Goal: Transaction & Acquisition: Purchase product/service

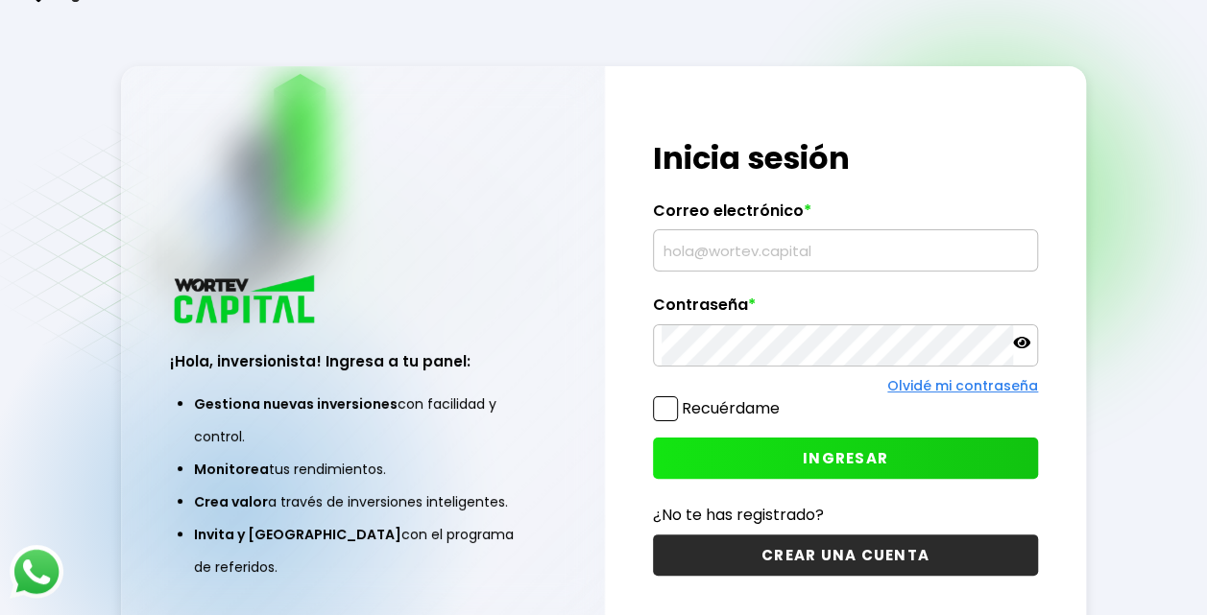
type input "[EMAIL_ADDRESS][DOMAIN_NAME]"
click at [795, 446] on button "INGRESAR" at bounding box center [845, 458] width 385 height 41
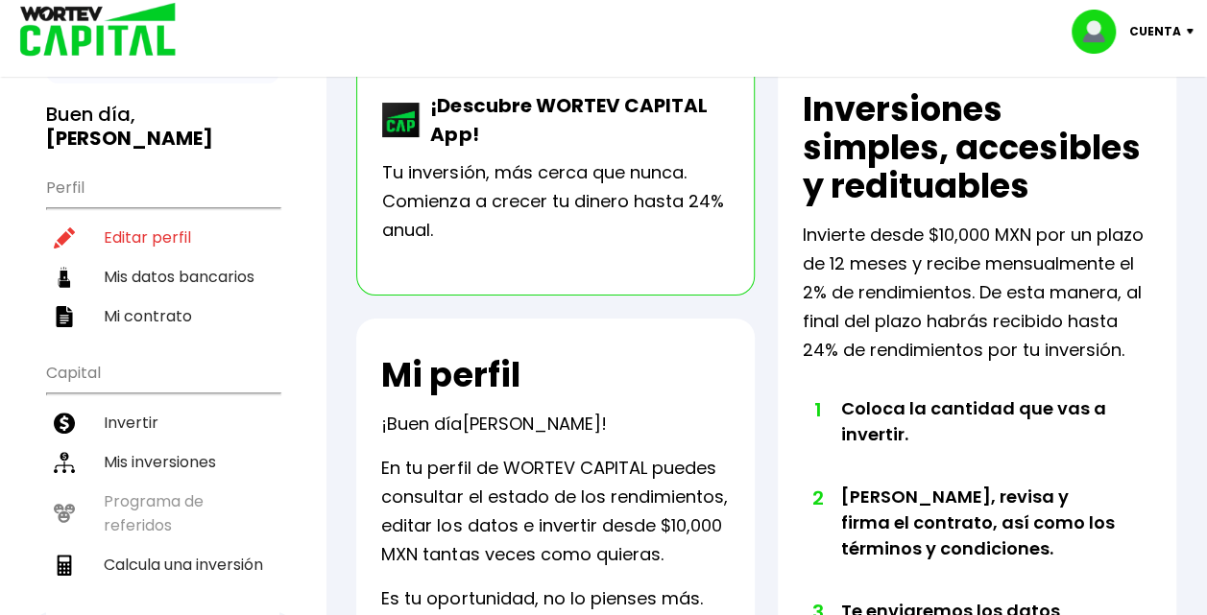
scroll to position [125, 0]
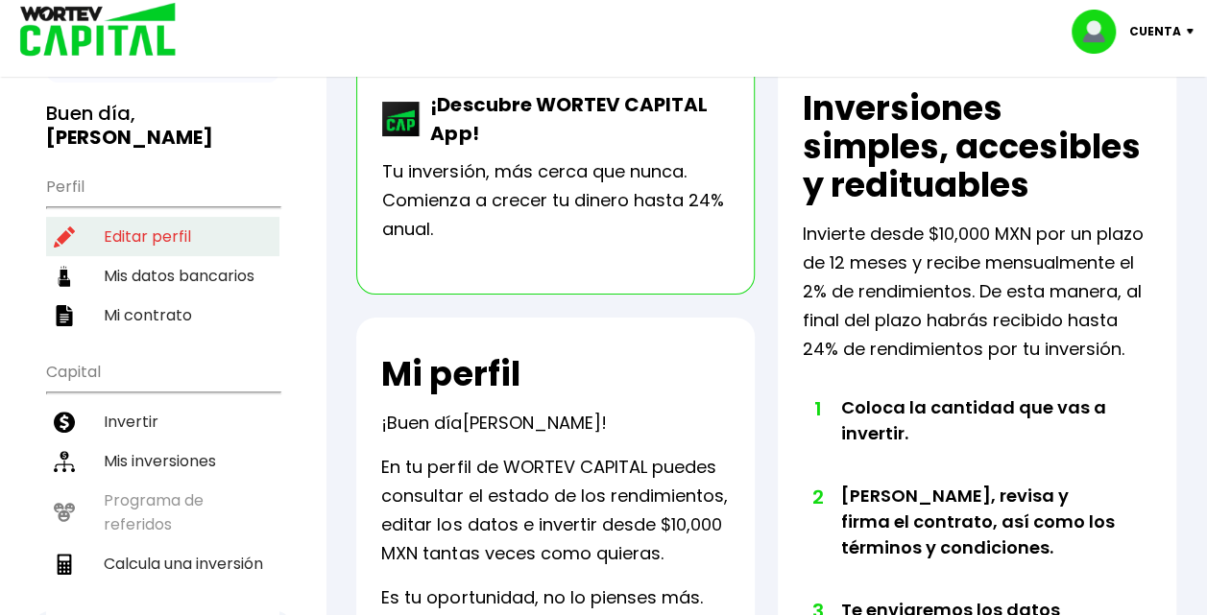
click at [141, 228] on li "Editar perfil" at bounding box center [162, 236] width 233 height 39
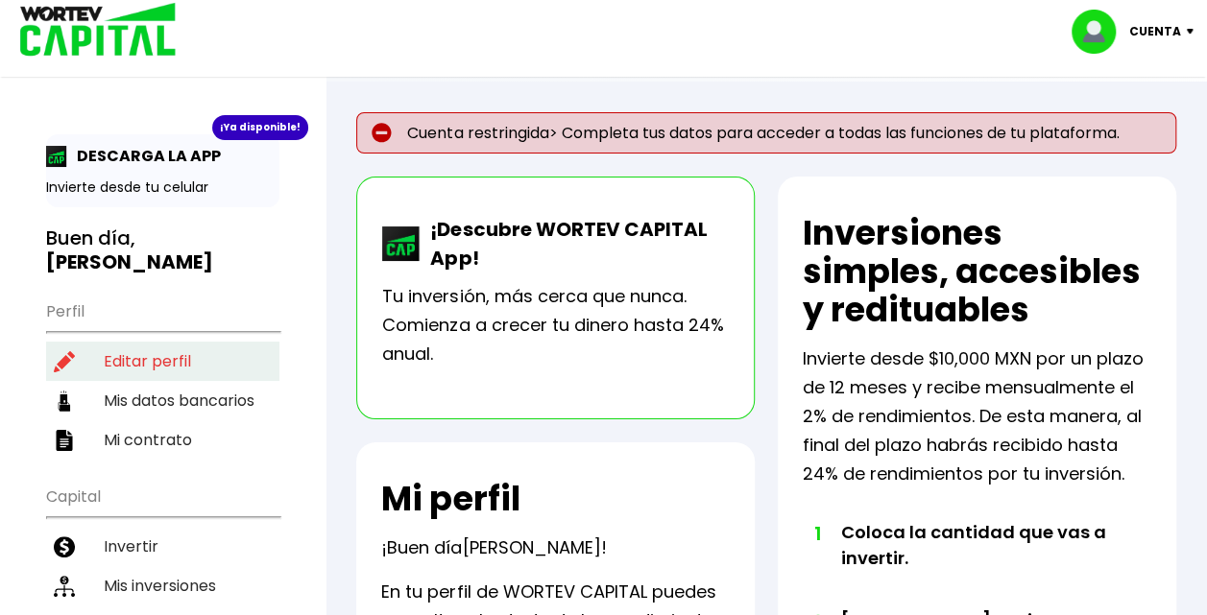
select select "Hombre"
select select "Licenciatura"
select select "MO"
select select "BBVA Bancomer"
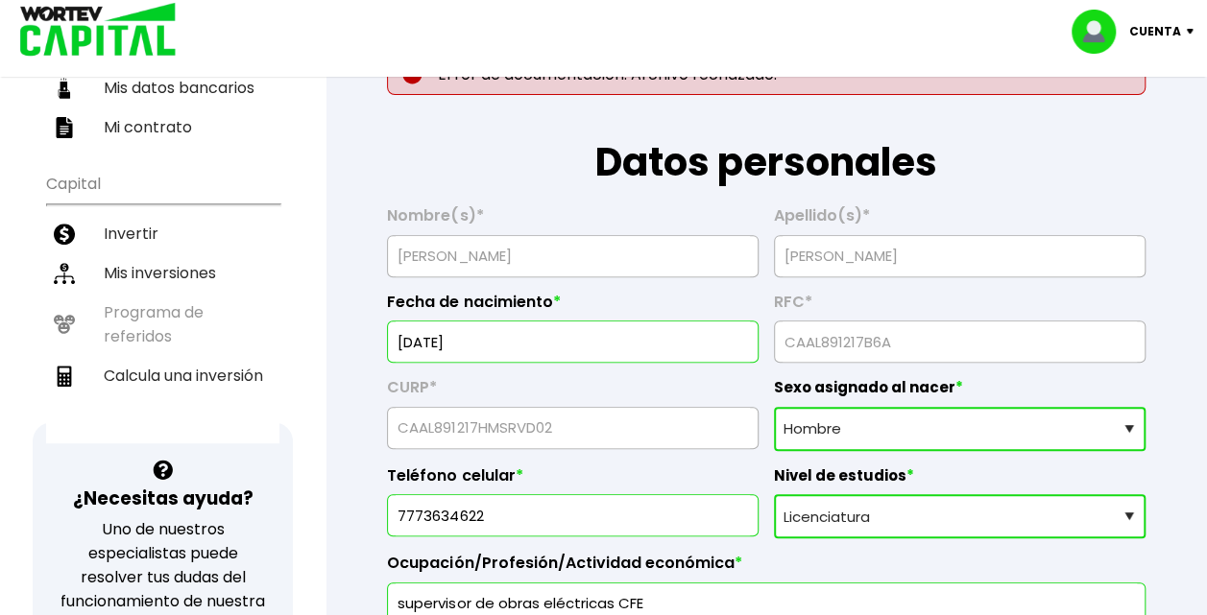
scroll to position [315, 0]
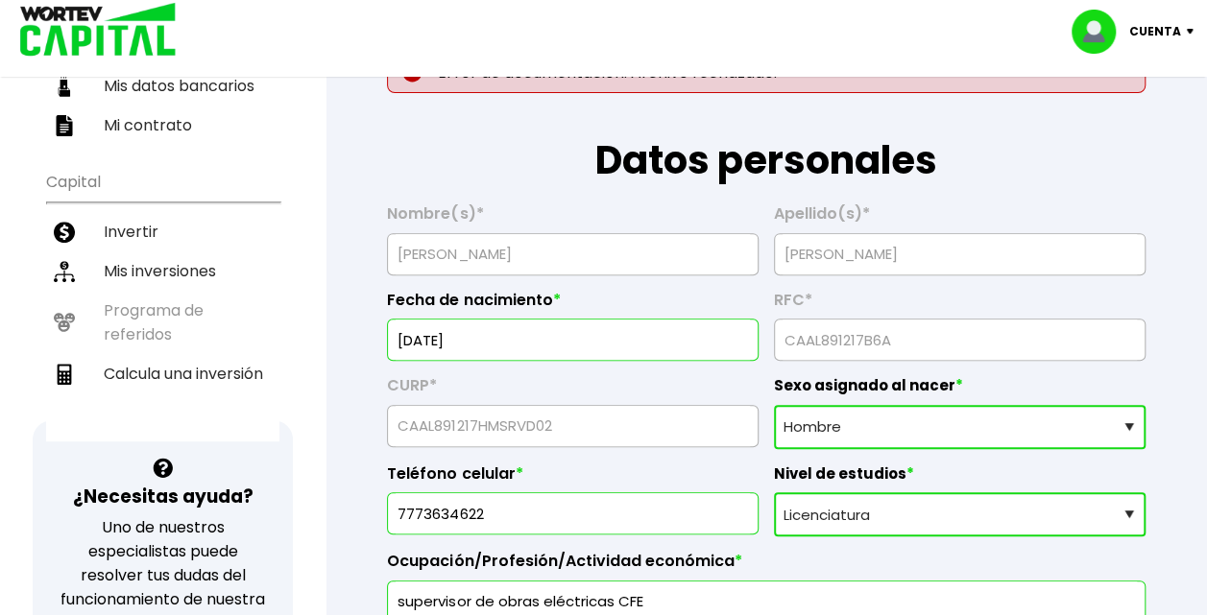
click at [929, 412] on select "Sexo asignado al nacer Hombre Mujer Prefiero no contestar" at bounding box center [959, 427] width 371 height 44
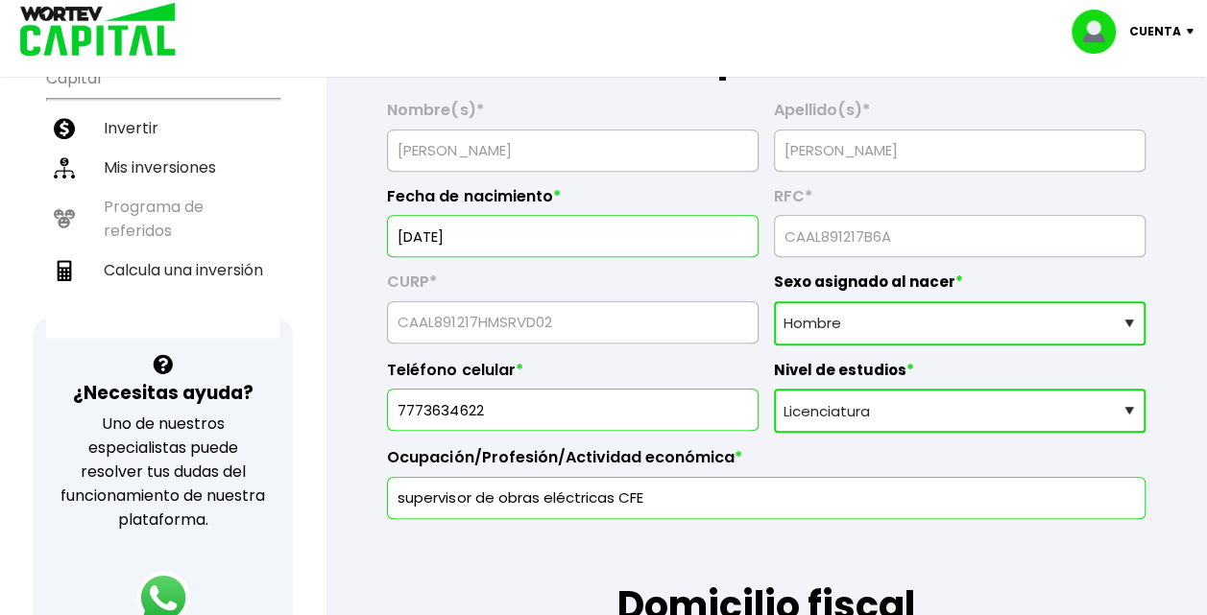
scroll to position [419, 0]
click at [933, 420] on select "Nivel de estudios Primaria Secundaria Bachillerato Licenciatura Posgrado" at bounding box center [959, 410] width 371 height 44
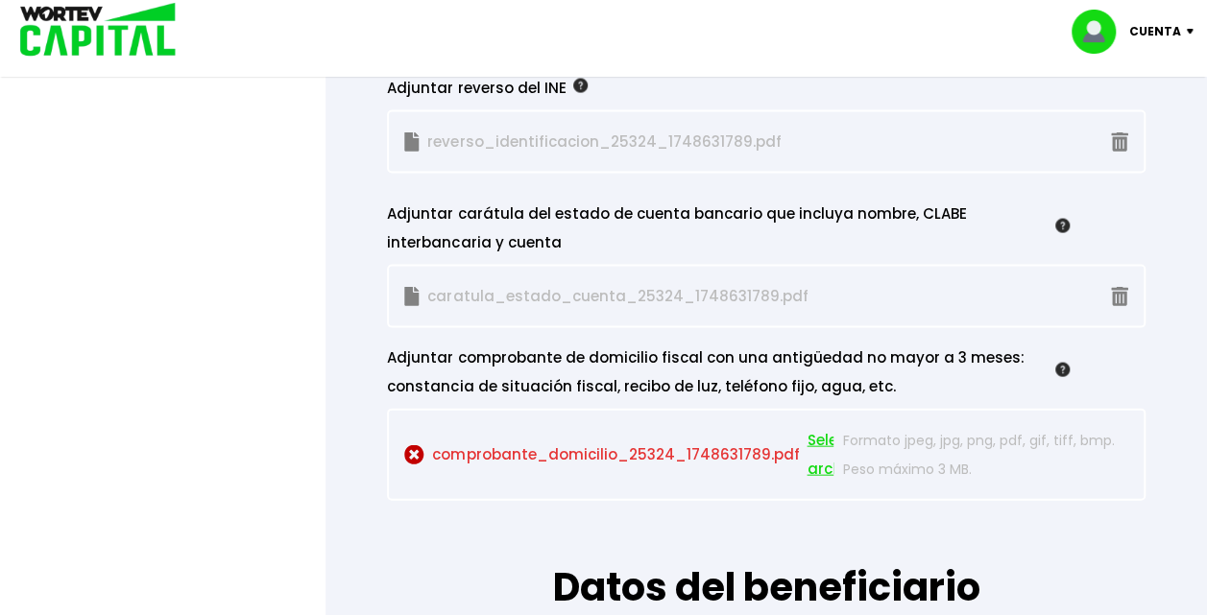
scroll to position [1916, 0]
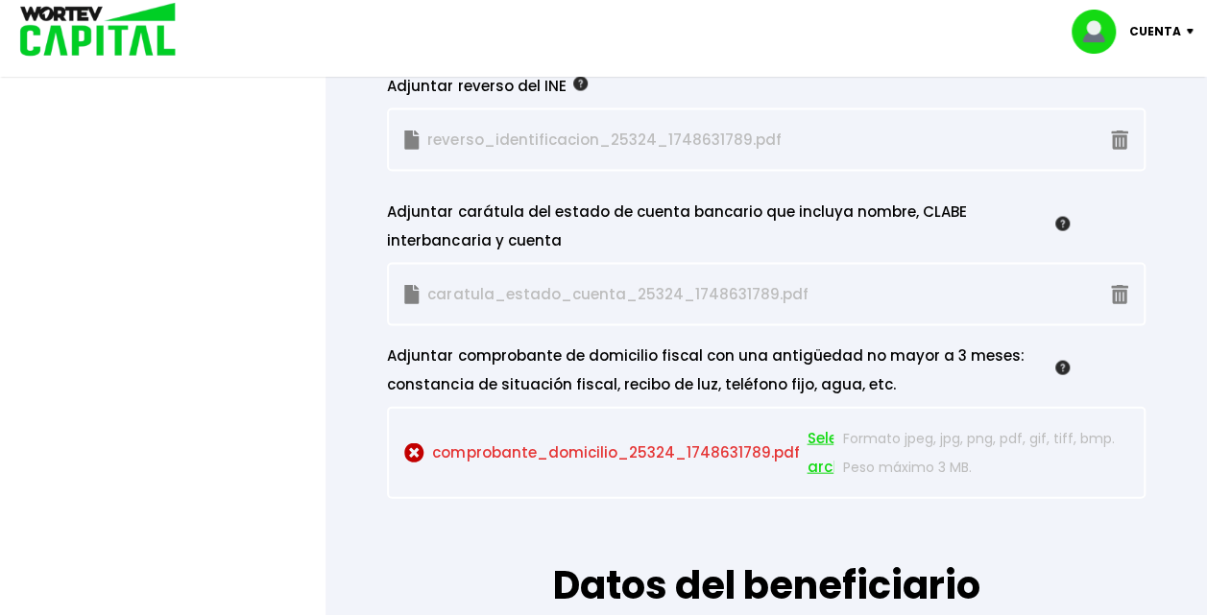
click at [646, 451] on p "comprobante_domicilio_25324_1748631789.pdf Seleccionar archivo" at bounding box center [618, 453] width 428 height 58
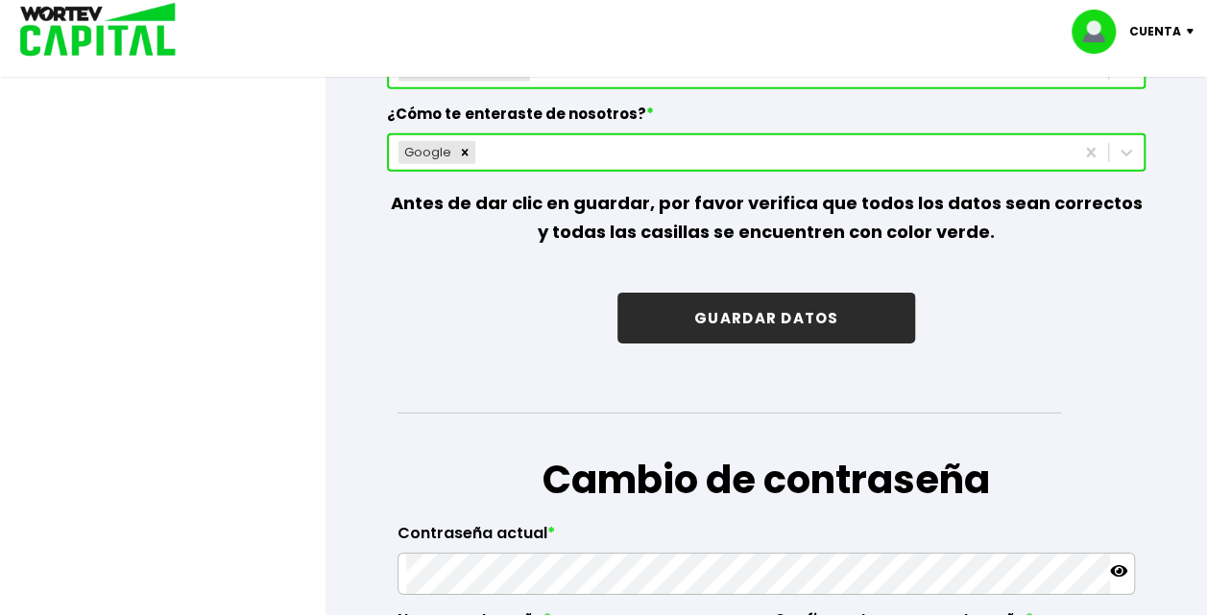
scroll to position [2940, 0]
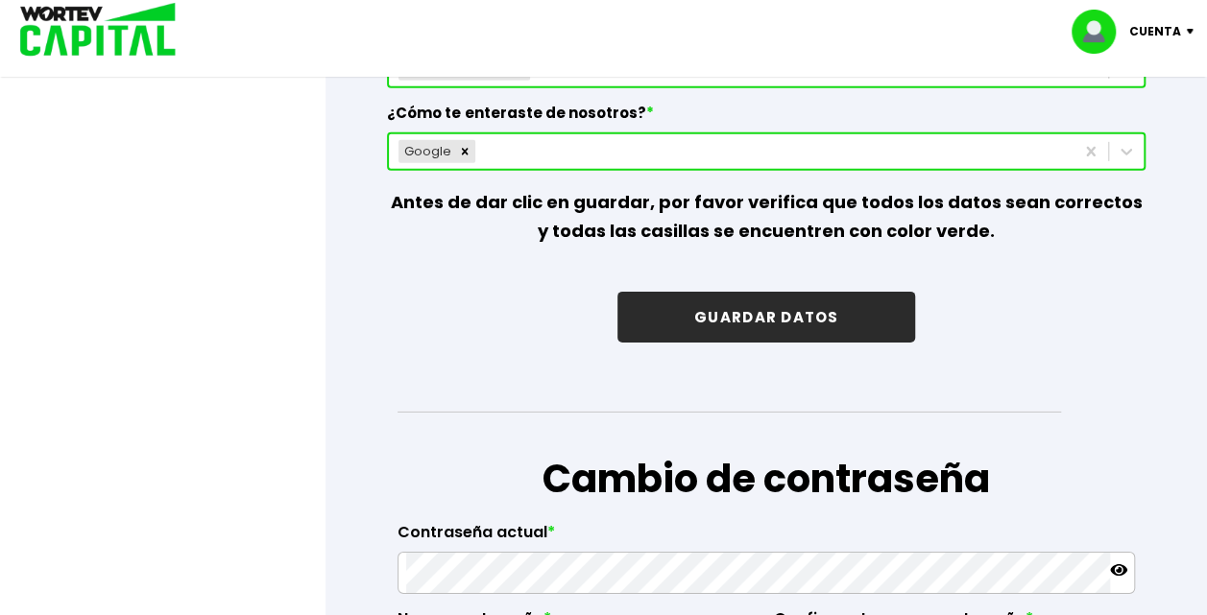
click at [756, 302] on button "GUARDAR DATOS" at bounding box center [766, 317] width 298 height 51
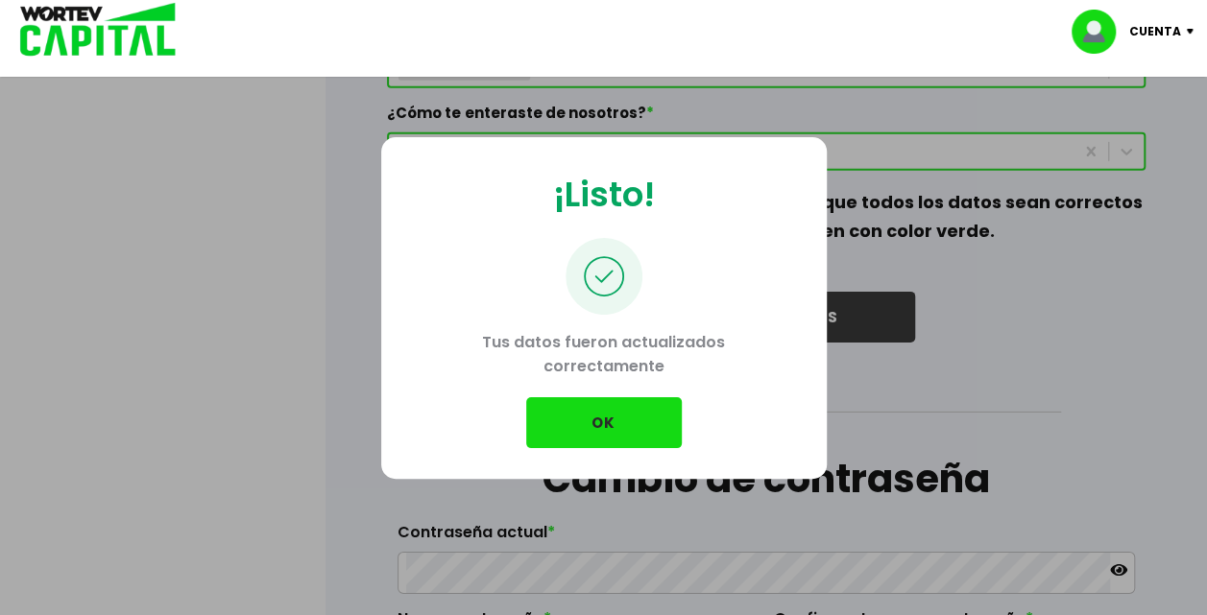
click at [613, 433] on button "OK" at bounding box center [604, 422] width 156 height 51
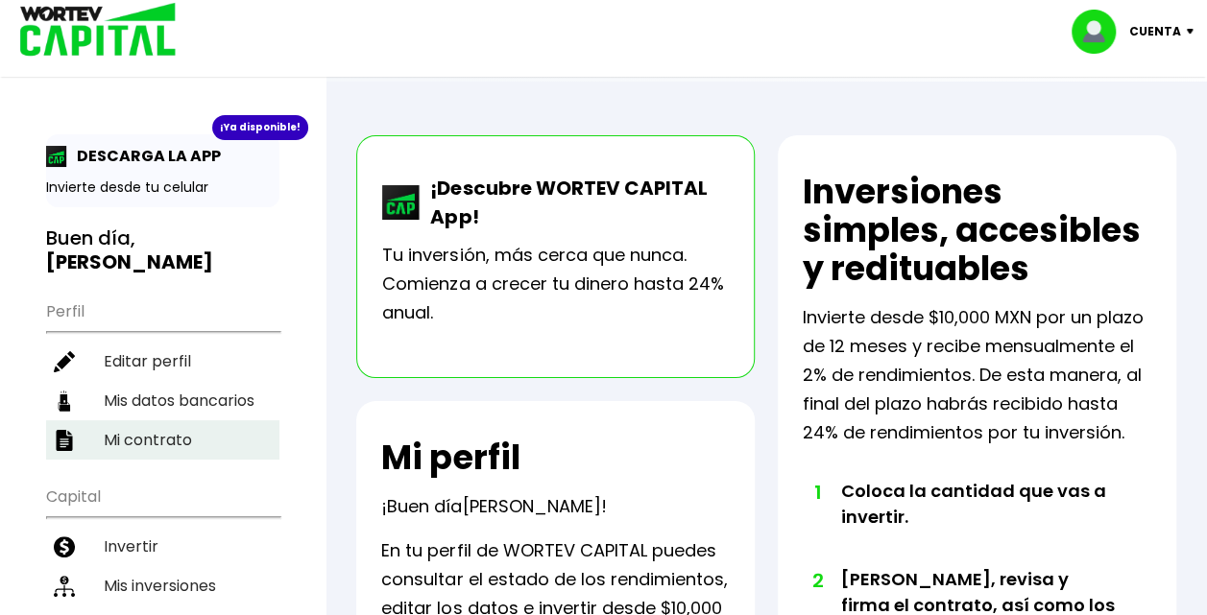
click at [169, 420] on li "Mi contrato" at bounding box center [162, 439] width 233 height 39
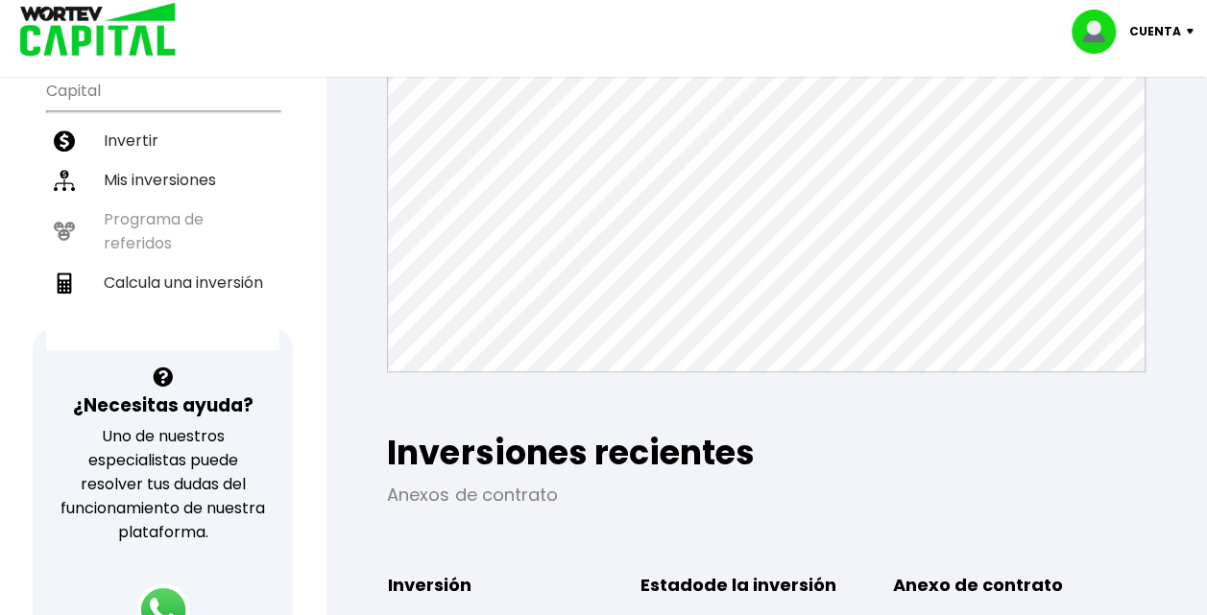
scroll to position [345, 0]
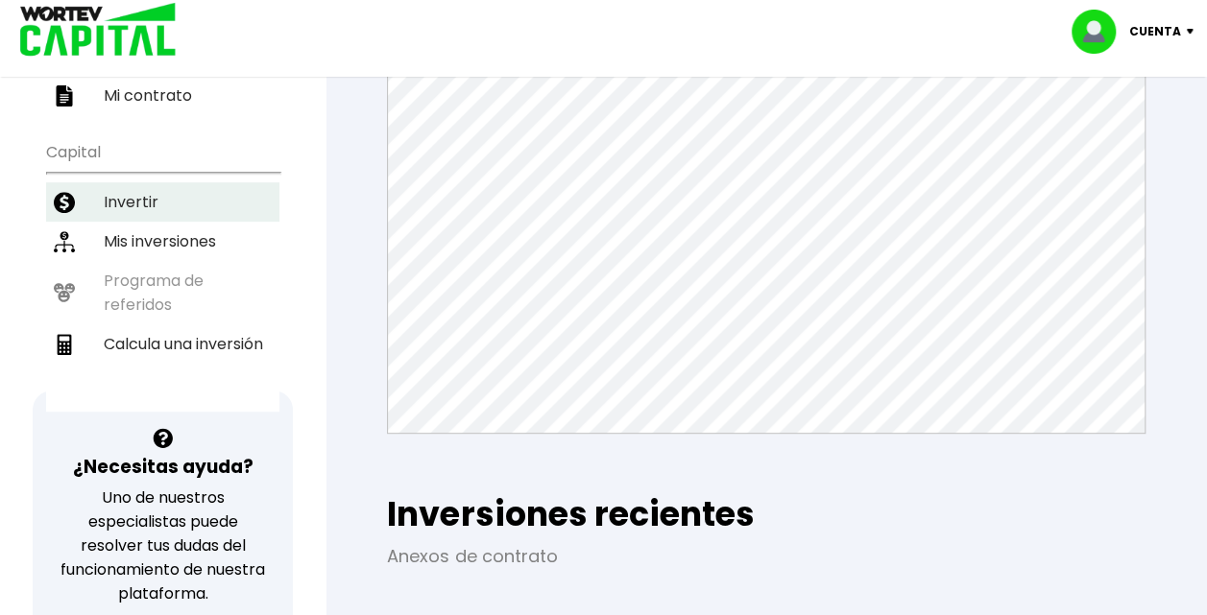
click at [167, 196] on li "Invertir" at bounding box center [162, 201] width 233 height 39
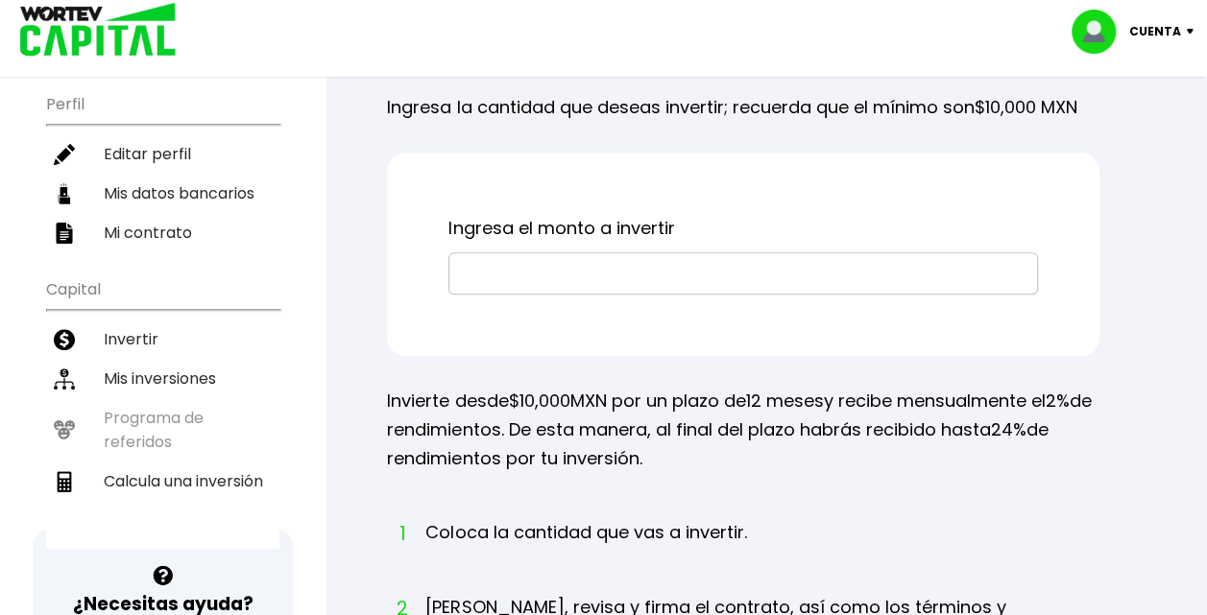
scroll to position [205, 0]
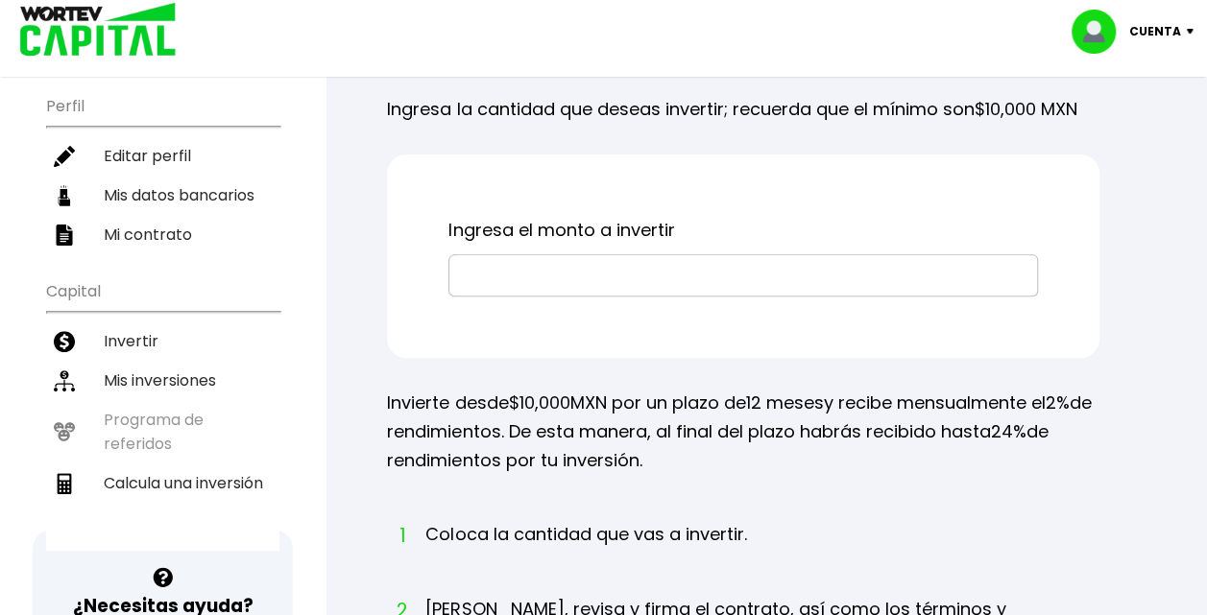
click at [205, 490] on ul "Capital Invertir Mis inversiones Programa de referidos Calcula una inversión" at bounding box center [162, 410] width 233 height 281
click at [211, 477] on li "Calcula una inversión" at bounding box center [162, 483] width 233 height 39
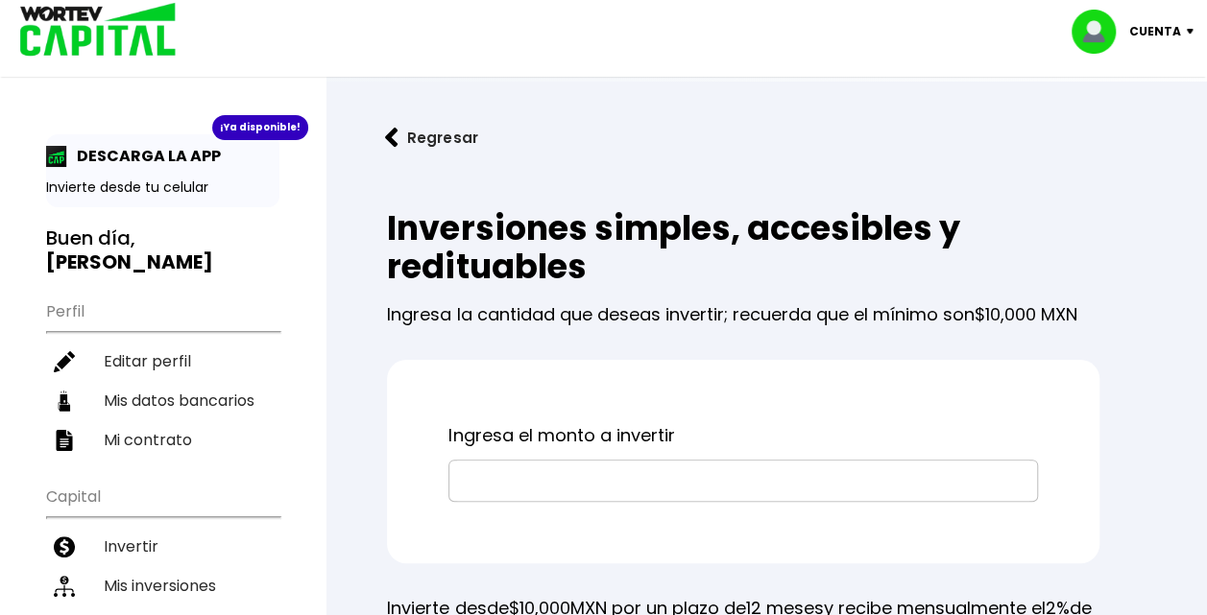
select select "1"
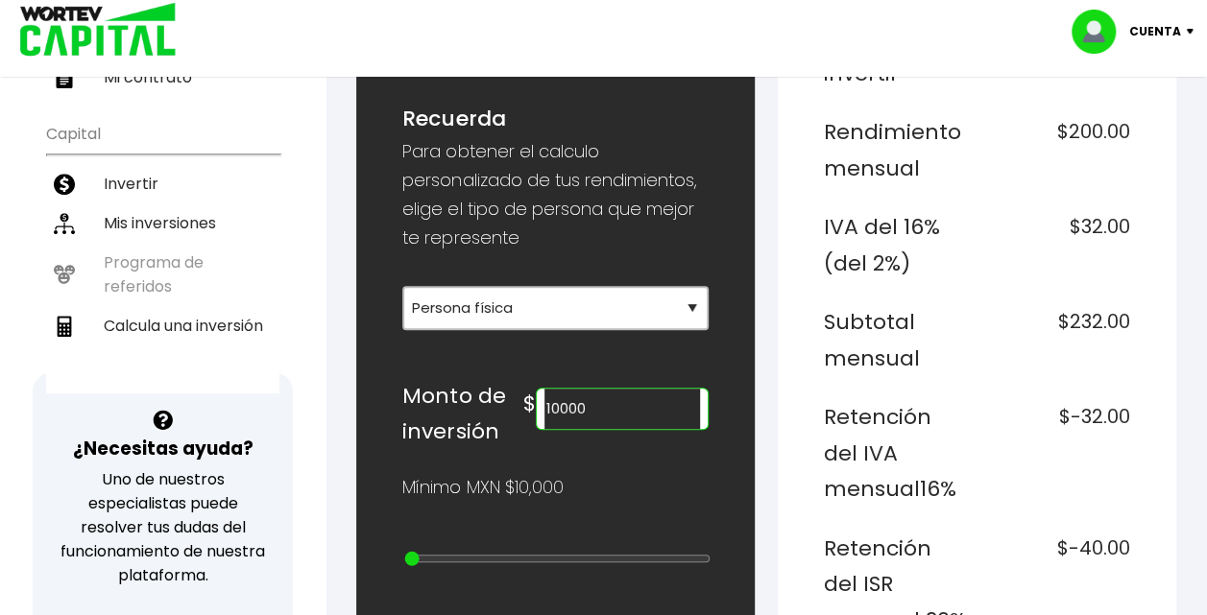
scroll to position [364, 0]
click at [645, 388] on input "10000" at bounding box center [622, 408] width 156 height 40
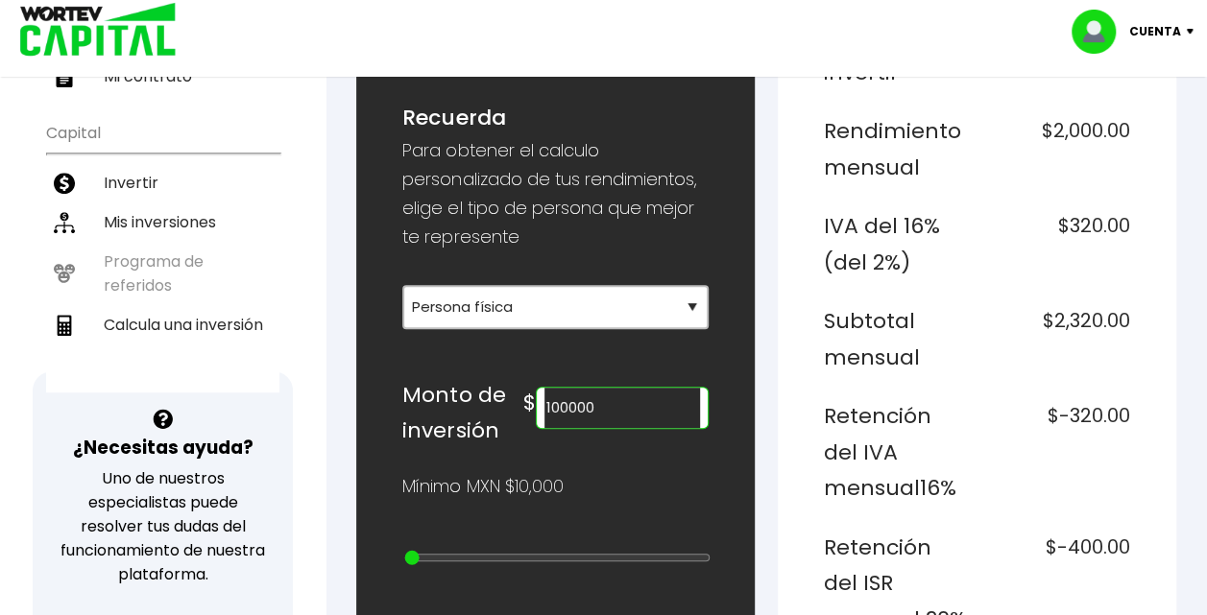
type input "100000"
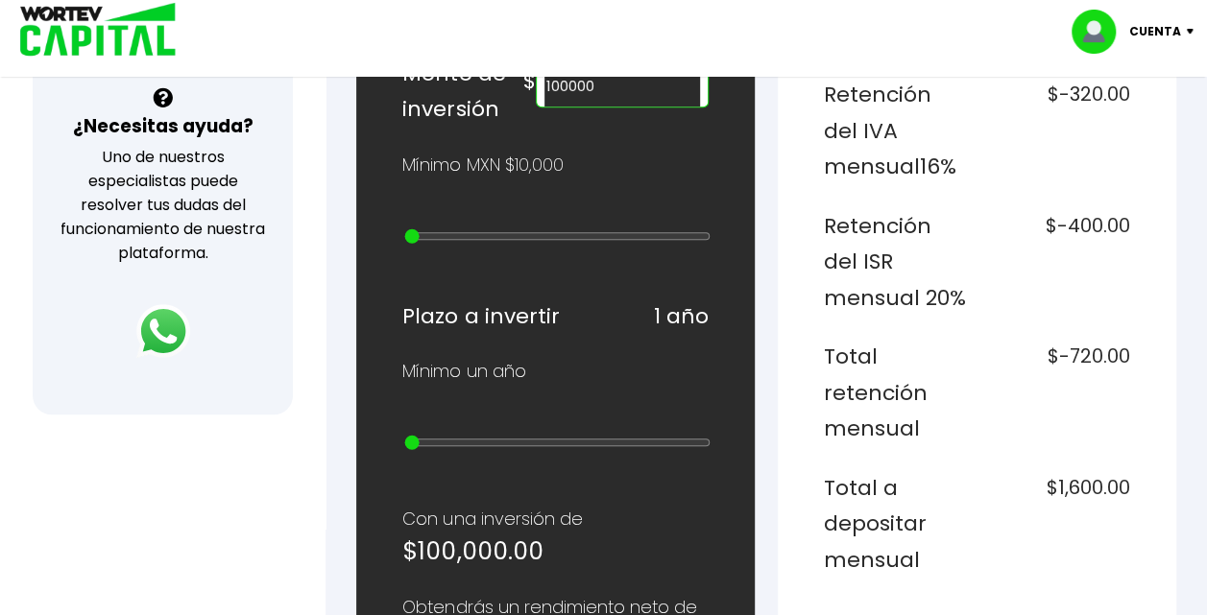
click at [618, 505] on p "Con una inversión de" at bounding box center [555, 519] width 306 height 29
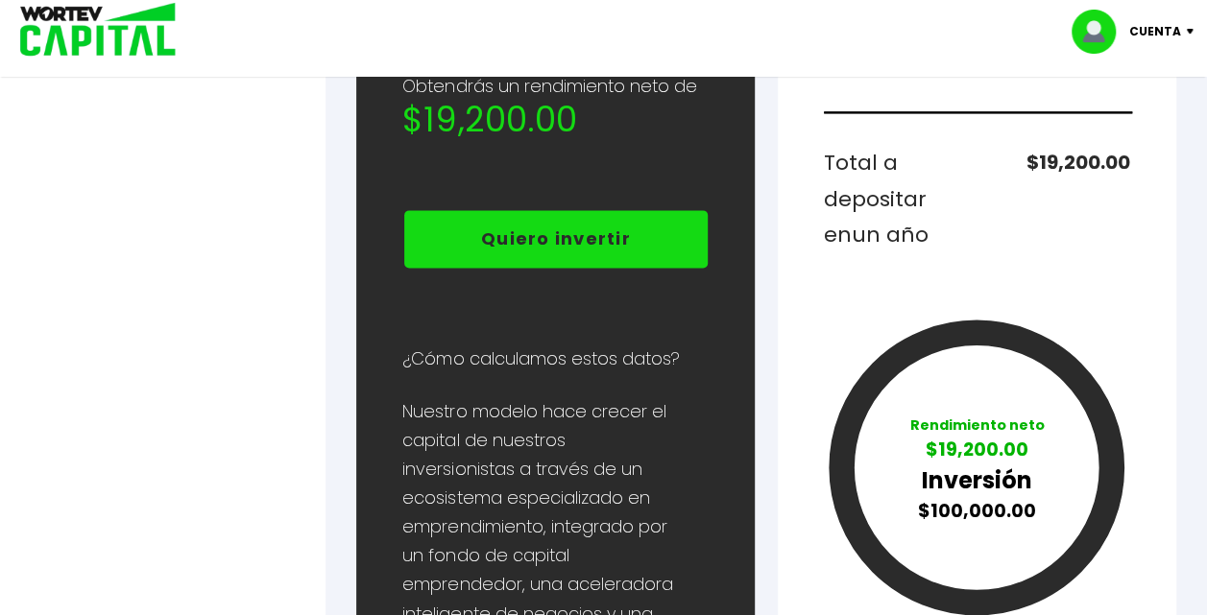
scroll to position [1208, 0]
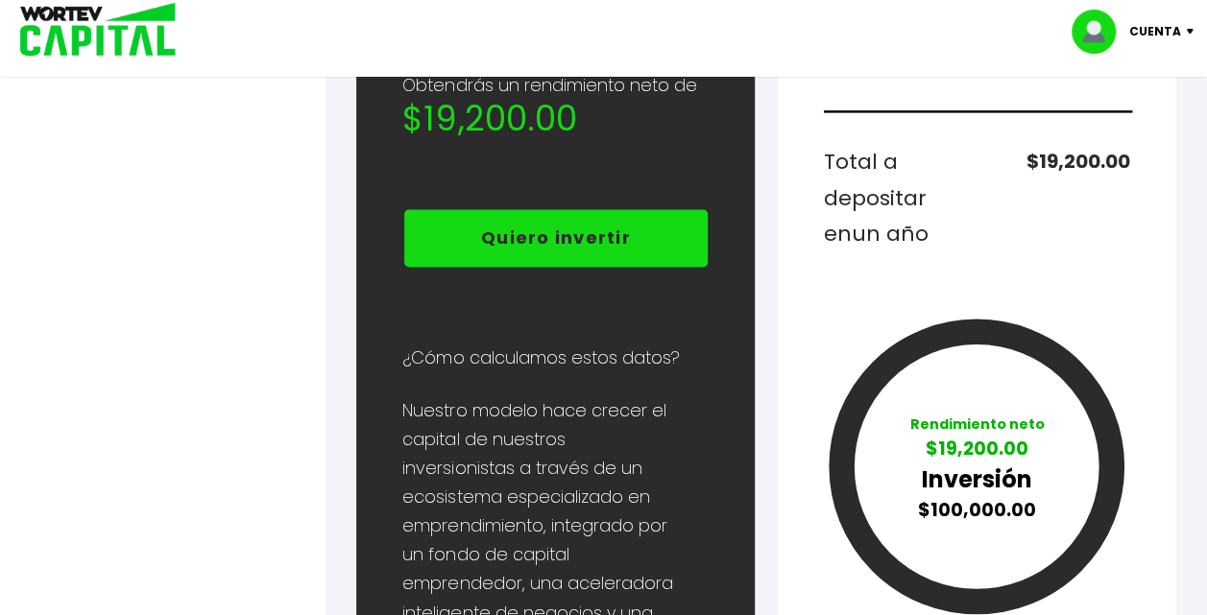
click at [526, 232] on button "Quiero invertir" at bounding box center [555, 238] width 303 height 58
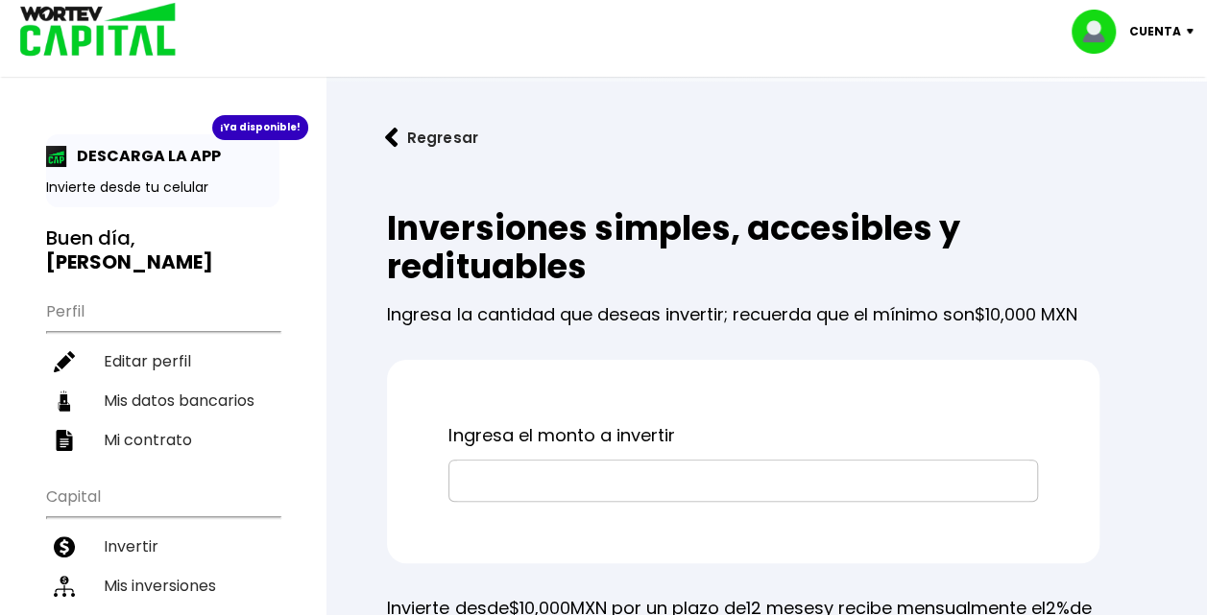
scroll to position [10, 0]
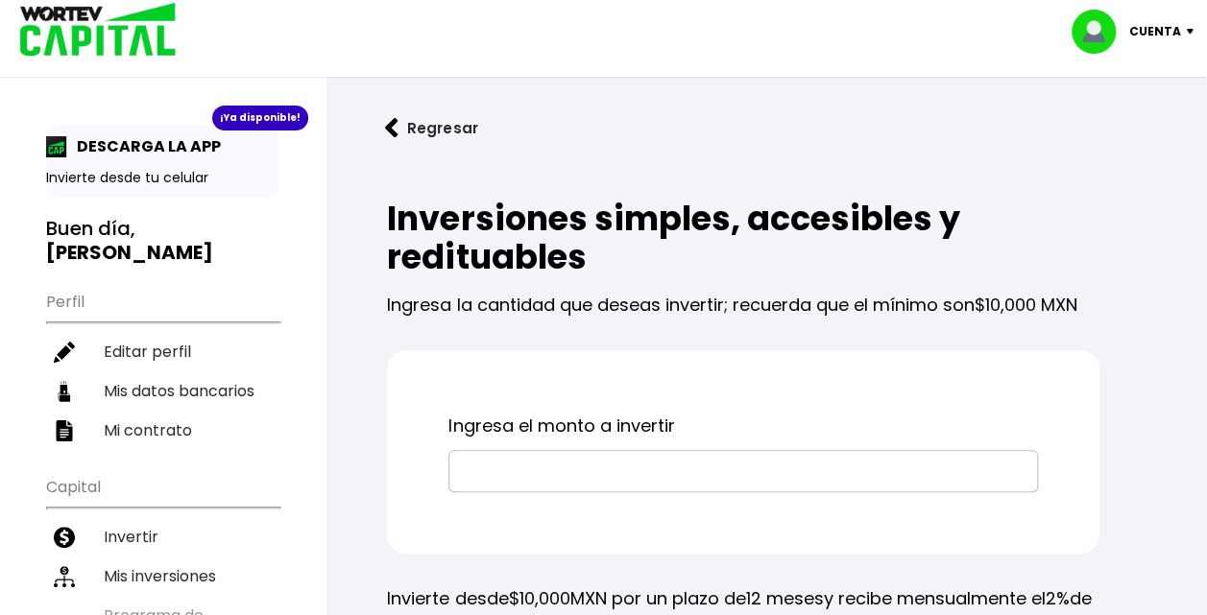
click at [542, 461] on input "text" at bounding box center [743, 471] width 572 height 40
type input "$100,000"
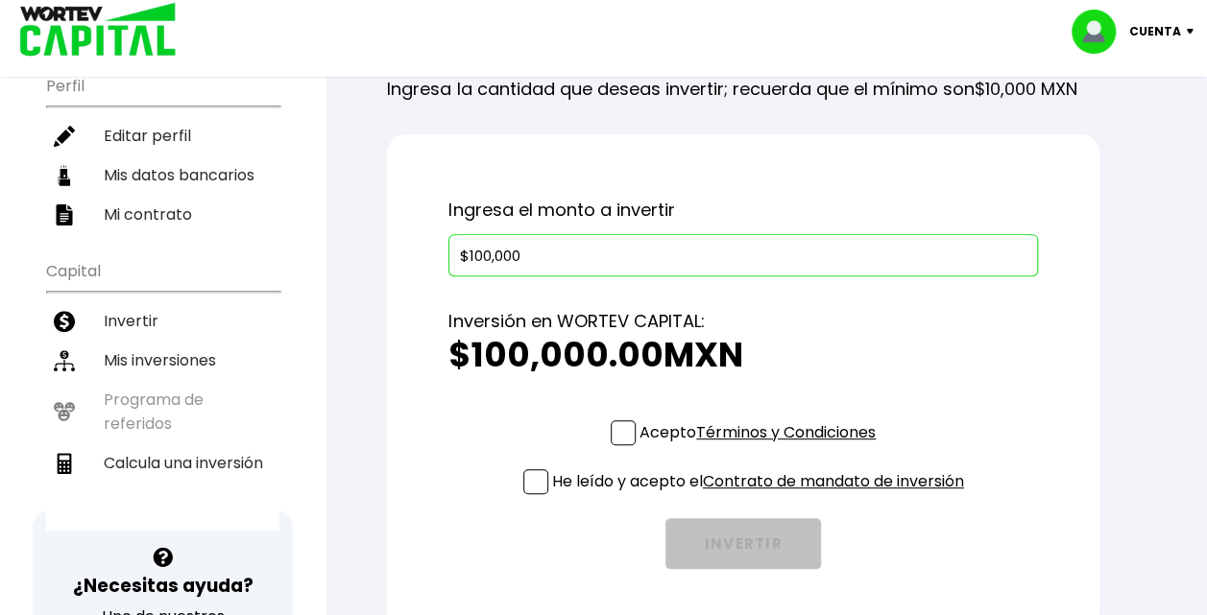
scroll to position [232, 0]
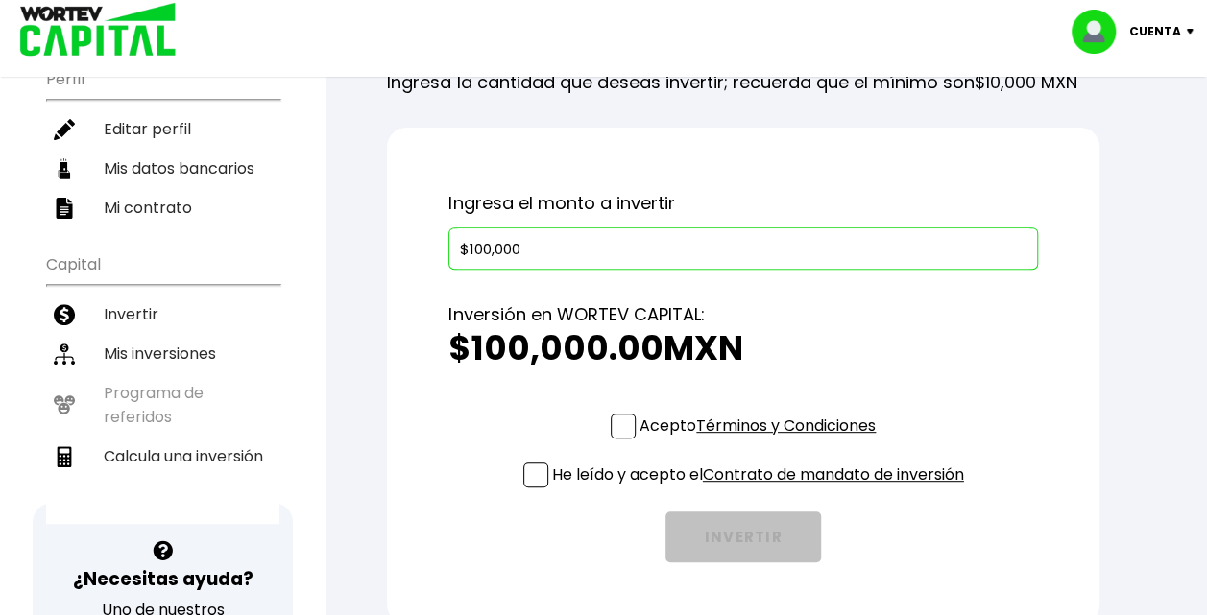
click at [621, 424] on span at bounding box center [623, 426] width 25 height 25
click at [761, 441] on input "Acepto Términos y Condiciones" at bounding box center [761, 441] width 0 height 0
click at [542, 474] on label "He leído y acepto el Contrato de mandato de inversión" at bounding box center [743, 475] width 441 height 24
click at [761, 490] on input "He leído y acepto el Contrato de mandato de inversión" at bounding box center [761, 490] width 0 height 0
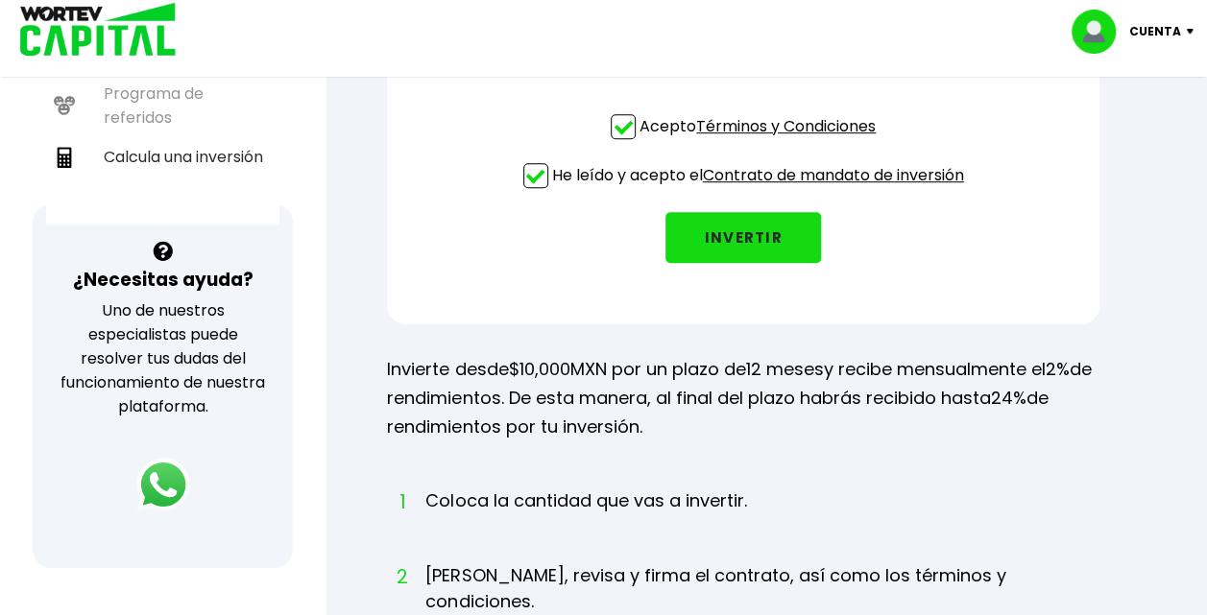
scroll to position [533, 0]
click at [866, 418] on p "Invierte desde $10,000 MXN por un plazo de 12 meses y recibe mensualmente el 2%…" at bounding box center [743, 397] width 712 height 86
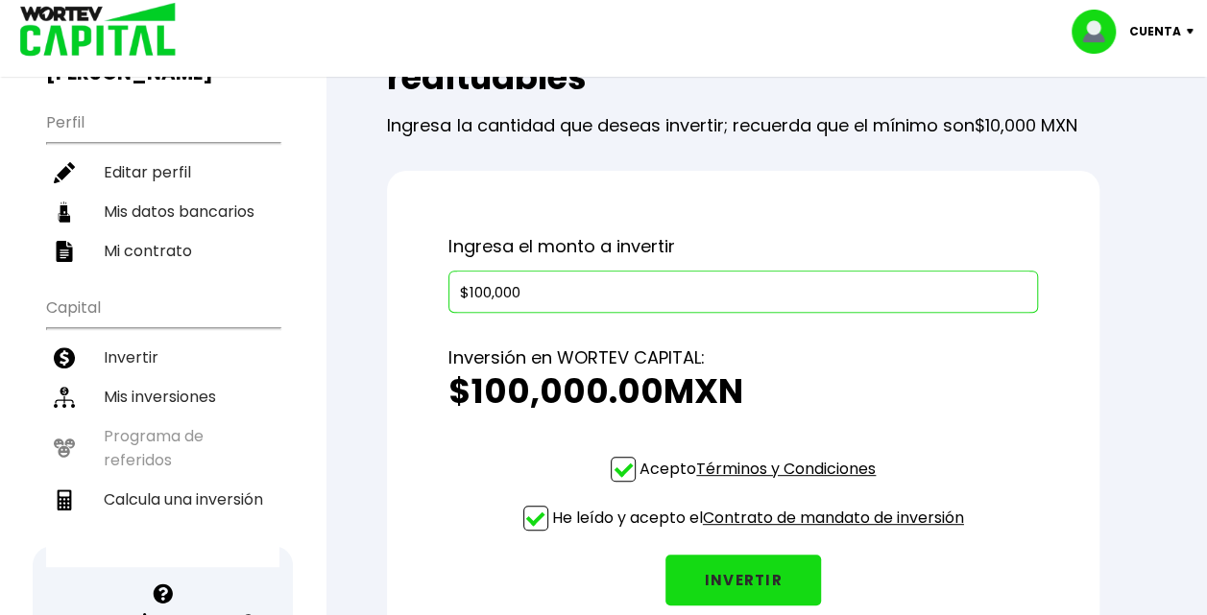
scroll to position [331, 0]
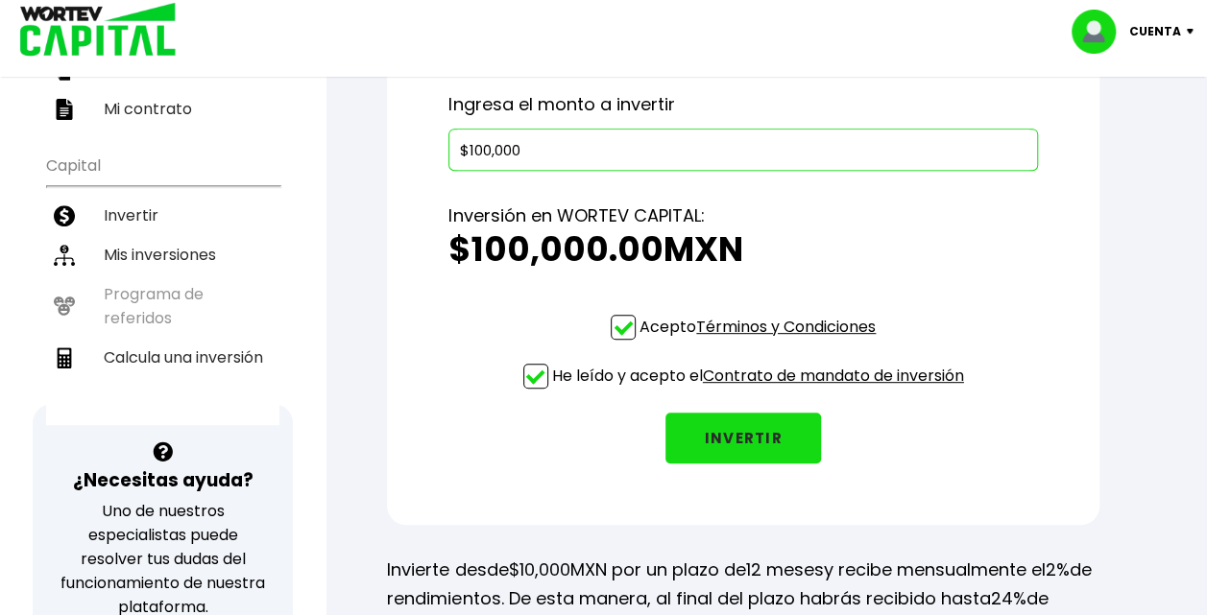
click at [764, 439] on button "INVERTIR" at bounding box center [743, 438] width 156 height 51
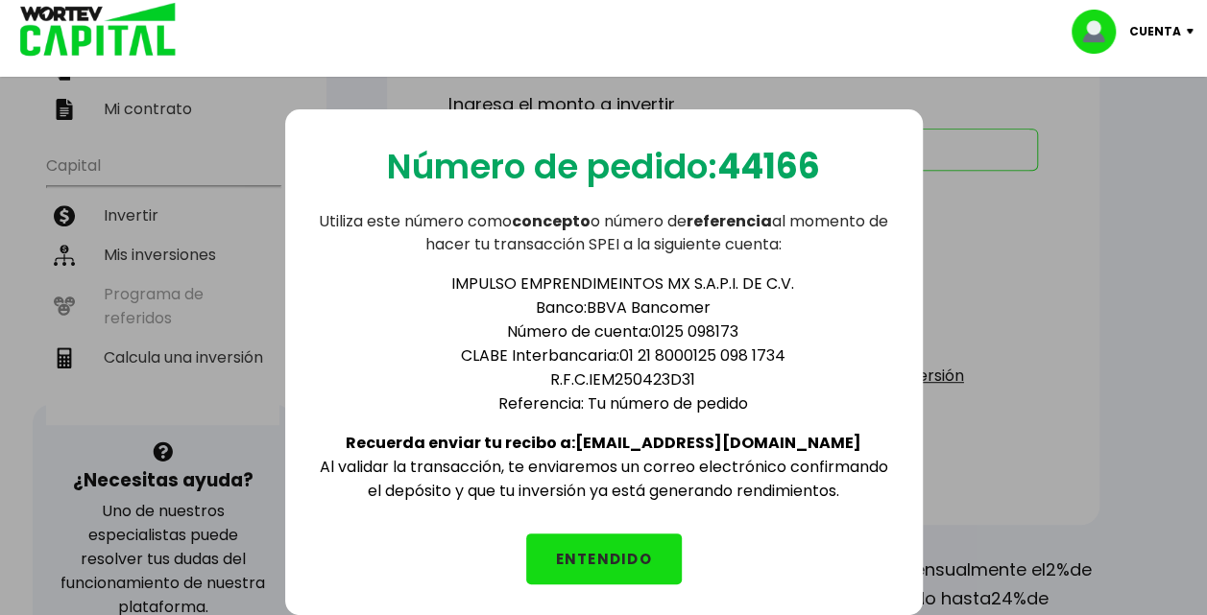
click at [601, 534] on button "ENTENDIDO" at bounding box center [604, 559] width 156 height 51
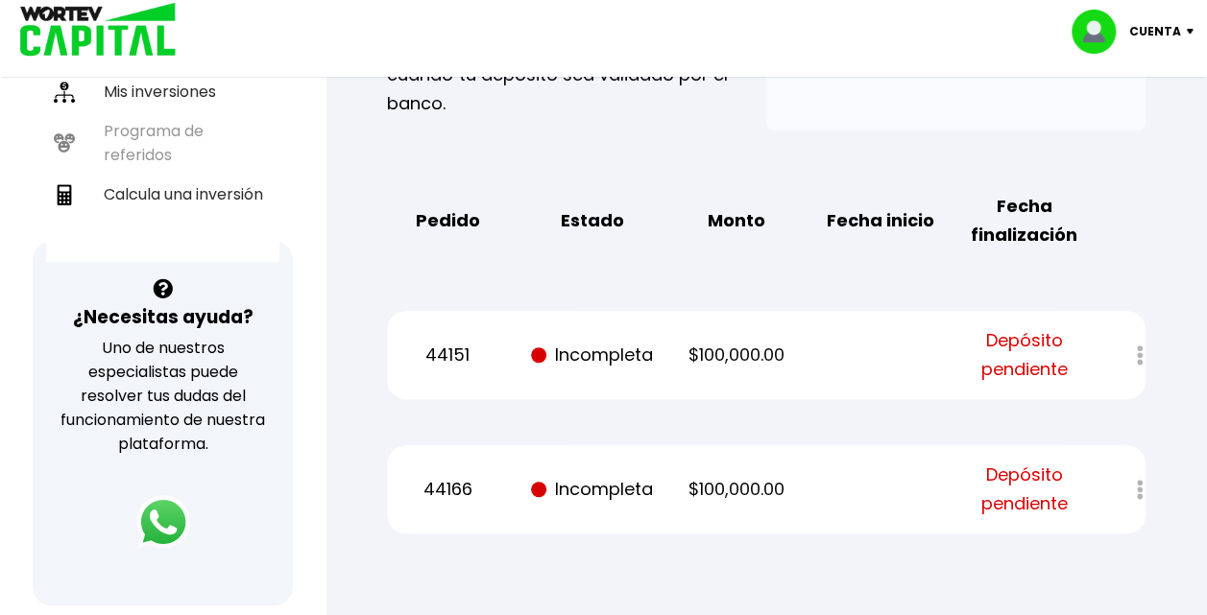
scroll to position [495, 0]
click at [1138, 351] on div at bounding box center [1126, 354] width 37 height 41
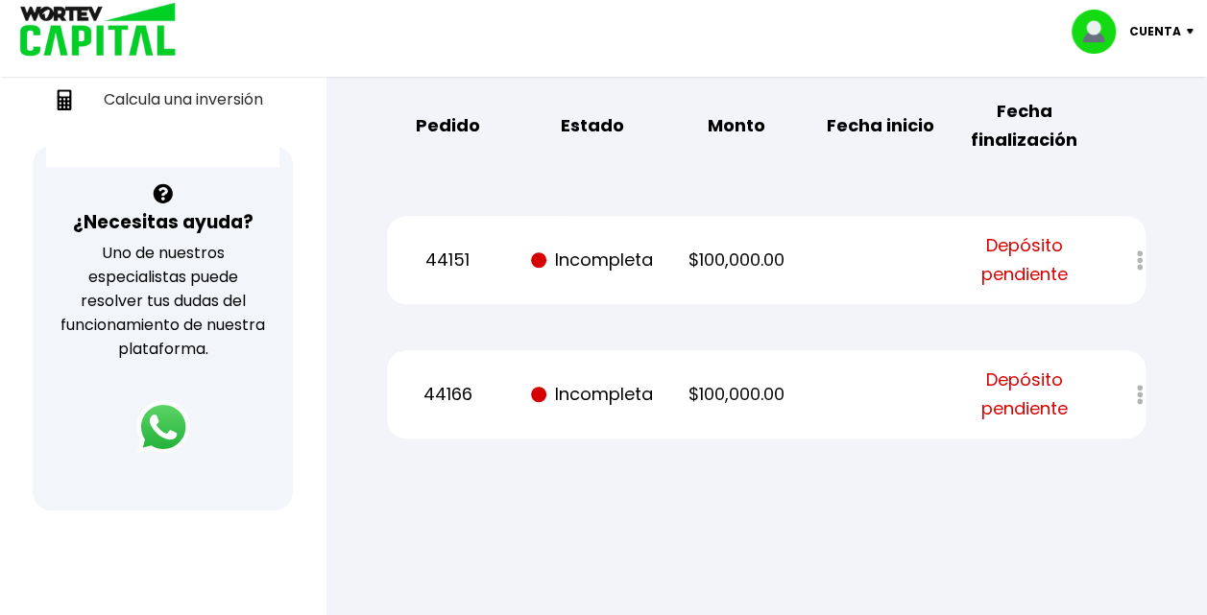
scroll to position [578, 0]
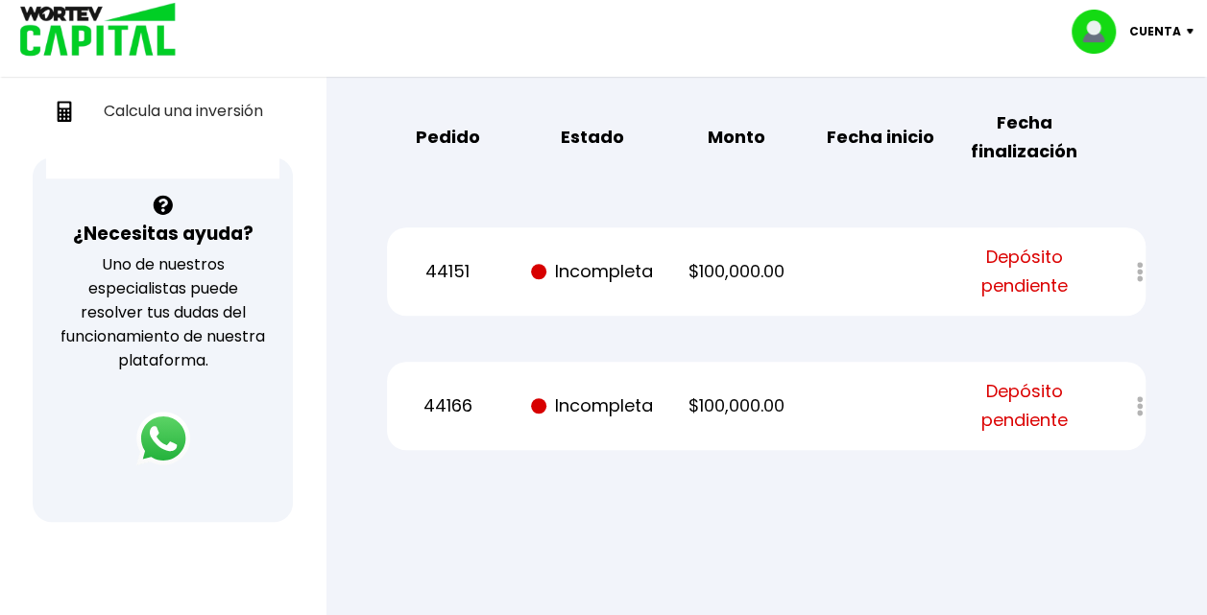
click at [1138, 275] on div at bounding box center [1126, 271] width 37 height 41
click at [678, 262] on p "$100,000.00" at bounding box center [736, 271] width 121 height 29
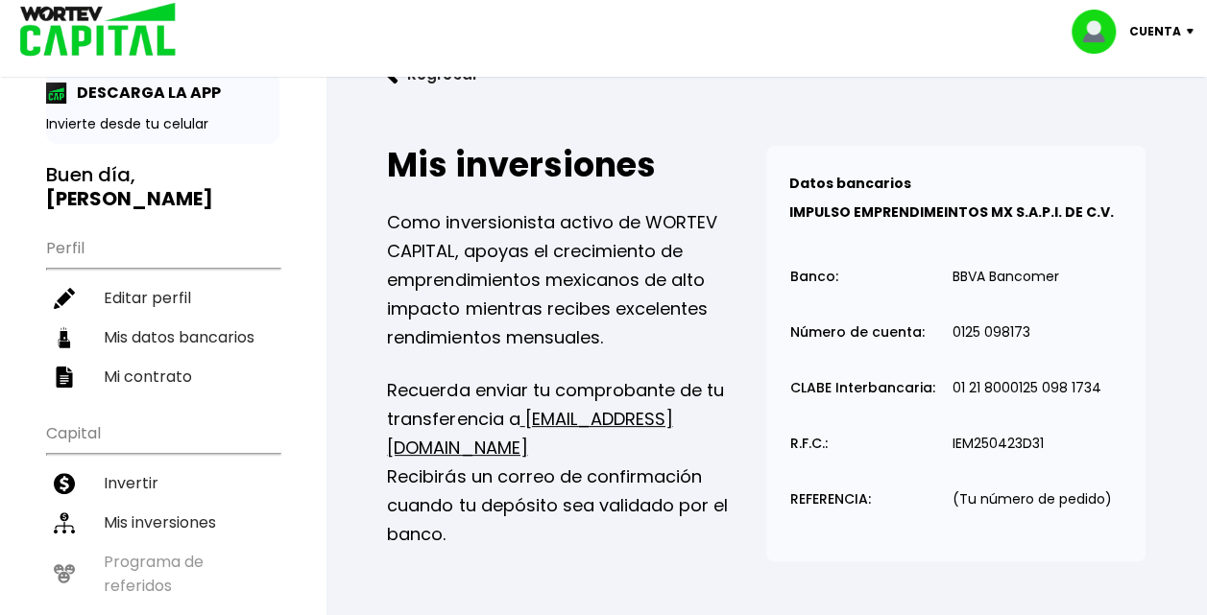
scroll to position [61, 0]
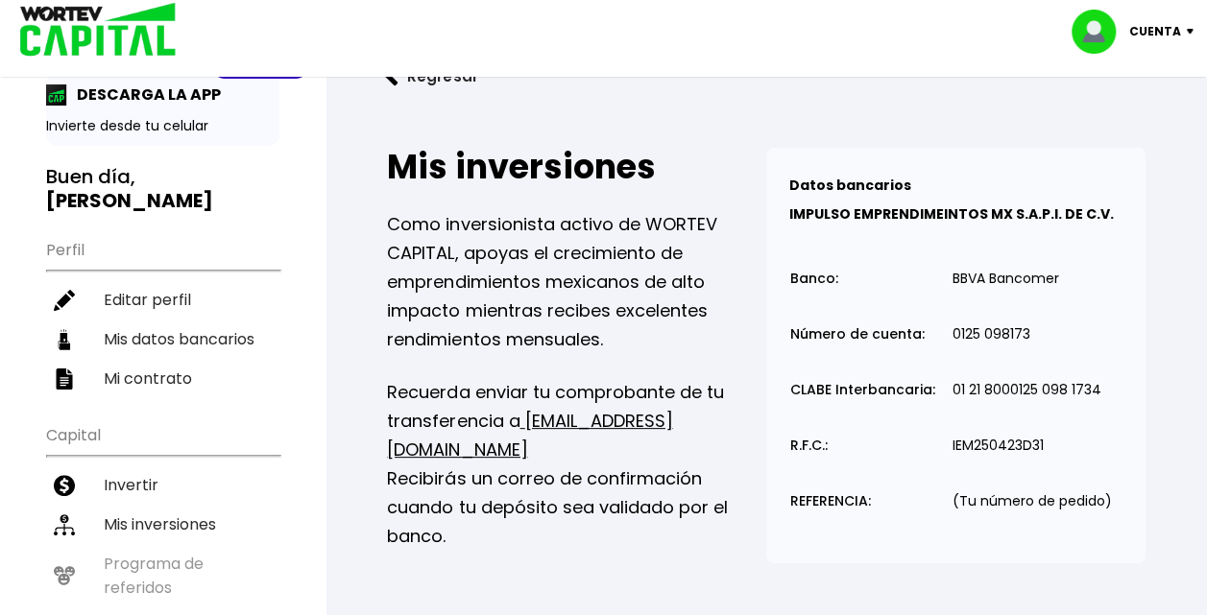
click at [1002, 388] on p "01 21 8000125 098 1734" at bounding box center [1026, 390] width 149 height 14
copy p "01 21 8000125 098 1734"
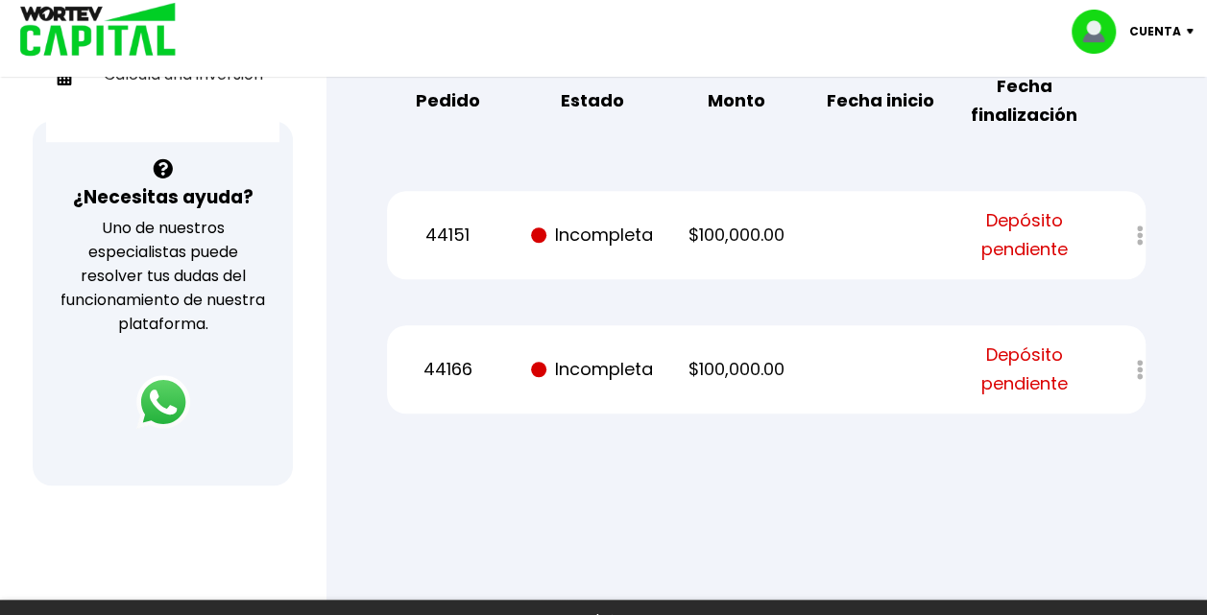
scroll to position [616, 0]
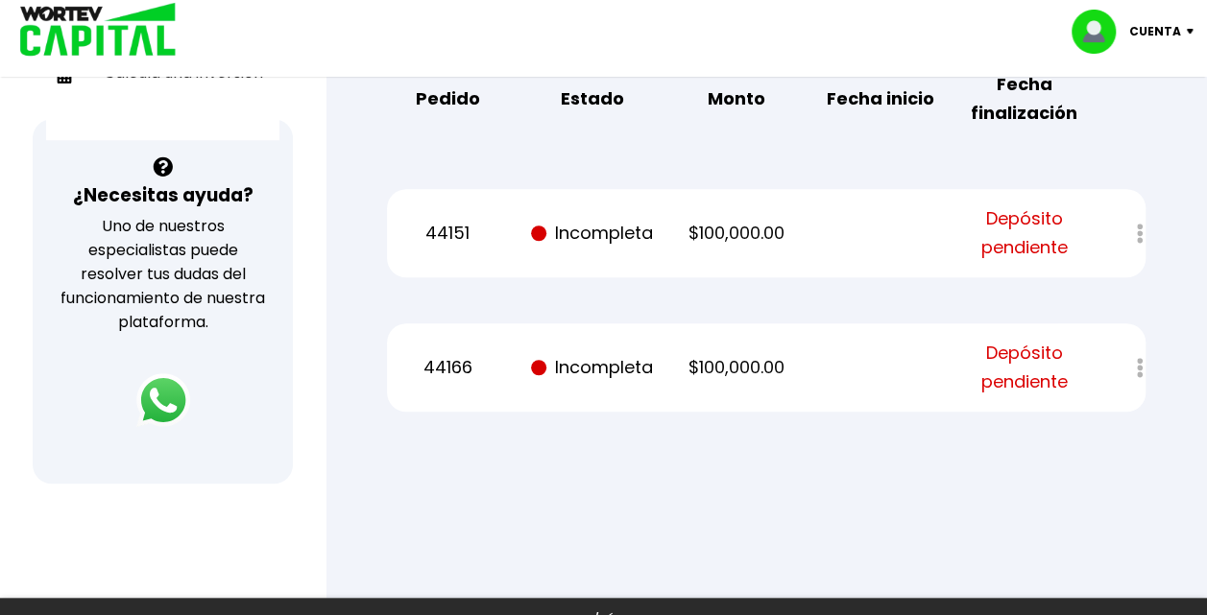
click at [1032, 376] on span "Depósito pendiente" at bounding box center [1024, 368] width 121 height 58
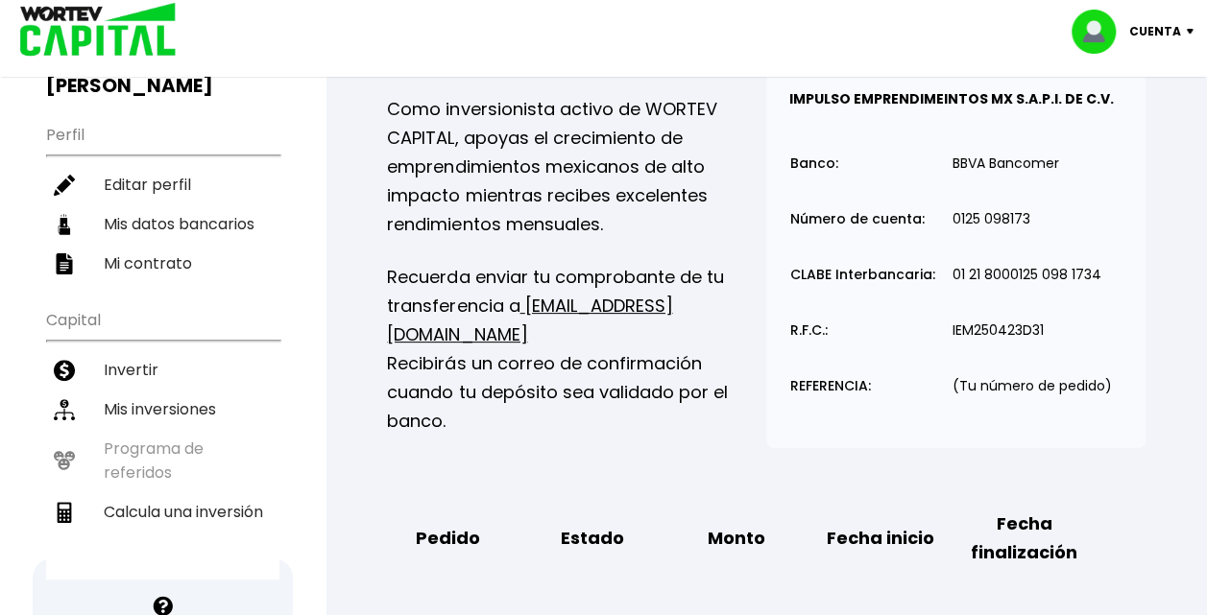
scroll to position [171, 0]
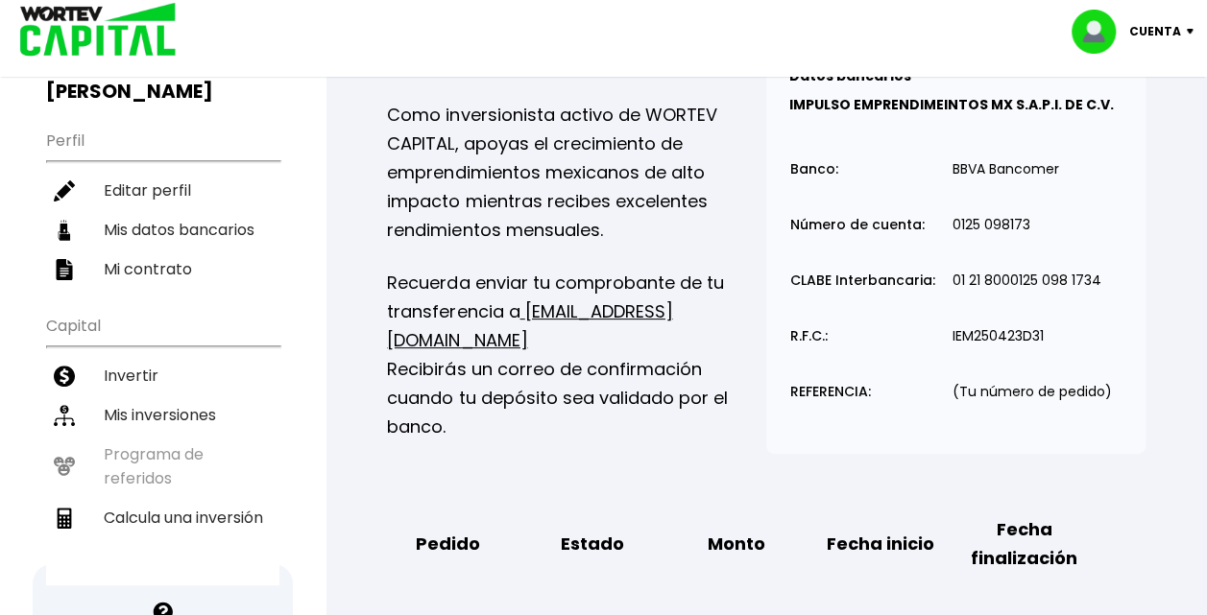
click at [576, 371] on p "Recuerda enviar tu comprobante de tu transferencia a info@wortev.capital Recibi…" at bounding box center [576, 355] width 379 height 173
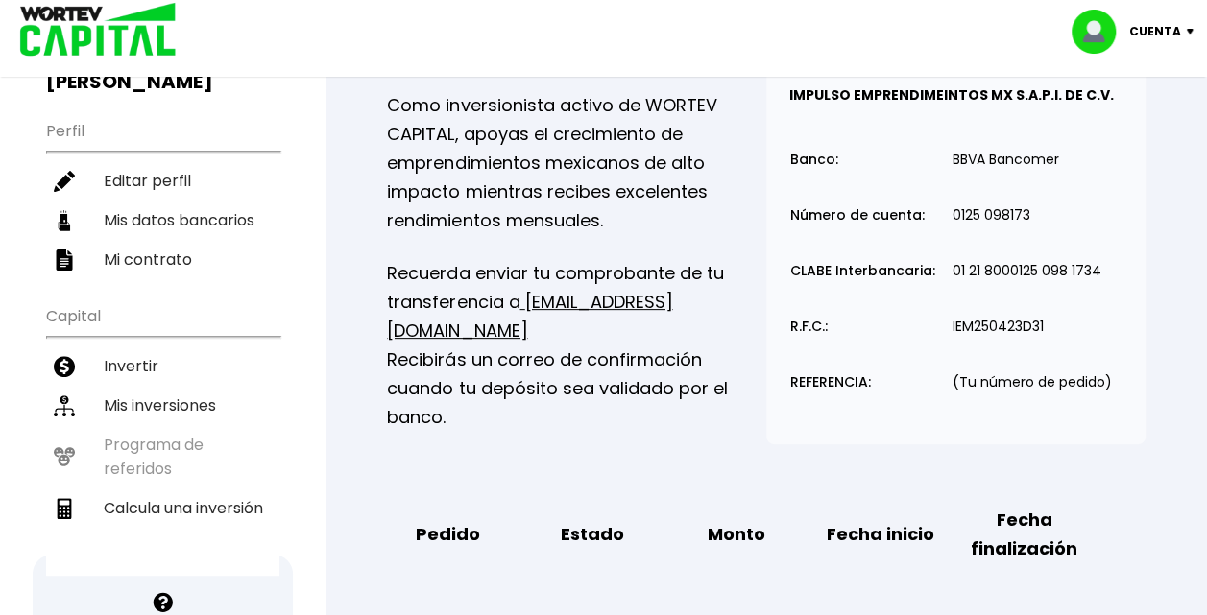
scroll to position [0, 0]
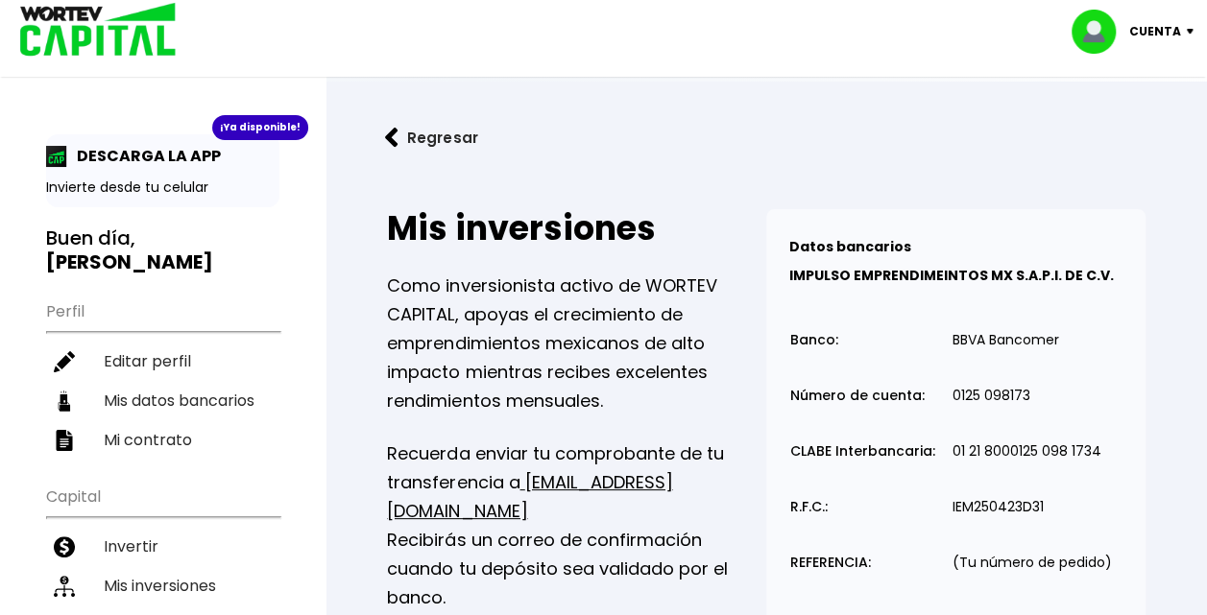
click at [113, 25] on img at bounding box center [91, 31] width 183 height 62
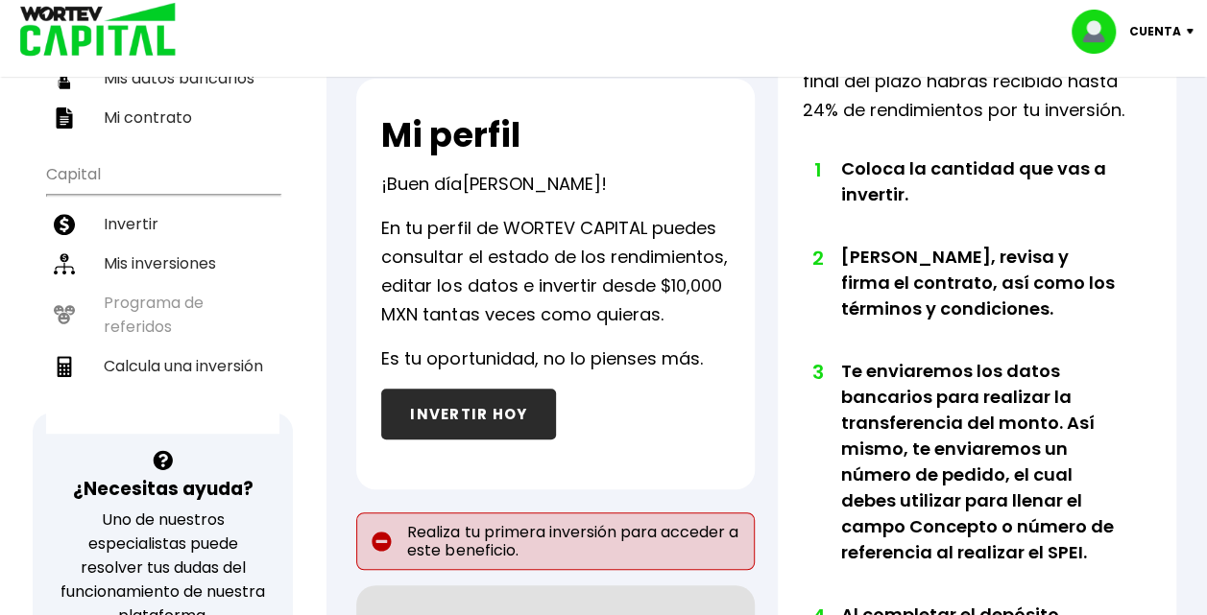
scroll to position [321, 0]
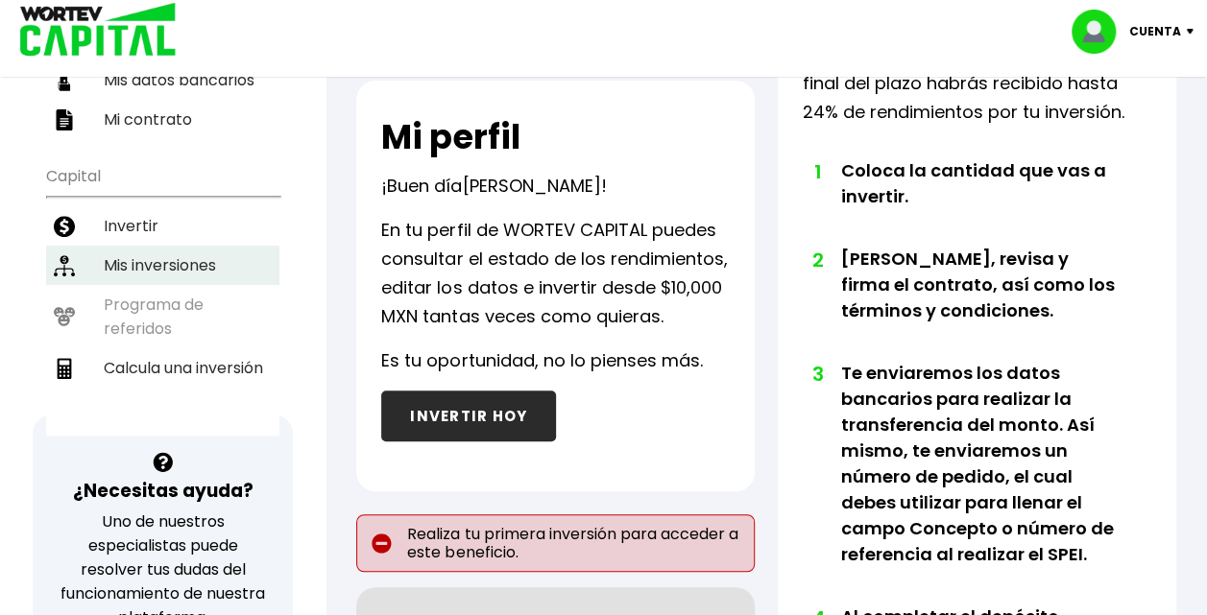
click at [129, 246] on li "Mis inversiones" at bounding box center [162, 265] width 233 height 39
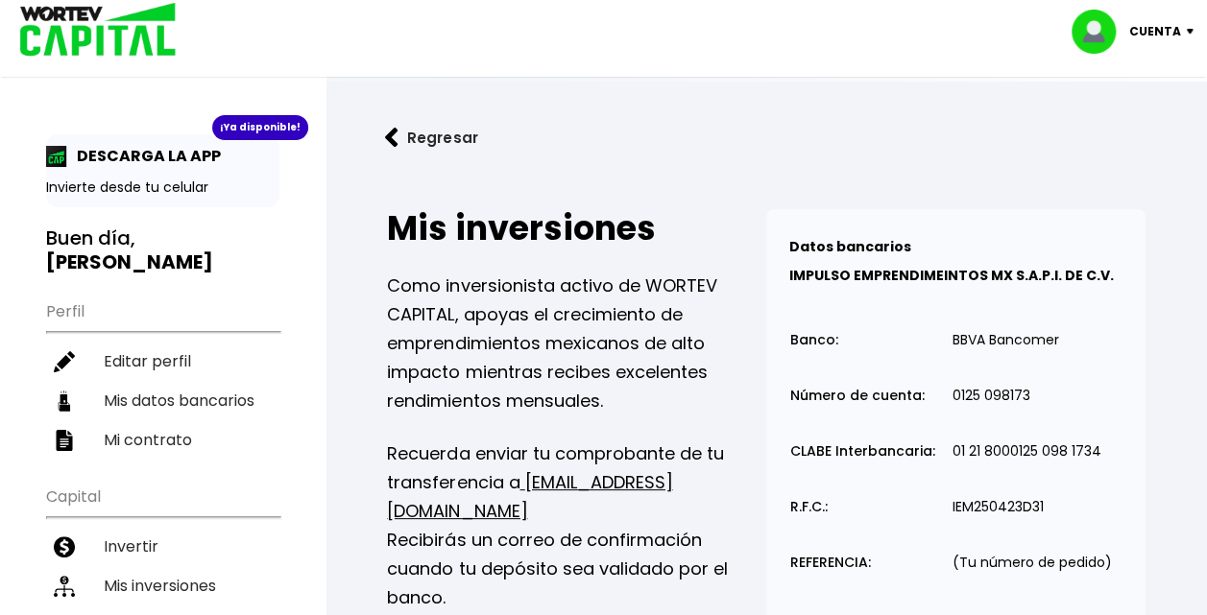
click at [99, 242] on h3 "Buen día, LUDWING ISRAEL" at bounding box center [162, 251] width 233 height 48
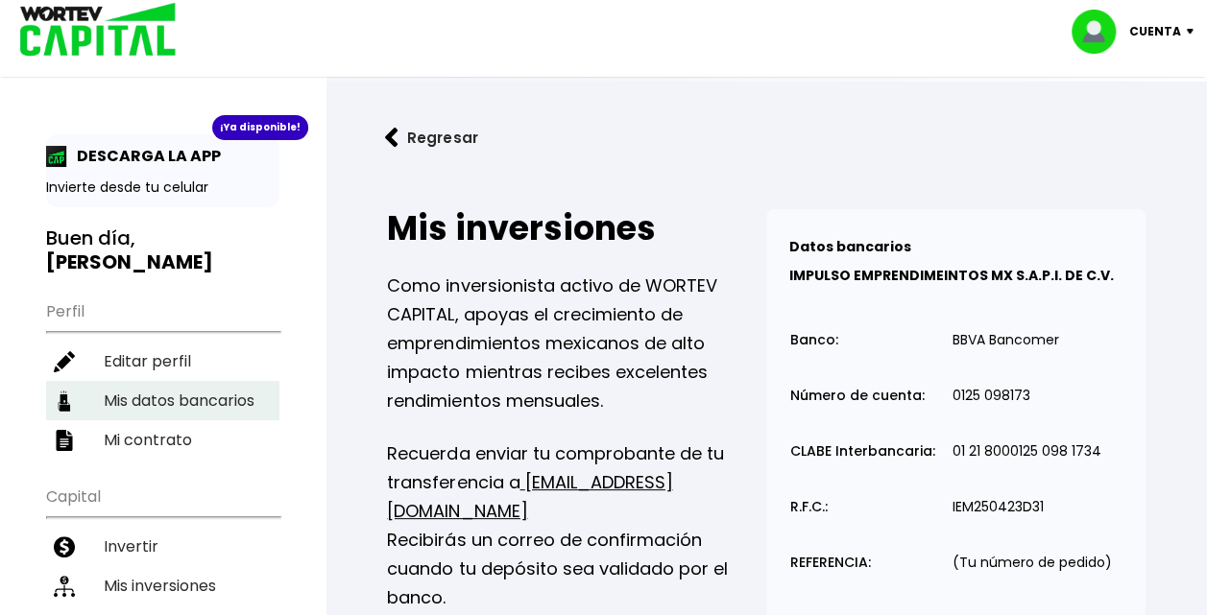
click at [140, 394] on li "Mis datos bancarios" at bounding box center [162, 400] width 233 height 39
select select "BBVA Bancomer"
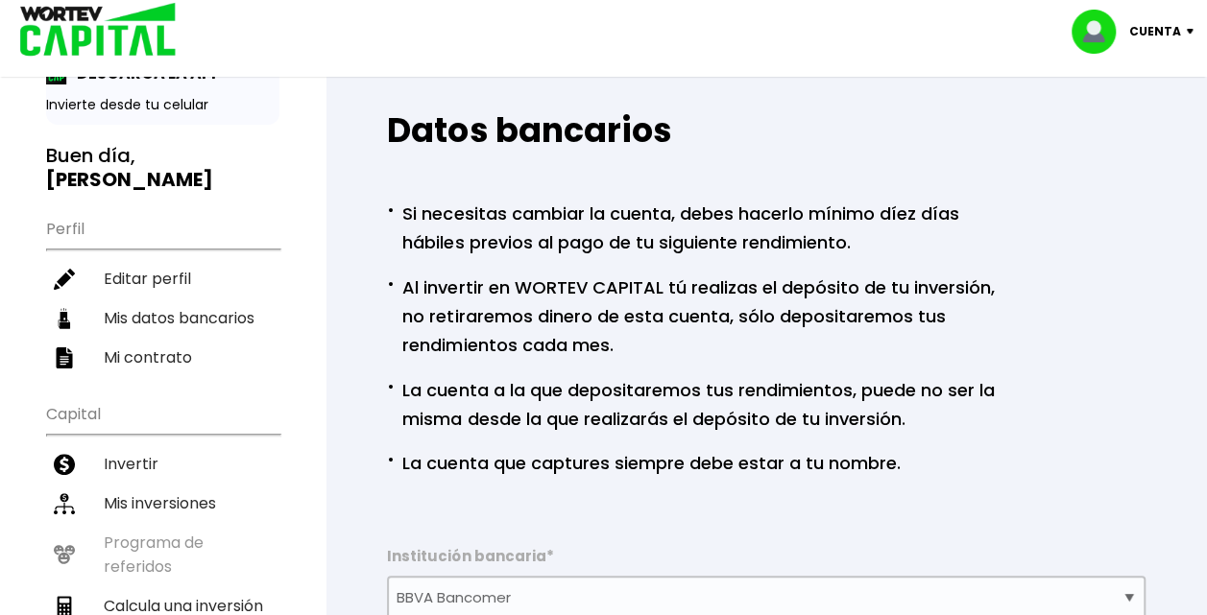
scroll to position [82, 0]
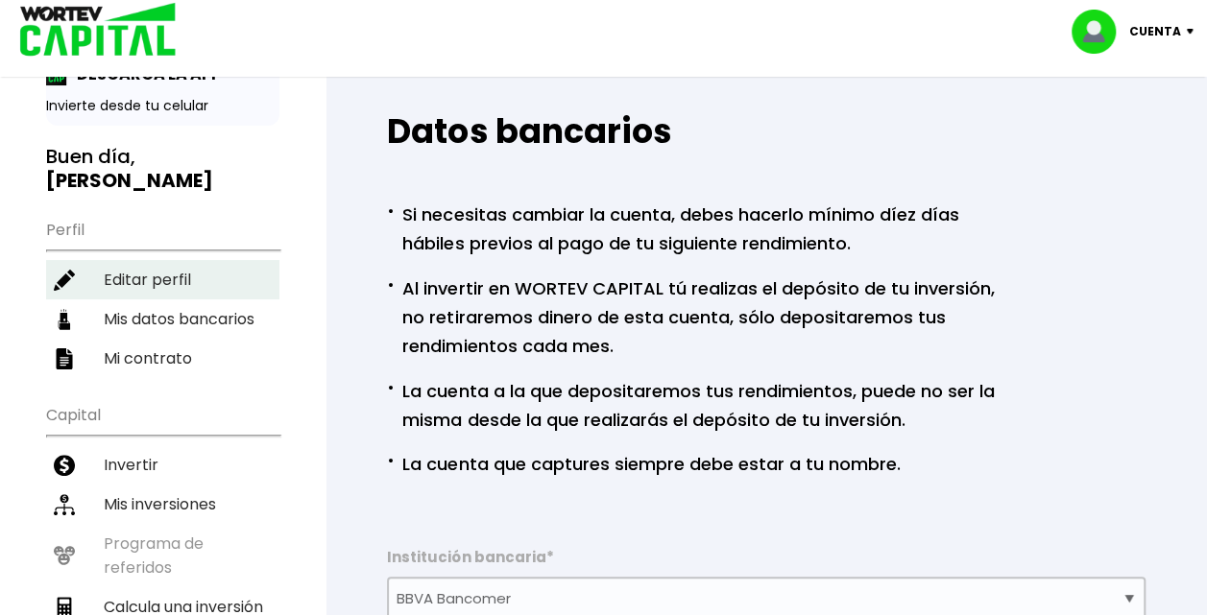
click at [159, 275] on li "Editar perfil" at bounding box center [162, 279] width 233 height 39
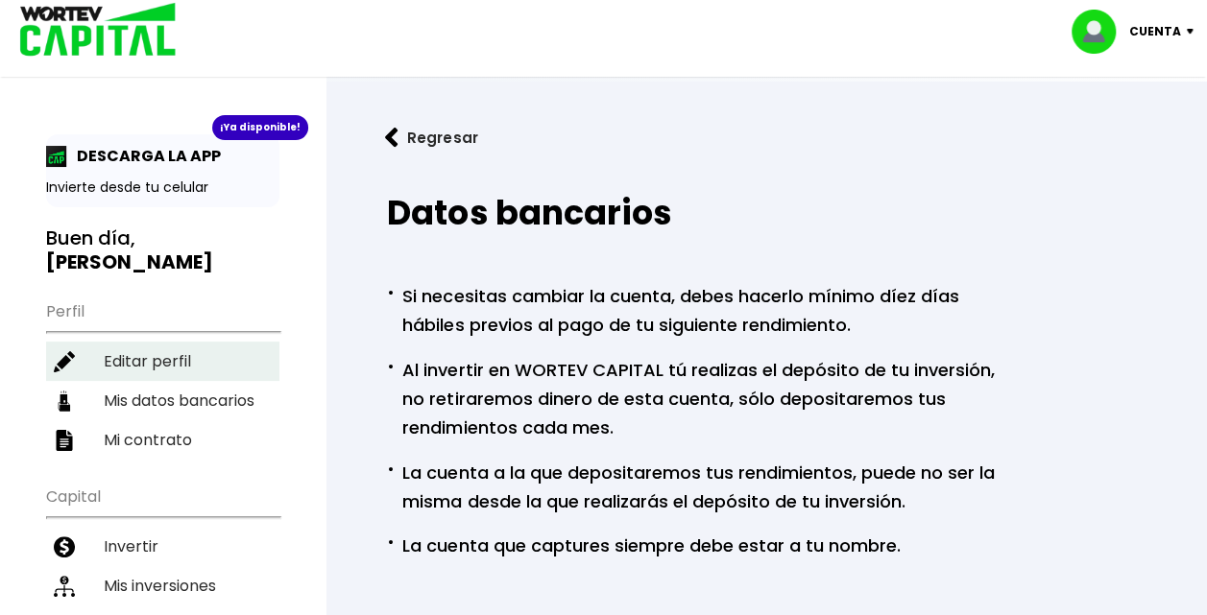
select select "Hombre"
select select "Licenciatura"
select select "MO"
select select "BBVA Bancomer"
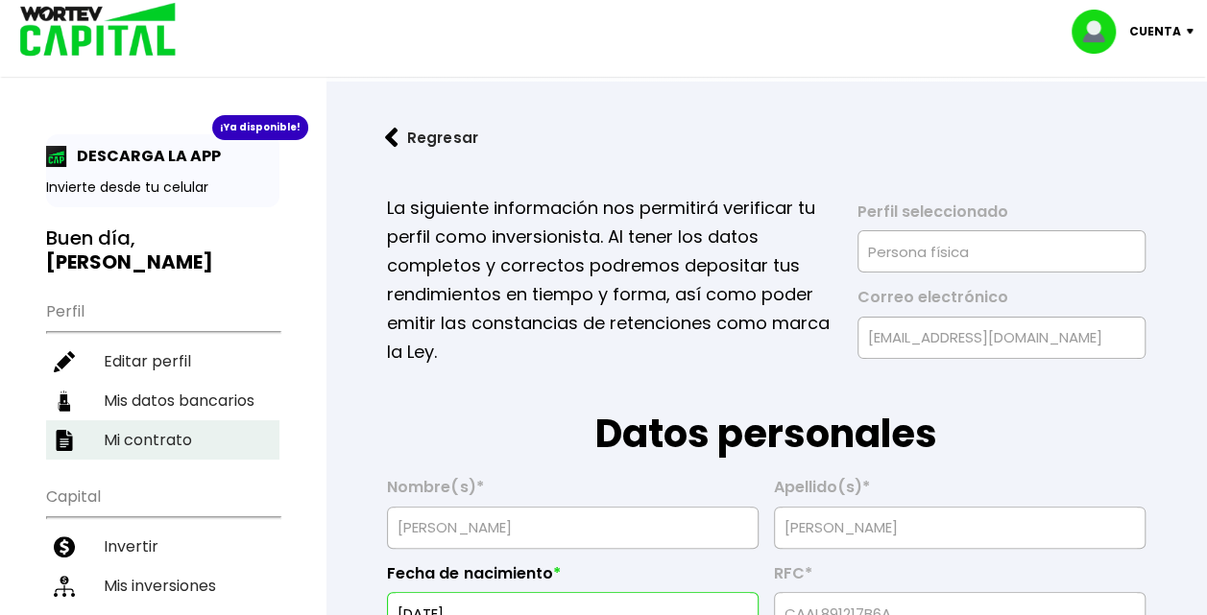
click at [149, 420] on li "Mi contrato" at bounding box center [162, 439] width 233 height 39
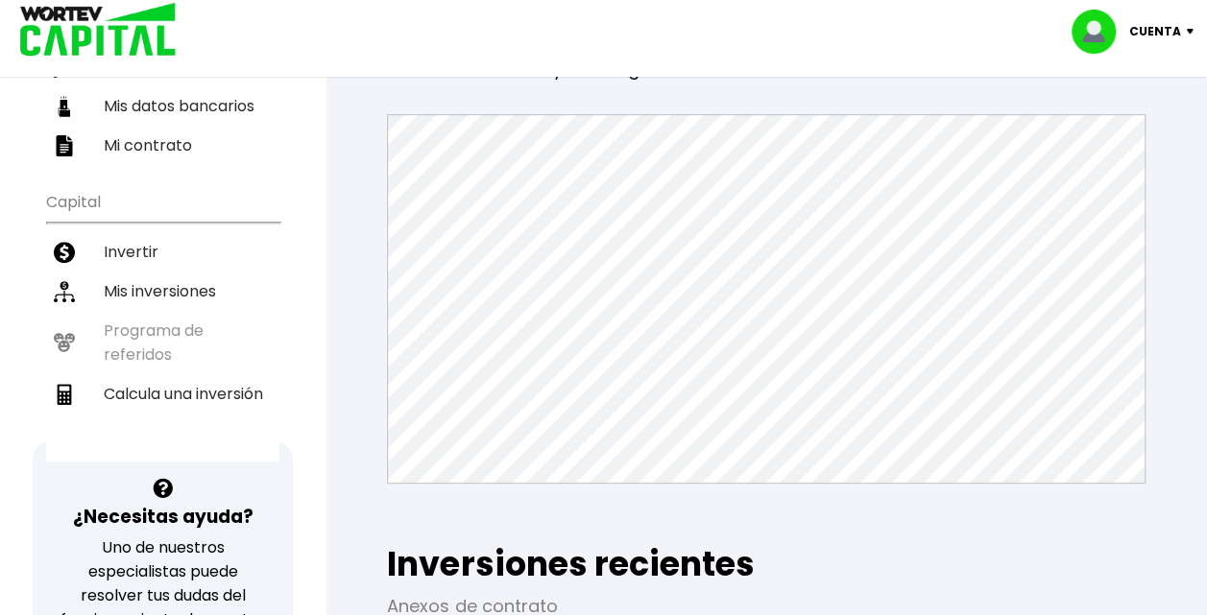
scroll to position [733, 0]
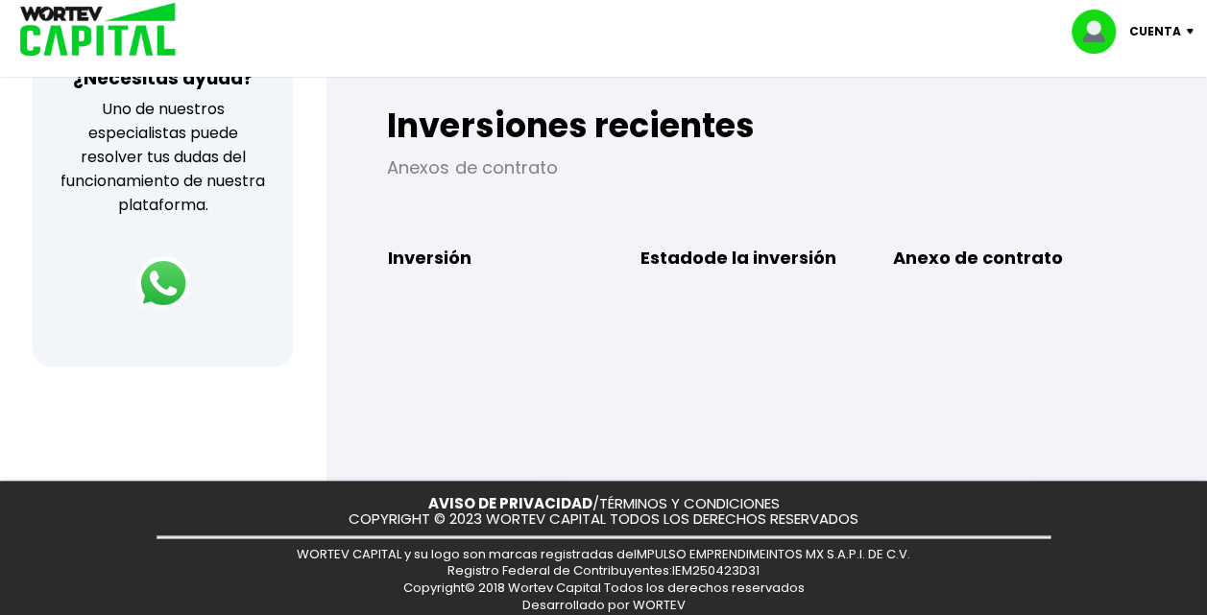
click at [446, 255] on b "Inversión" at bounding box center [430, 258] width 84 height 29
click at [163, 270] on img at bounding box center [163, 283] width 67 height 67
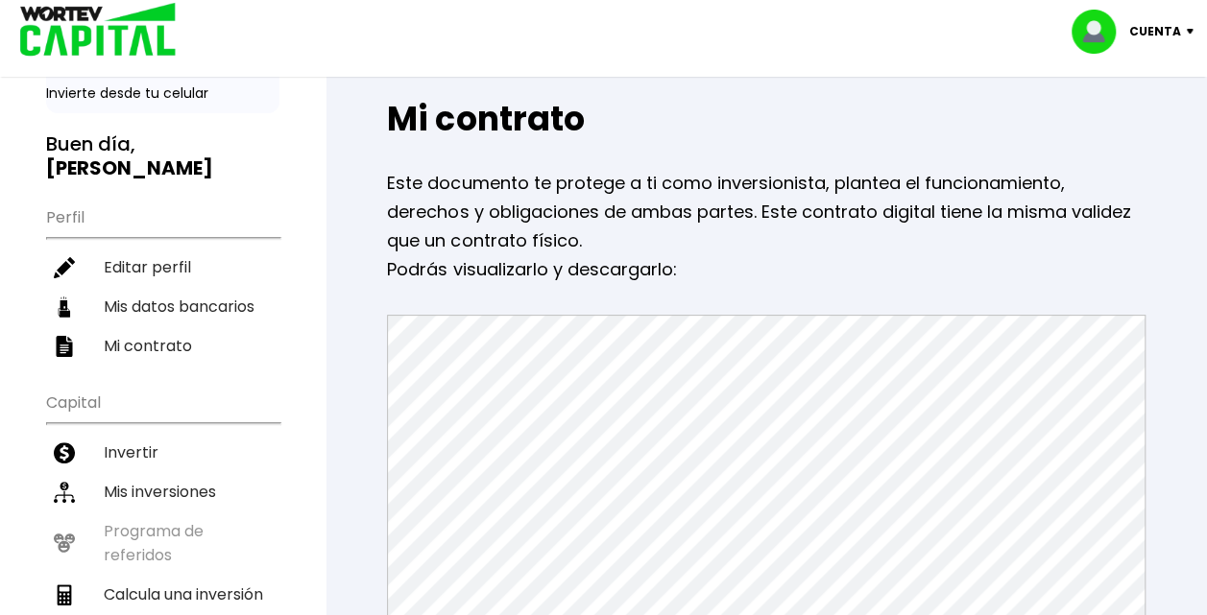
scroll to position [81, 0]
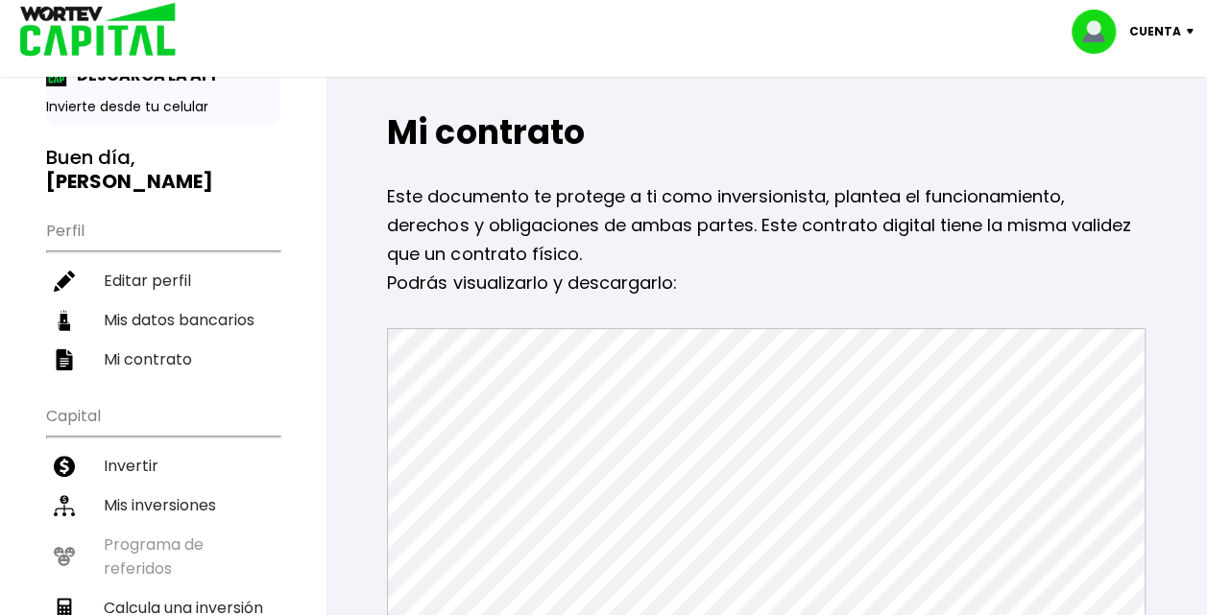
click at [1192, 42] on div "Cuenta" at bounding box center [1138, 32] width 135 height 44
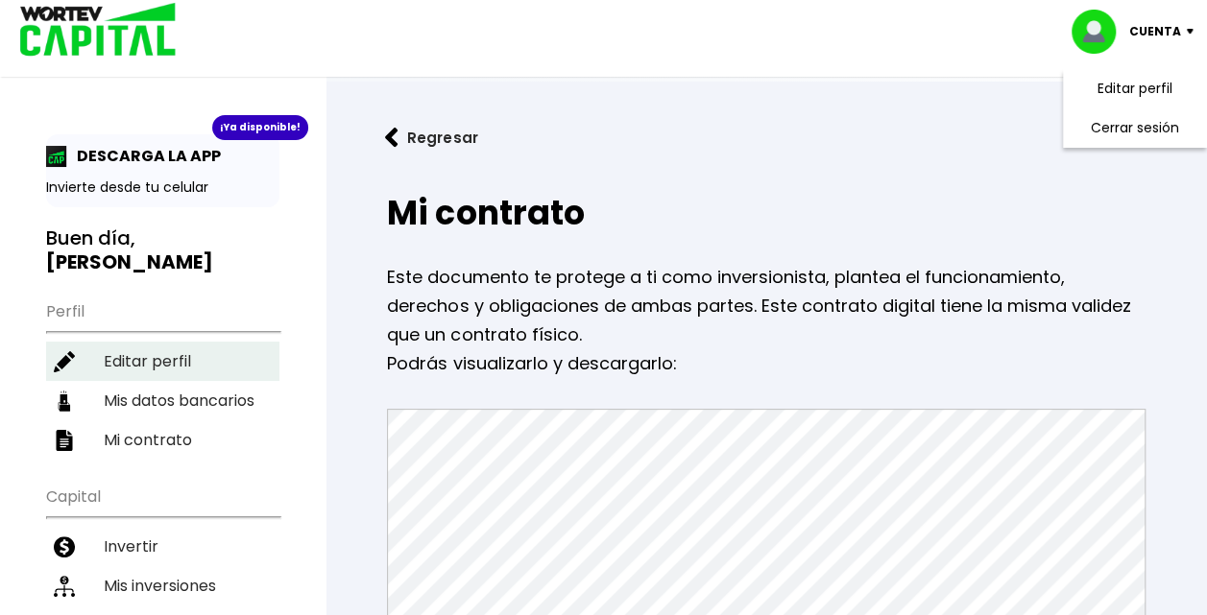
click at [154, 362] on li "Editar perfil" at bounding box center [162, 361] width 233 height 39
select select "Hombre"
select select "Licenciatura"
select select "MO"
select select "BBVA Bancomer"
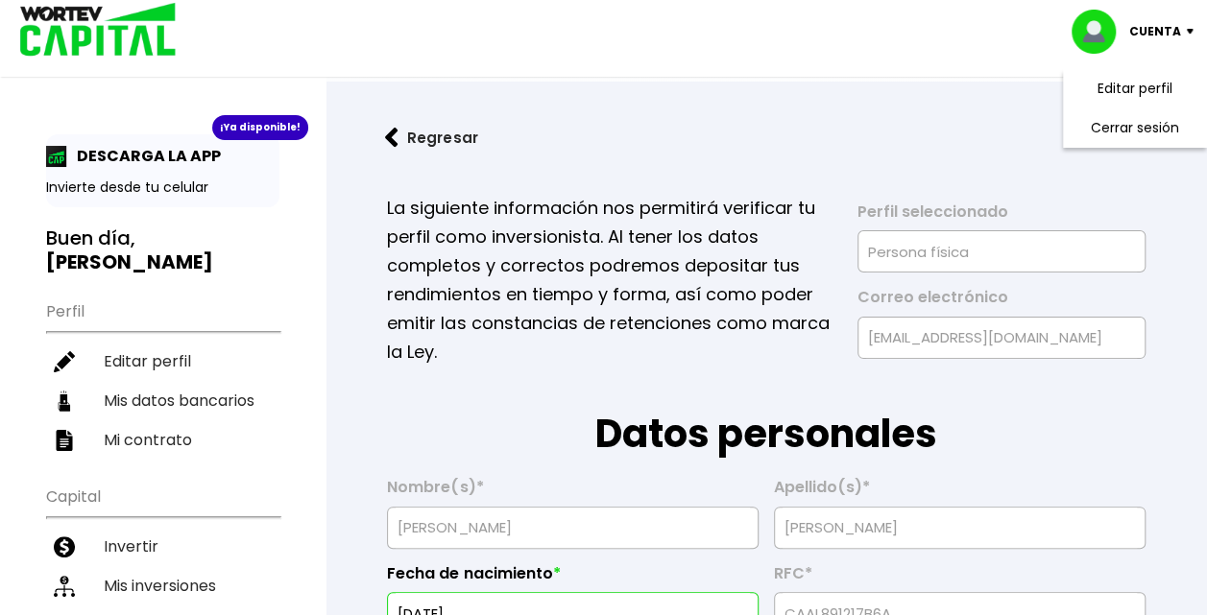
click at [102, 40] on img at bounding box center [91, 31] width 183 height 62
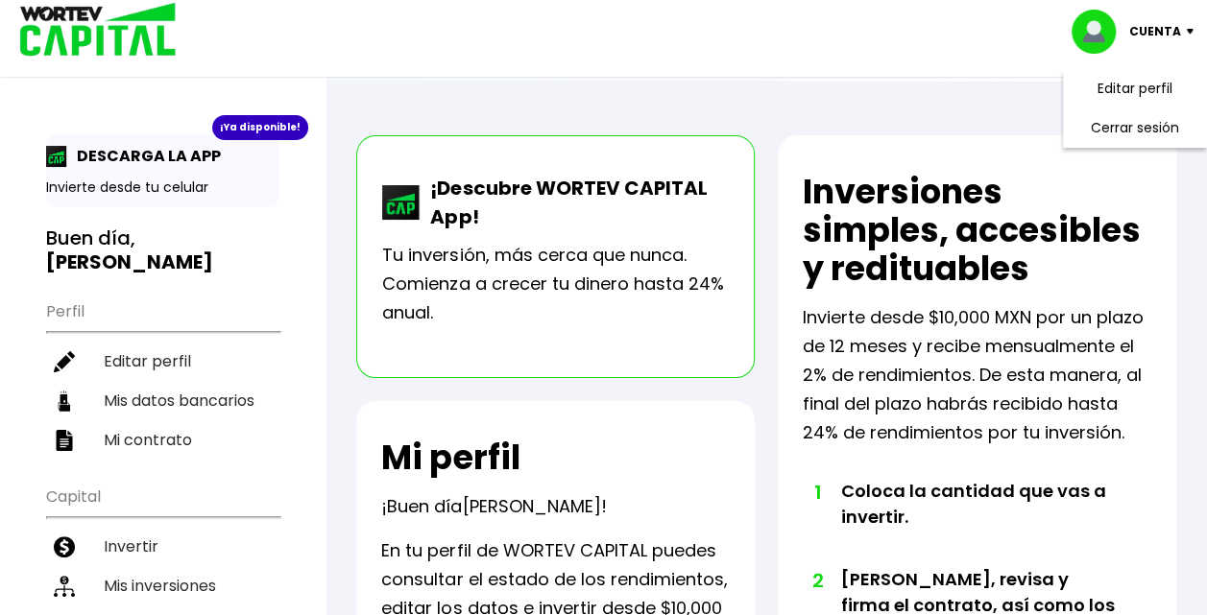
click at [599, 285] on p "Tu inversión, más cerca que nunca. Comienza a crecer tu dinero hasta 24% anual." at bounding box center [555, 284] width 347 height 86
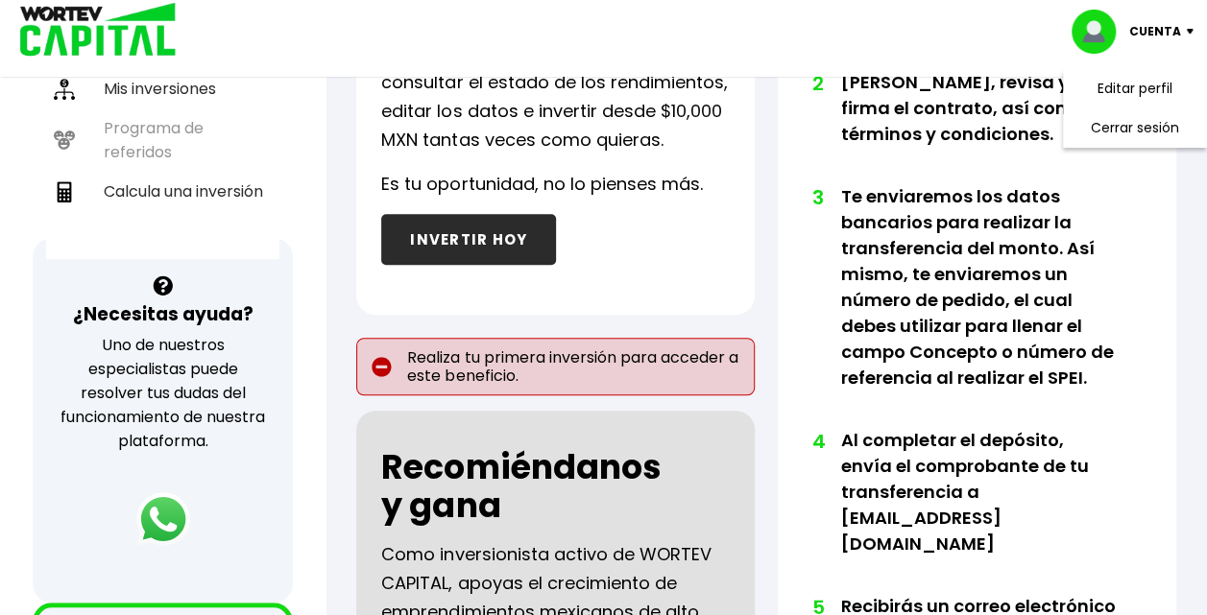
scroll to position [348, 0]
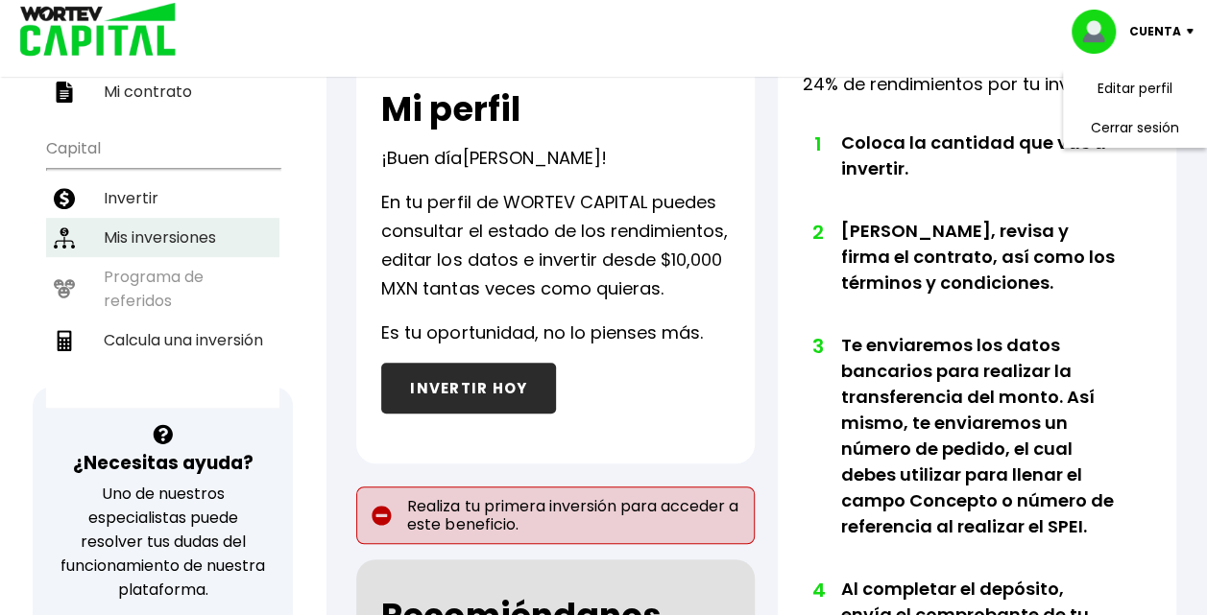
click at [132, 218] on li "Mis inversiones" at bounding box center [162, 237] width 233 height 39
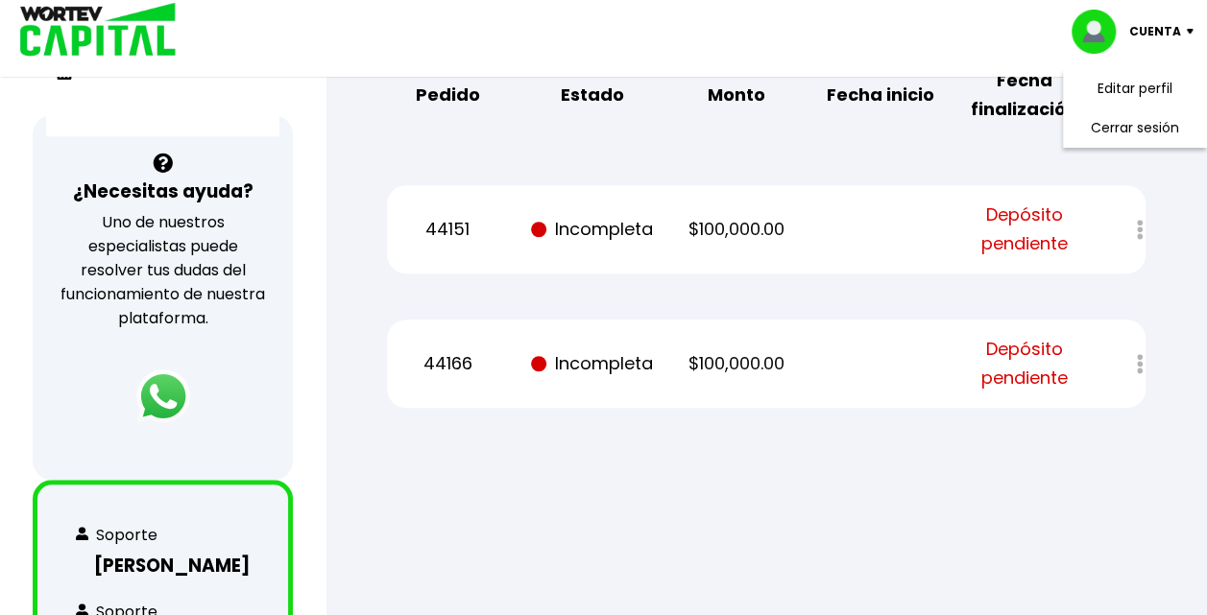
scroll to position [621, 0]
click at [1138, 361] on div at bounding box center [1126, 363] width 37 height 41
click at [1018, 389] on span "Depósito pendiente" at bounding box center [1024, 363] width 121 height 58
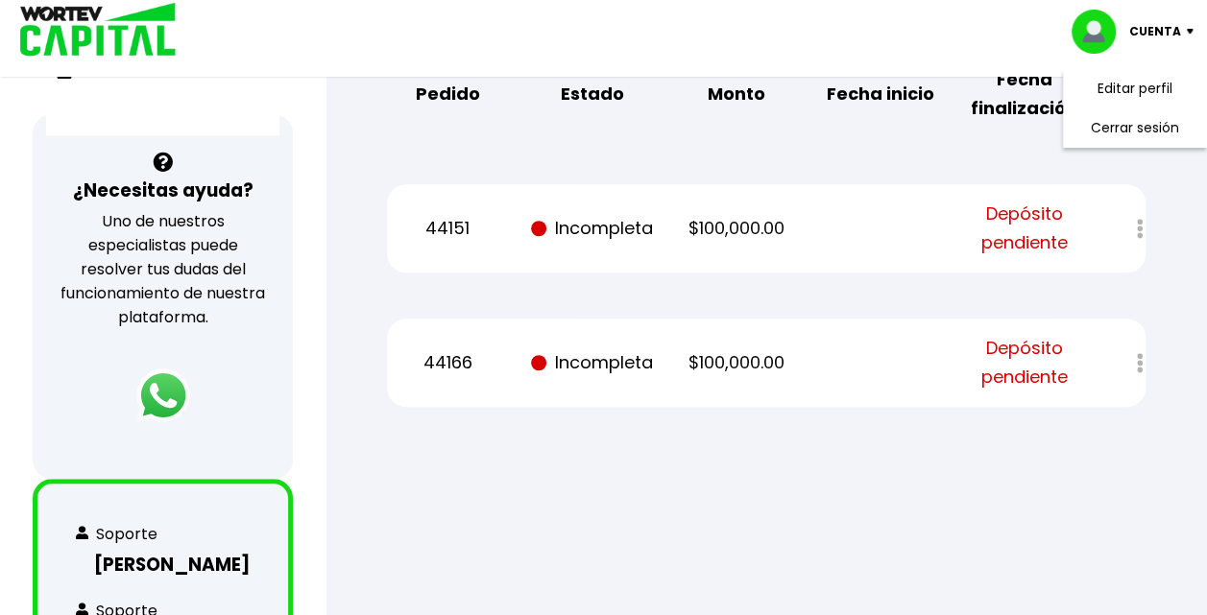
click at [1019, 376] on span "Depósito pendiente" at bounding box center [1024, 363] width 121 height 58
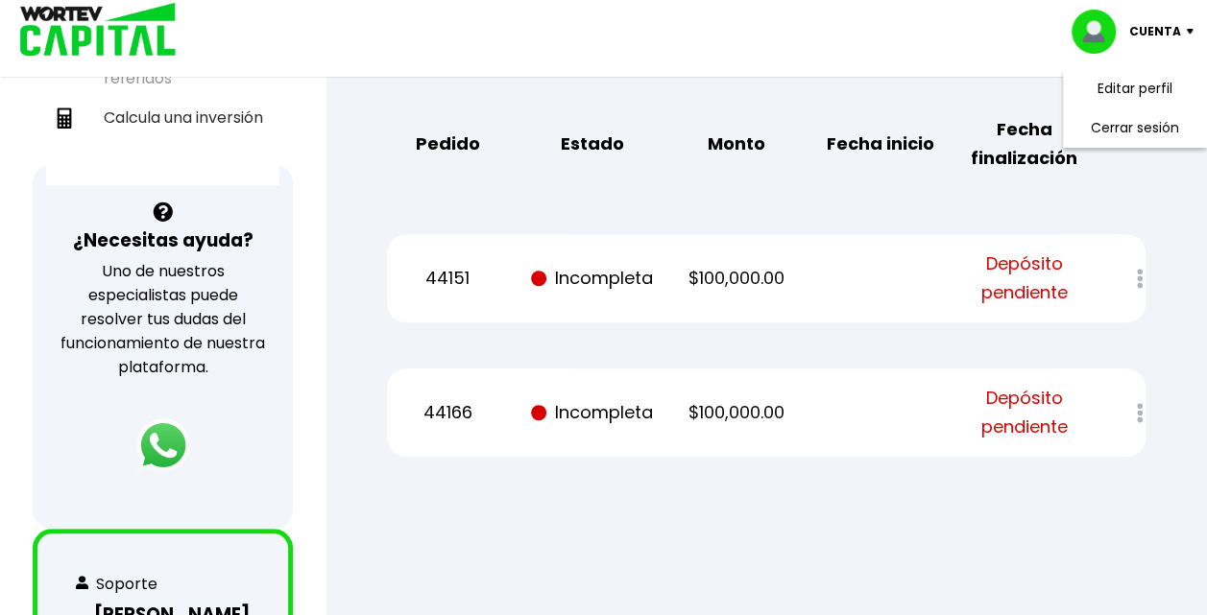
scroll to position [499, 0]
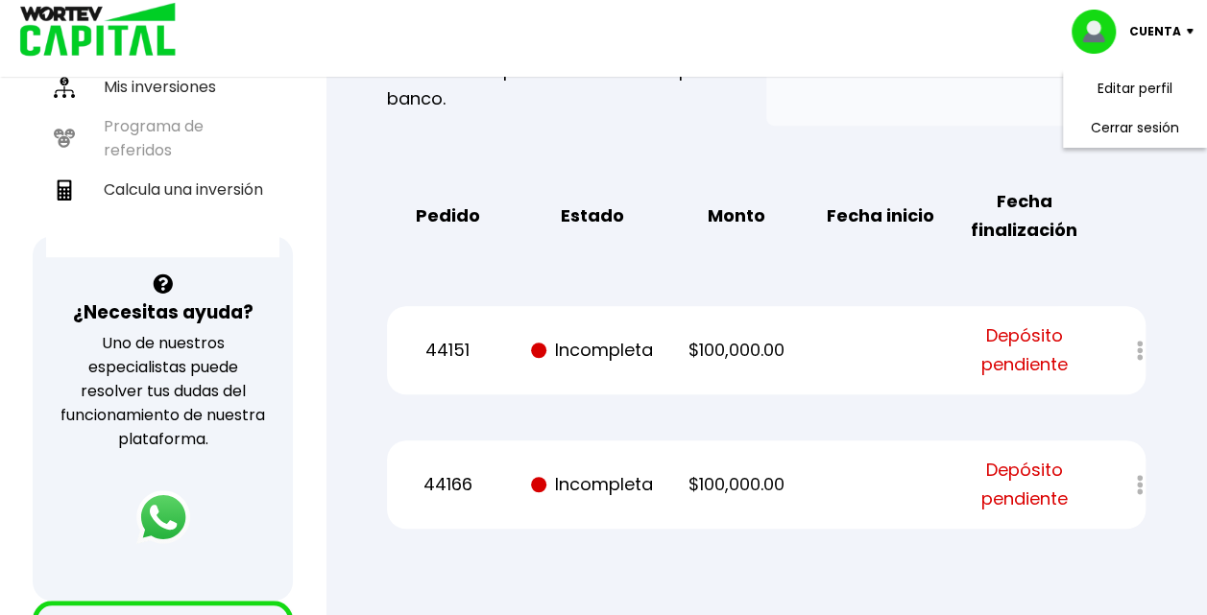
click at [1161, 34] on p "Cuenta" at bounding box center [1155, 31] width 52 height 29
click at [1102, 23] on img at bounding box center [1100, 32] width 58 height 44
click at [1113, 88] on link "Editar perfil" at bounding box center [1134, 89] width 75 height 20
select select "Hombre"
select select "Licenciatura"
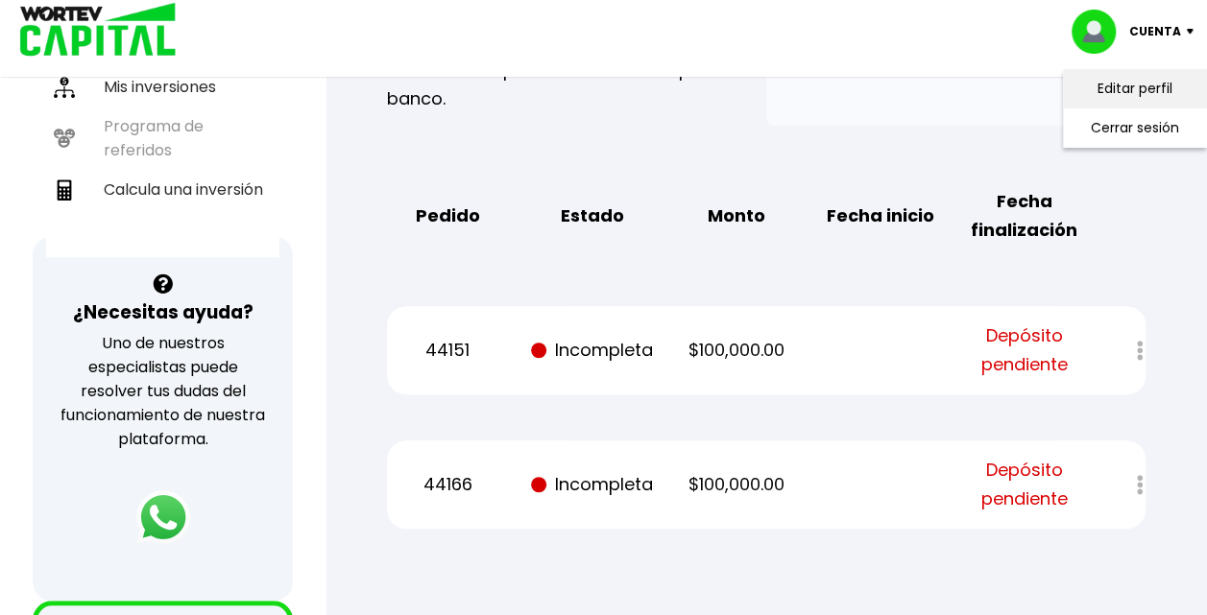
select select "MO"
select select "BBVA Bancomer"
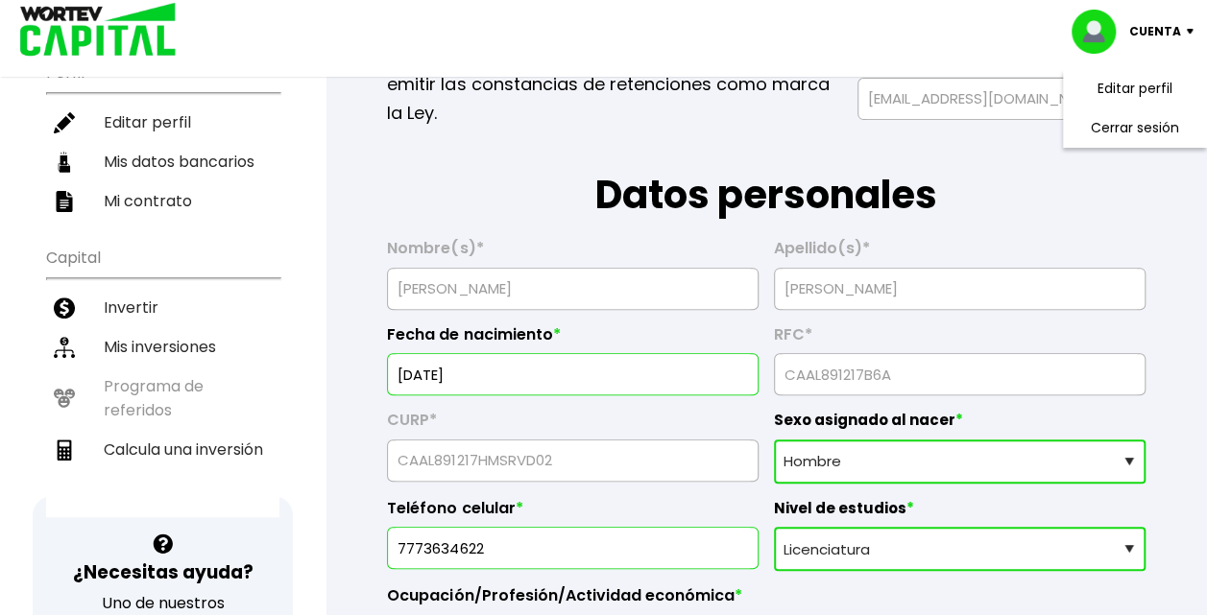
scroll to position [322, 0]
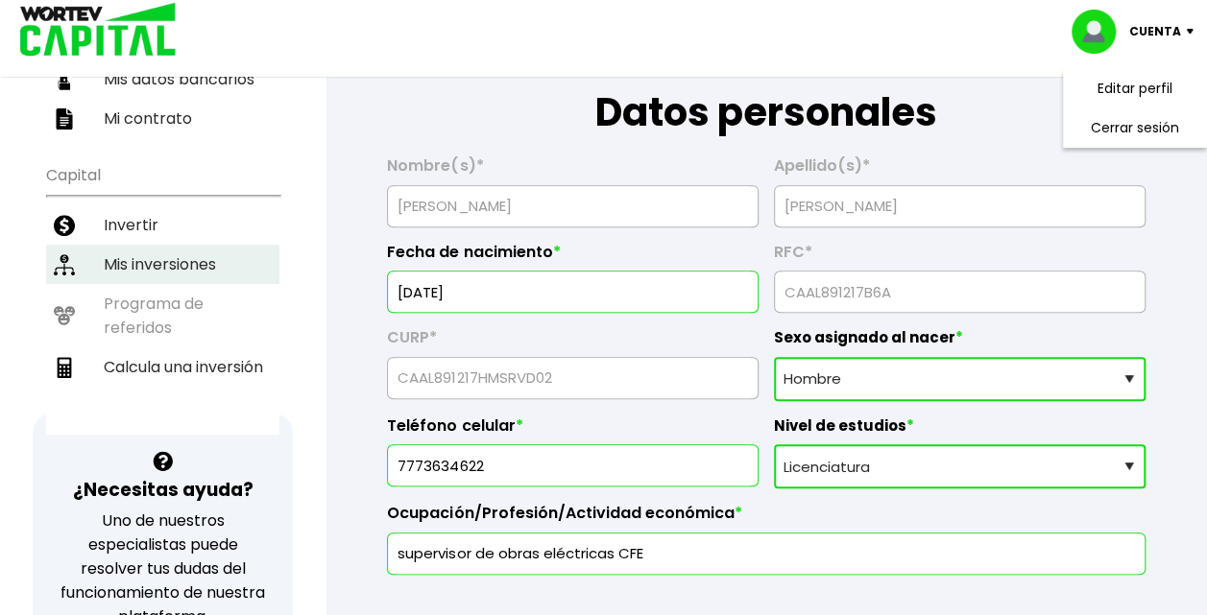
click at [148, 251] on li "Mis inversiones" at bounding box center [162, 264] width 233 height 39
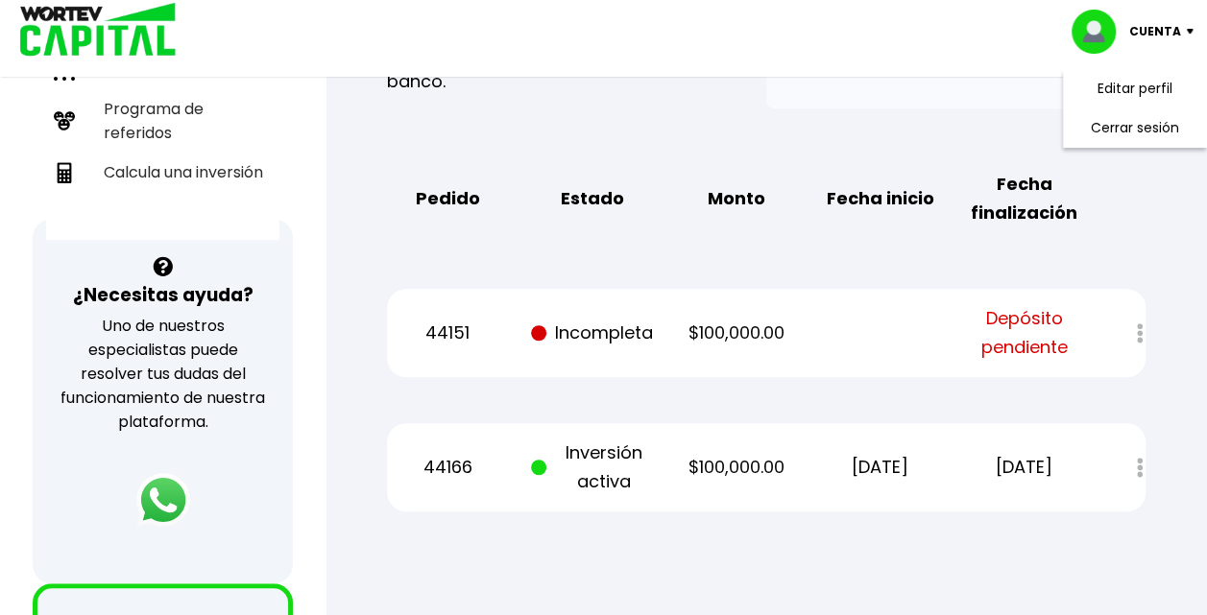
scroll to position [669, 0]
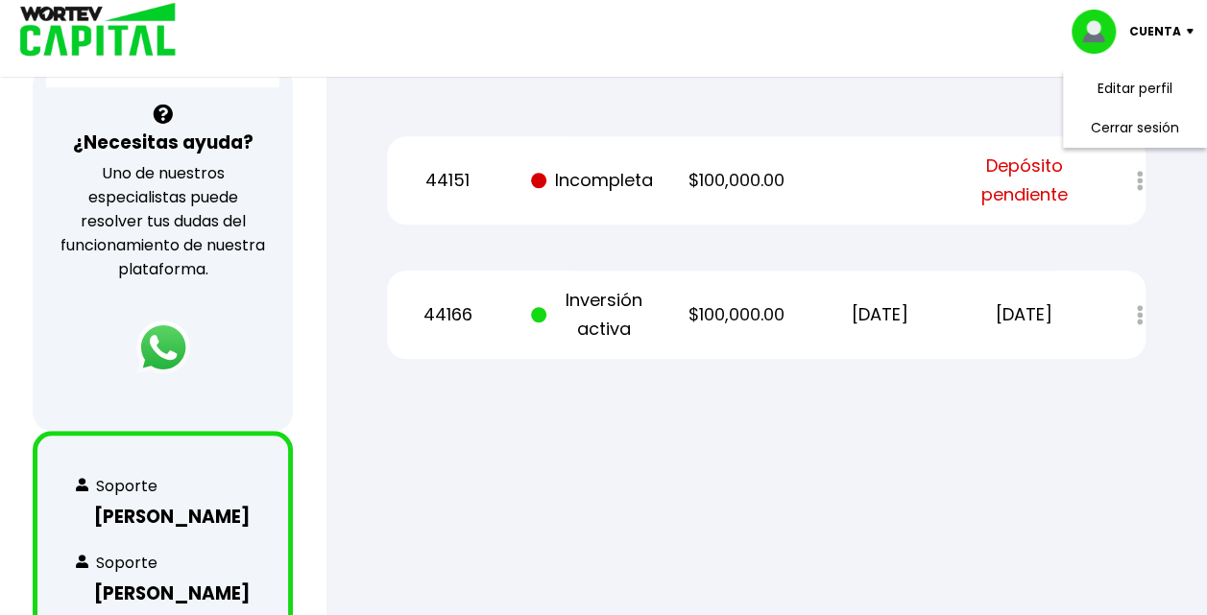
click at [437, 316] on p "44166" at bounding box center [447, 314] width 121 height 29
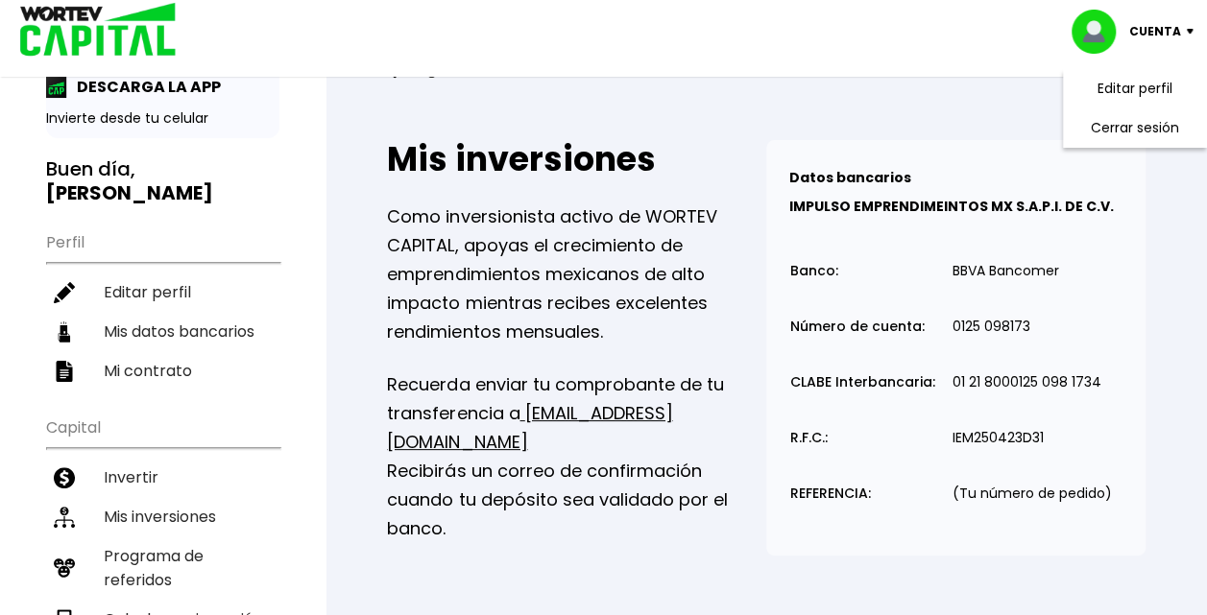
scroll to position [0, 0]
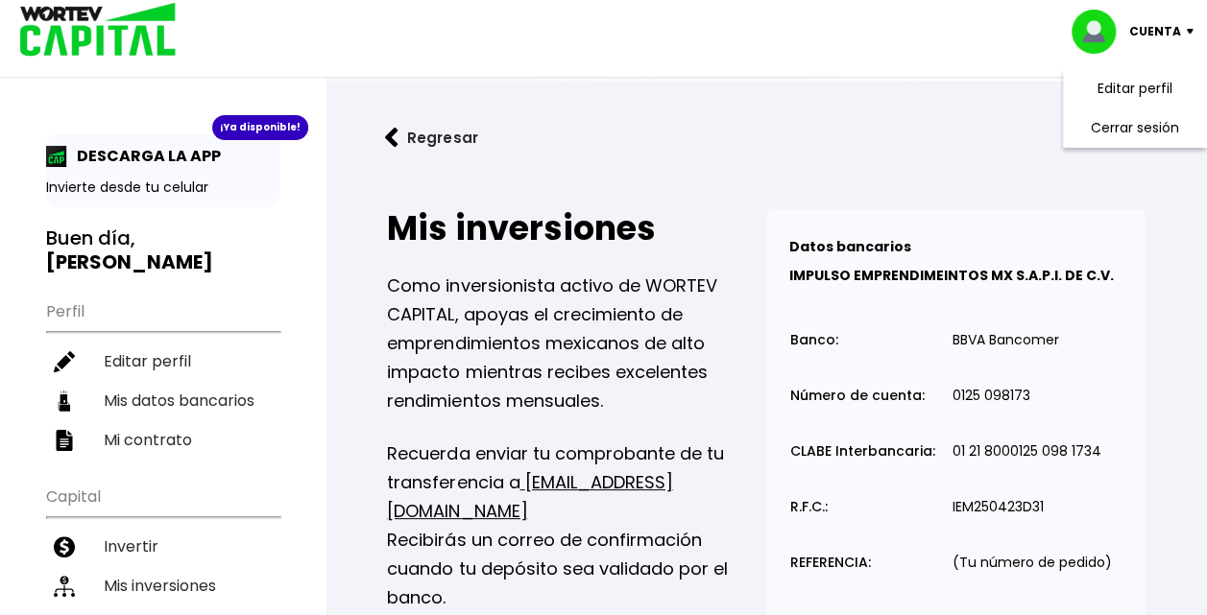
click at [102, 238] on h3 "Buen día, LUDWING ISRAEL" at bounding box center [162, 251] width 233 height 48
click at [106, 163] on p "DESCARGA LA APP" at bounding box center [144, 156] width 154 height 24
click at [66, 156] on img at bounding box center [56, 156] width 21 height 21
click at [391, 138] on img at bounding box center [391, 138] width 13 height 20
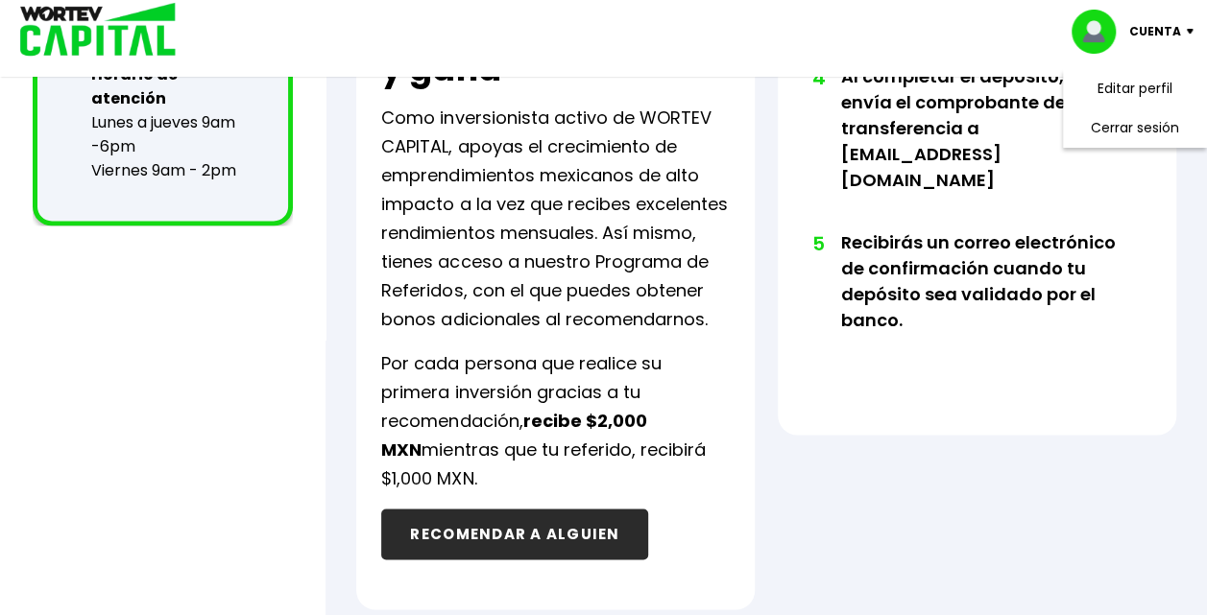
scroll to position [1409, 0]
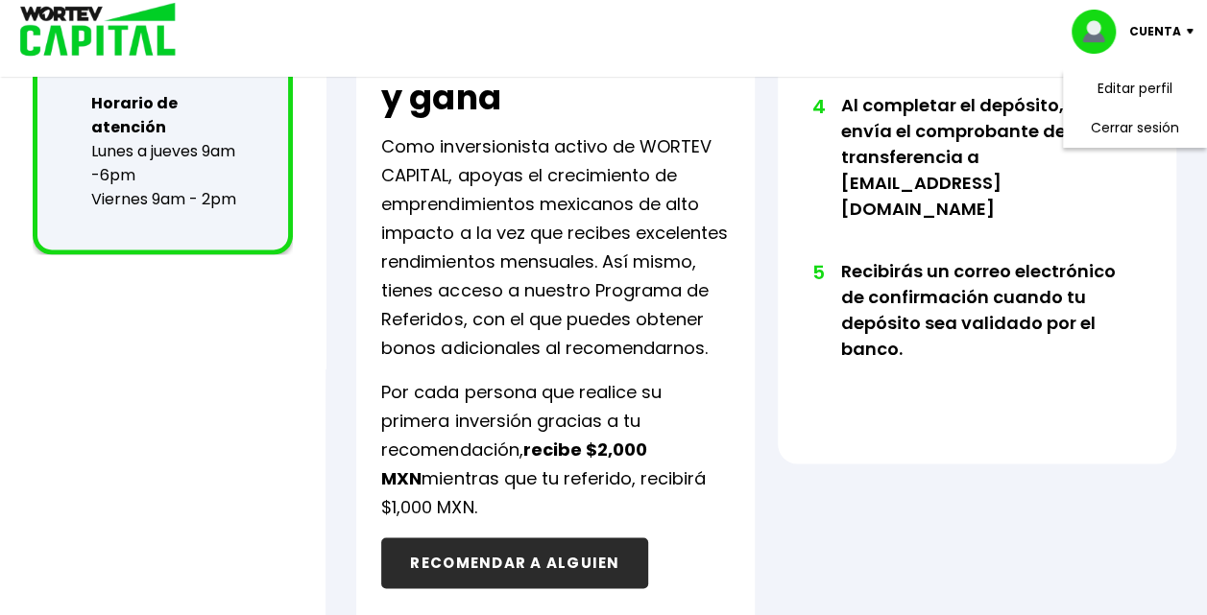
scroll to position [1208, 0]
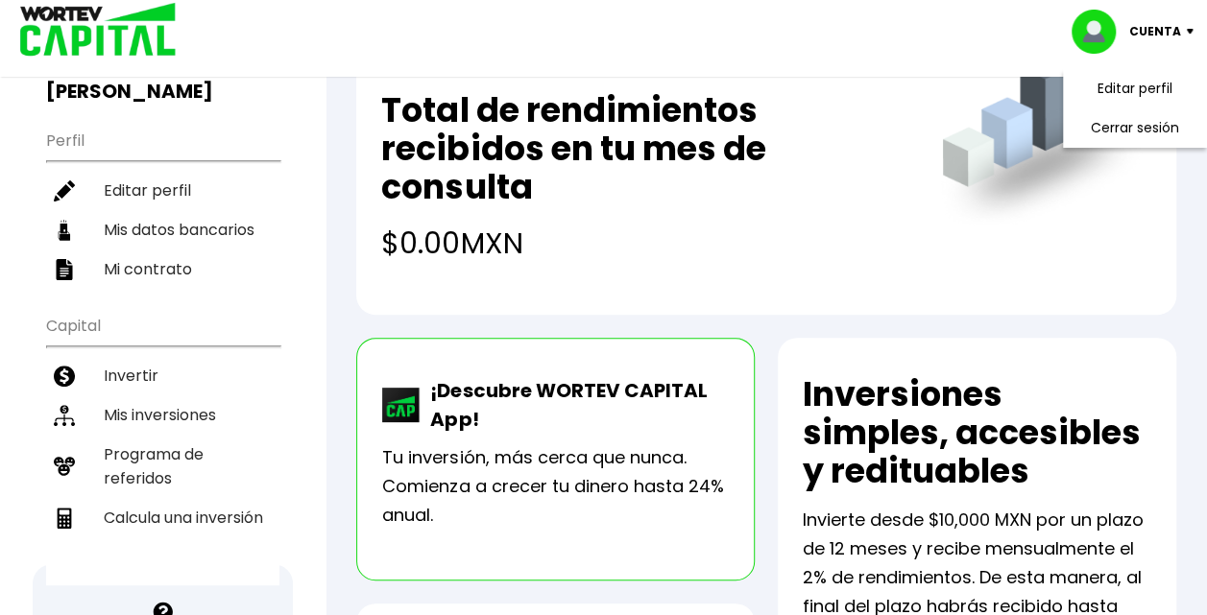
scroll to position [167, 0]
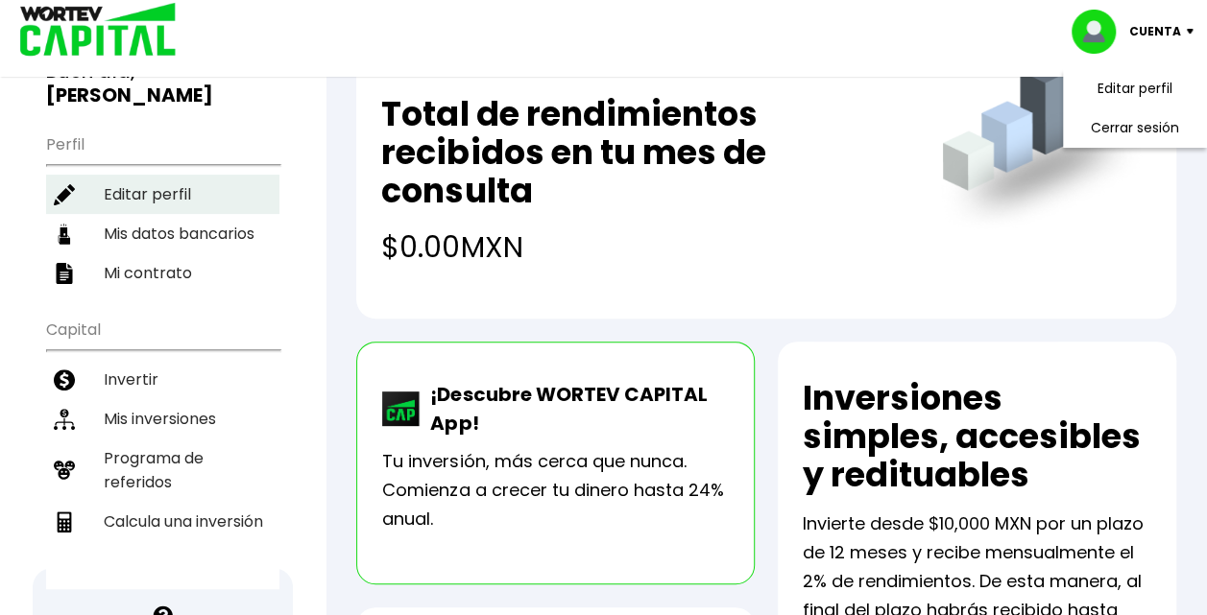
click at [137, 193] on li "Editar perfil" at bounding box center [162, 194] width 233 height 39
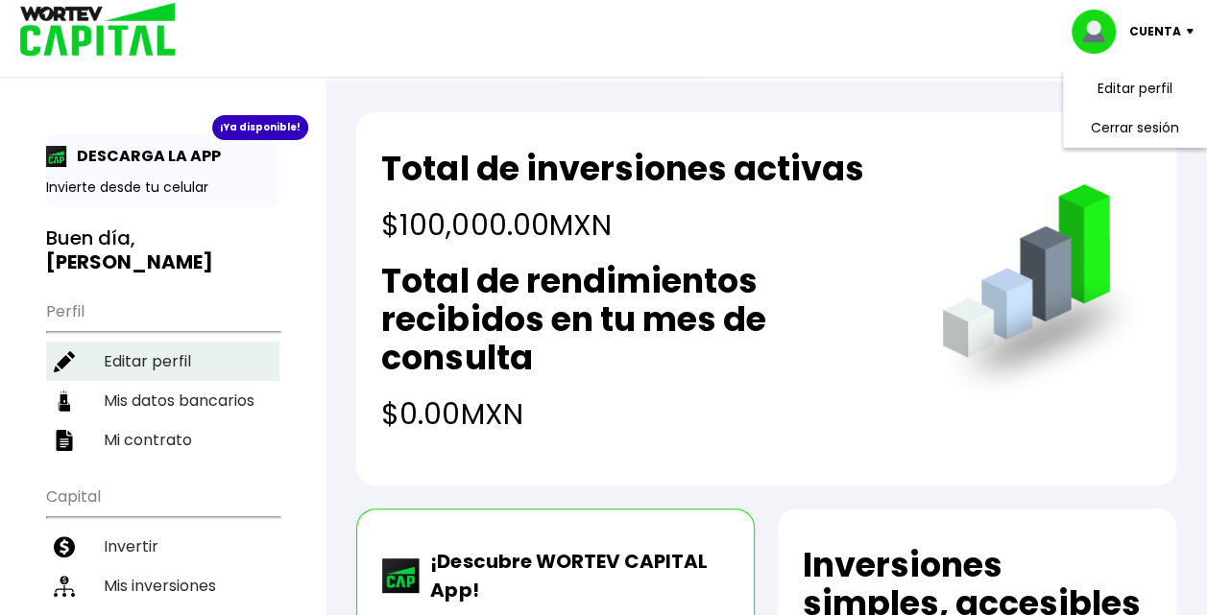
select select "Hombre"
select select "Licenciatura"
select select "MO"
select select "BBVA Bancomer"
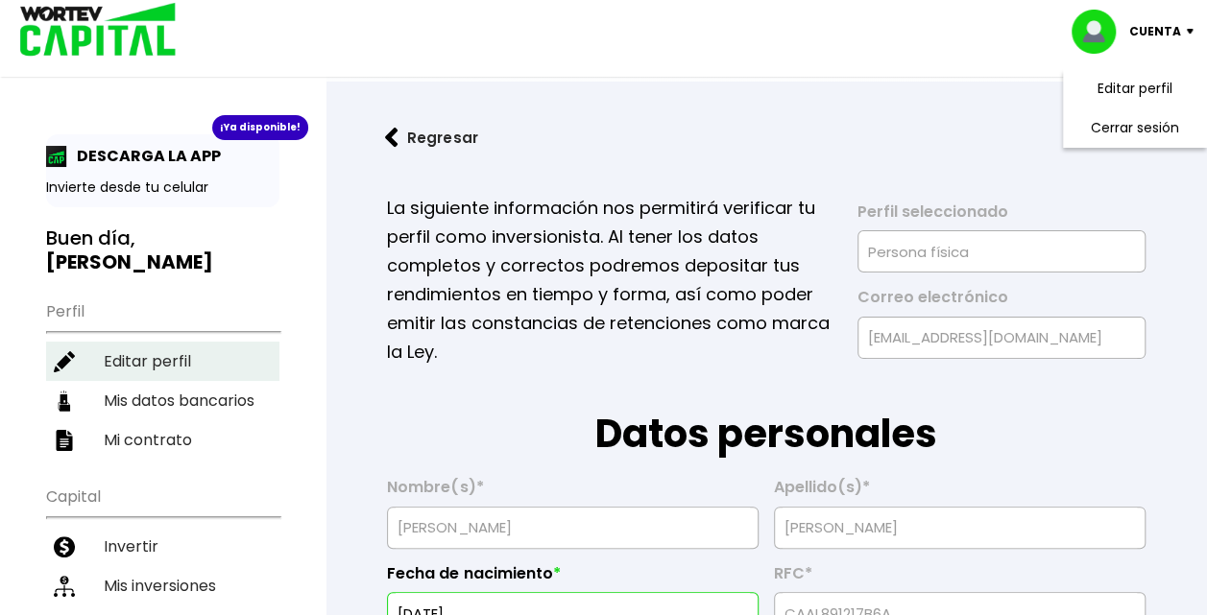
scroll to position [183, 0]
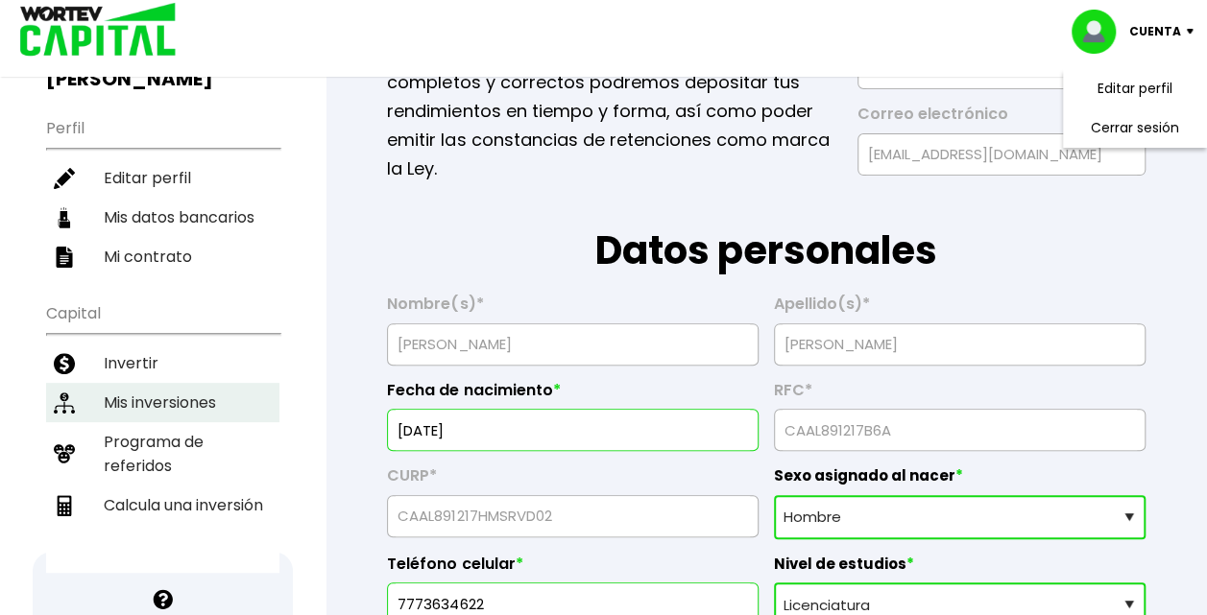
click at [180, 383] on li "Mis inversiones" at bounding box center [162, 402] width 233 height 39
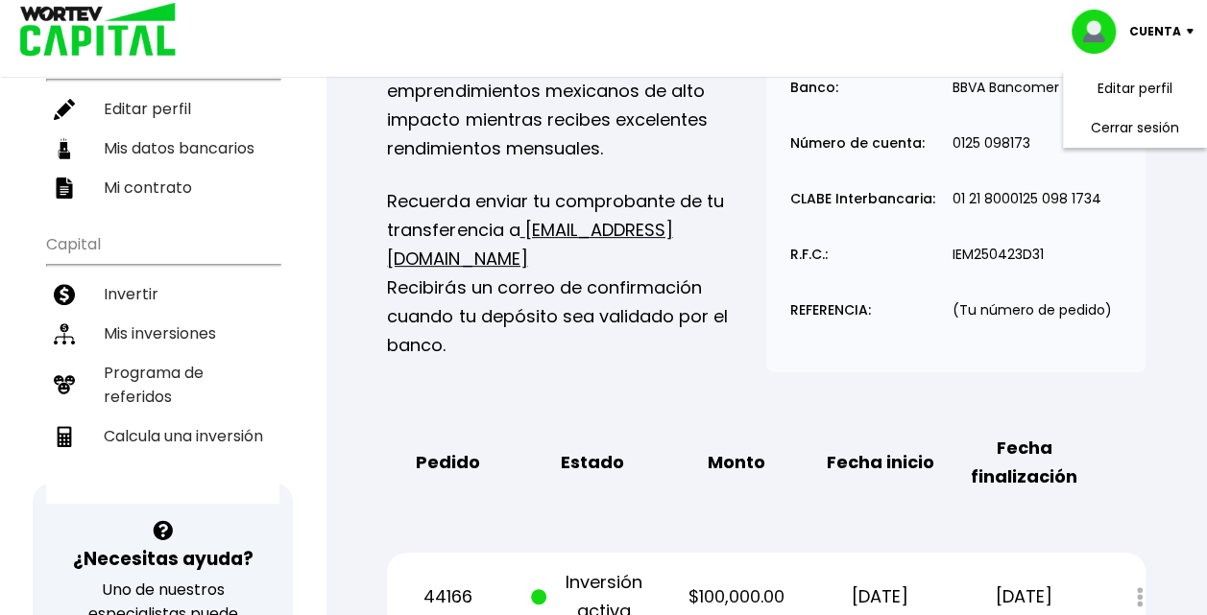
scroll to position [144, 0]
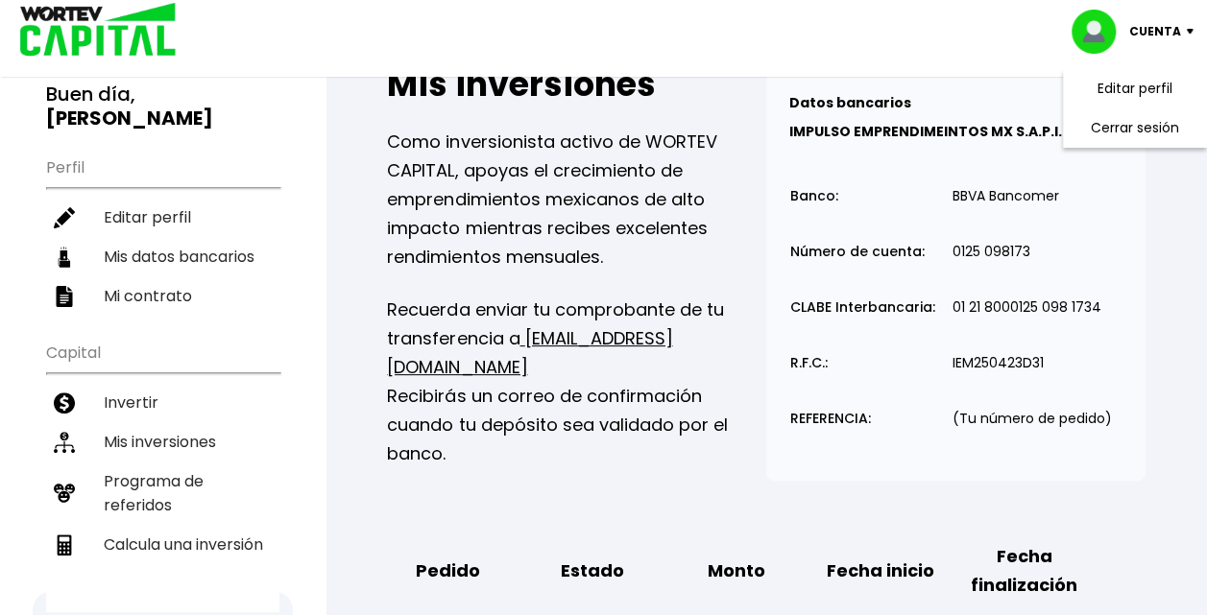
drag, startPoint x: 643, startPoint y: 430, endPoint x: 586, endPoint y: 484, distance: 78.8
click at [586, 484] on div "Mis inversiones Como inversionista activo de WORTEV CAPITAL, apoyas el crecimie…" at bounding box center [766, 408] width 820 height 746
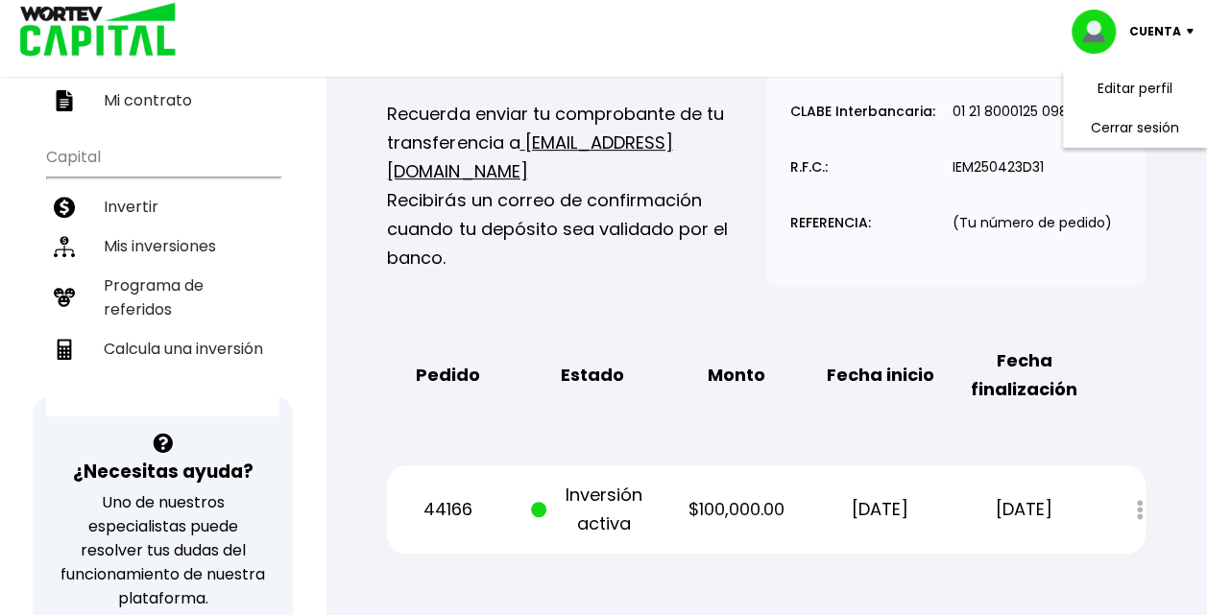
scroll to position [343, 0]
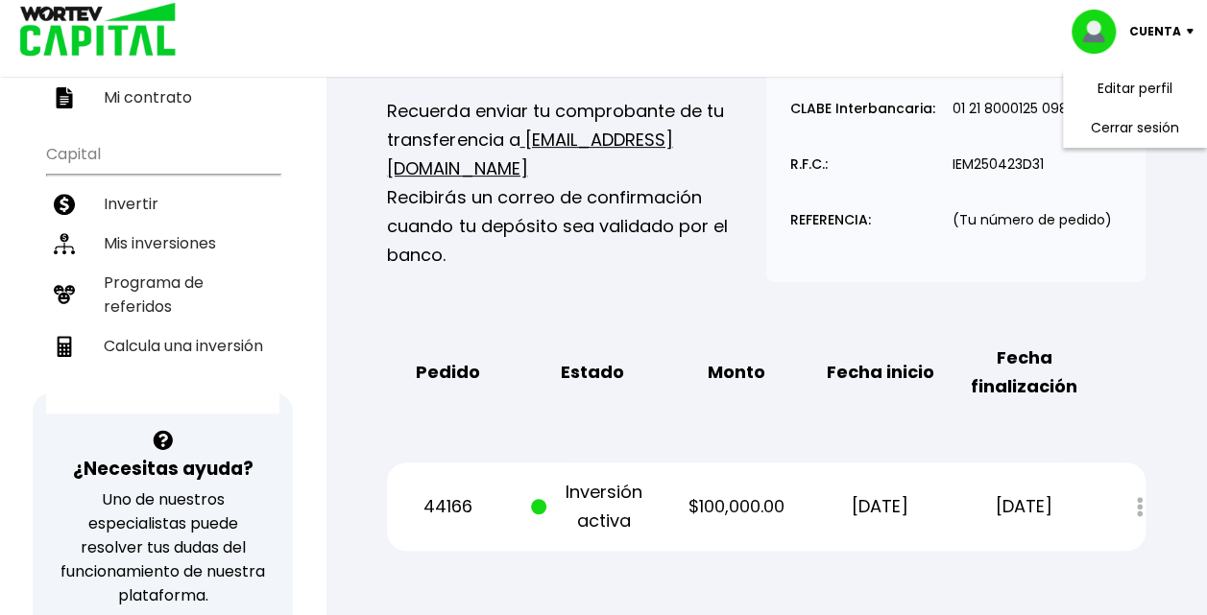
click at [1078, 275] on div "Datos bancarios VER MENOS IMPULSO EMPRENDIMEINTOS MX S.A.P.I. DE C.V. Banco: Nú…" at bounding box center [955, 75] width 379 height 416
click at [1135, 121] on li "Cerrar sesión" at bounding box center [1135, 127] width 154 height 39
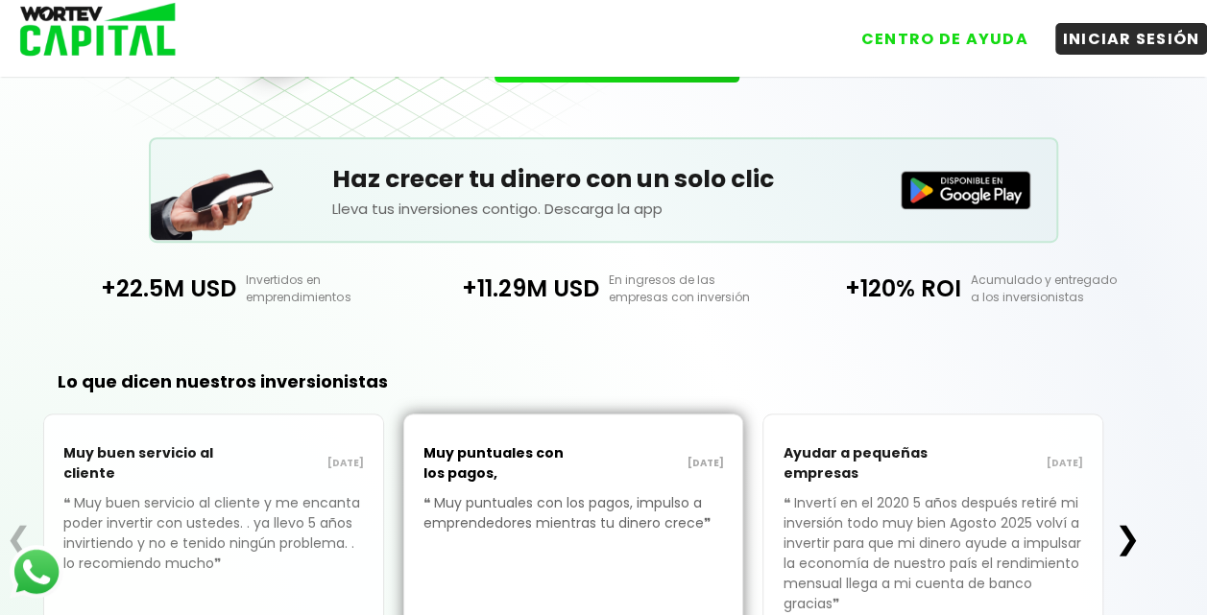
scroll to position [439, 0]
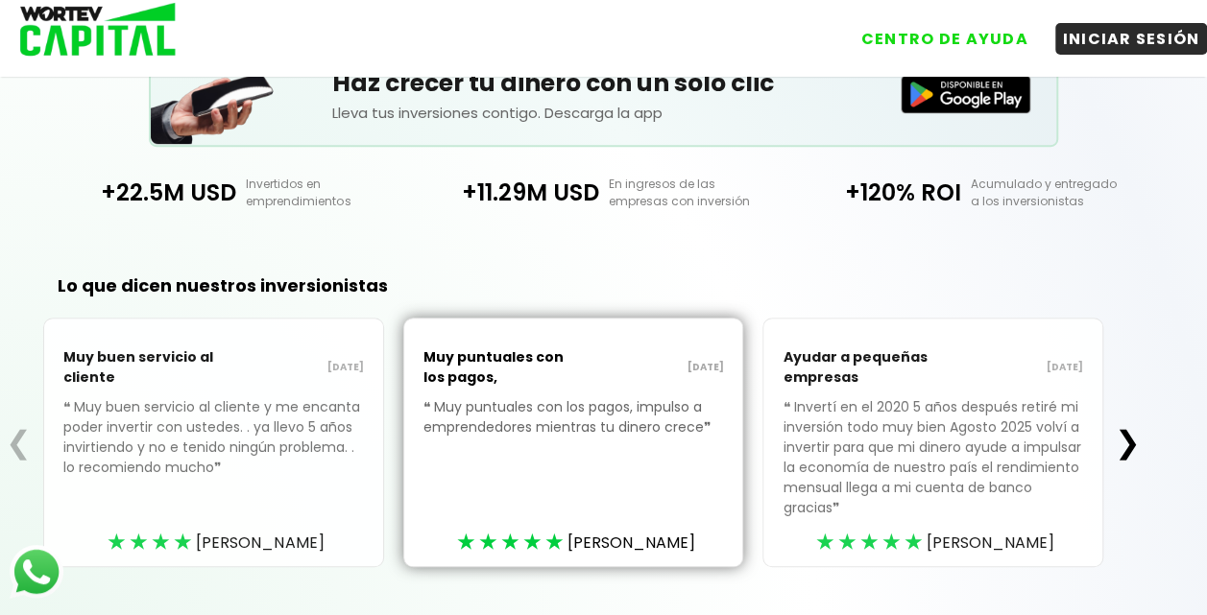
click at [1145, 423] on button "❯" at bounding box center [1127, 442] width 37 height 38
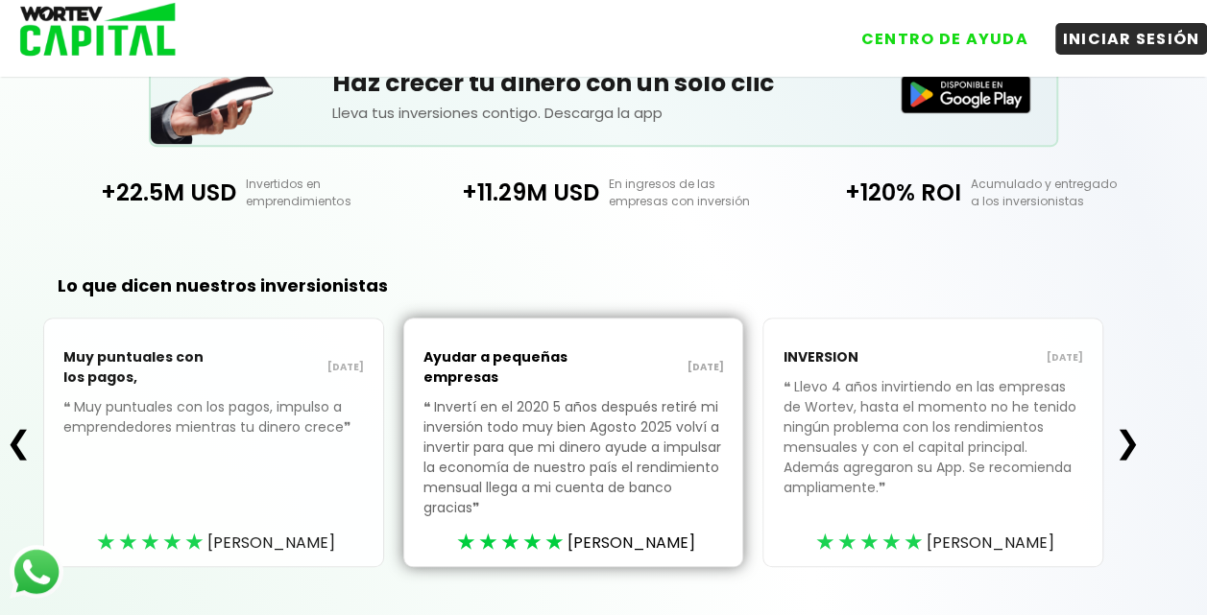
click at [1145, 423] on button "❯" at bounding box center [1127, 442] width 37 height 38
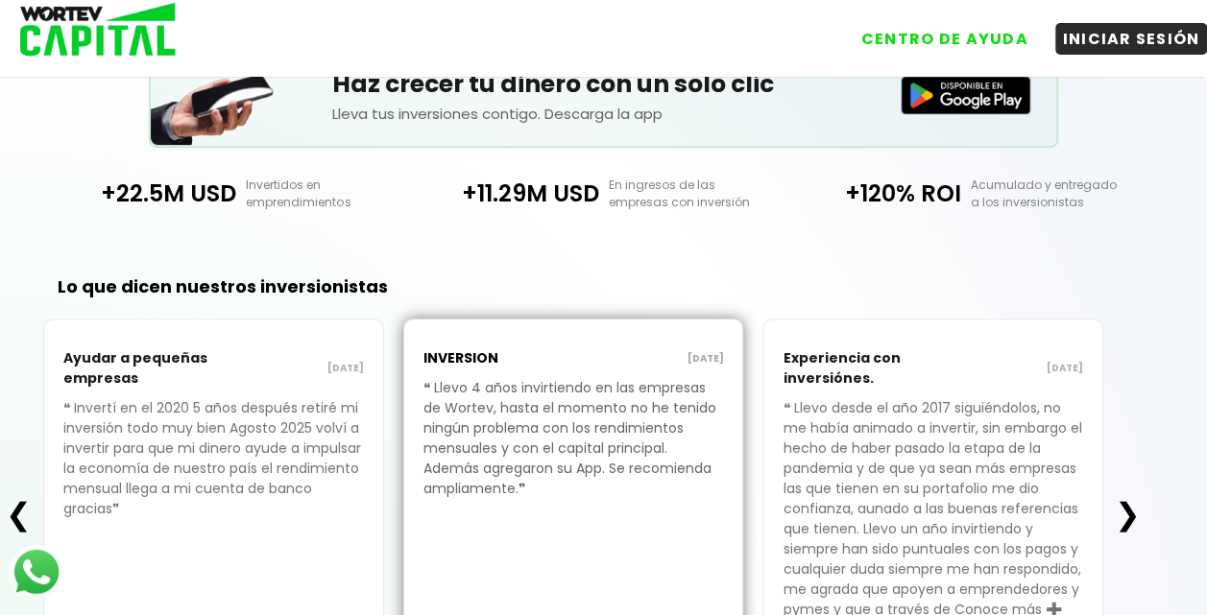
scroll to position [318, 0]
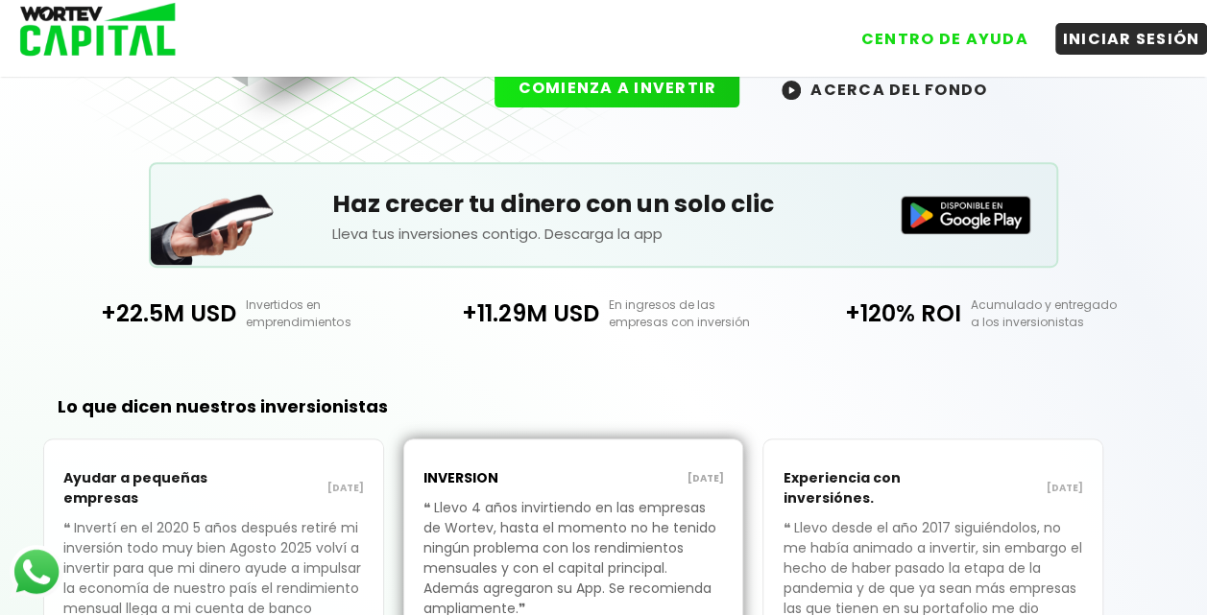
click at [954, 204] on img at bounding box center [965, 215] width 131 height 38
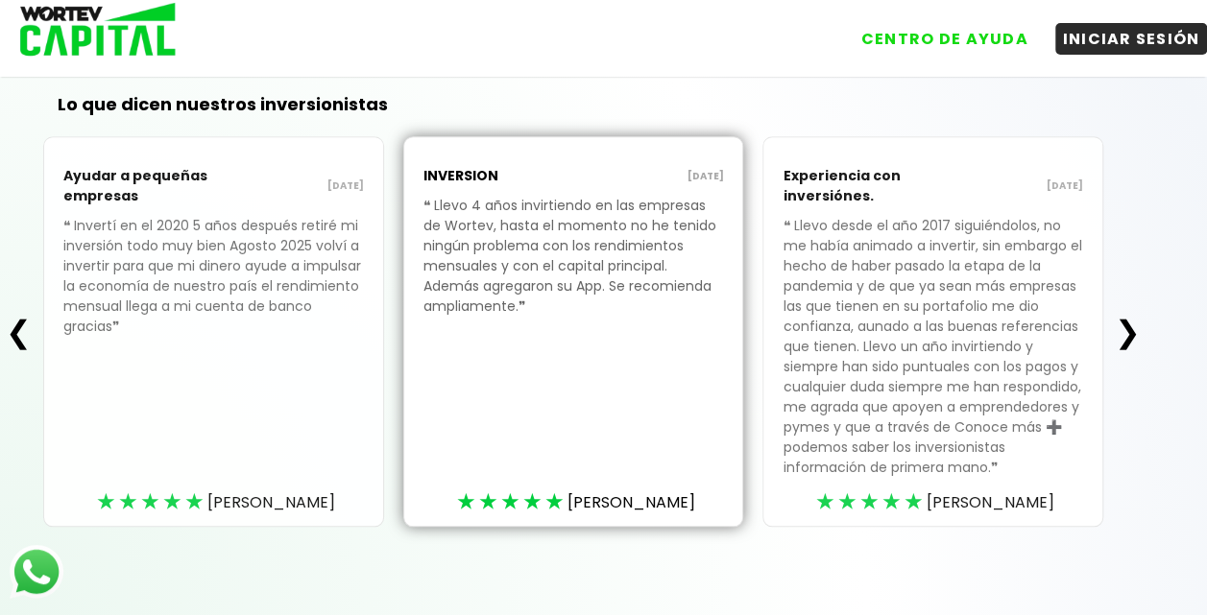
scroll to position [621, 0]
click at [1132, 337] on button "❯" at bounding box center [1127, 331] width 37 height 38
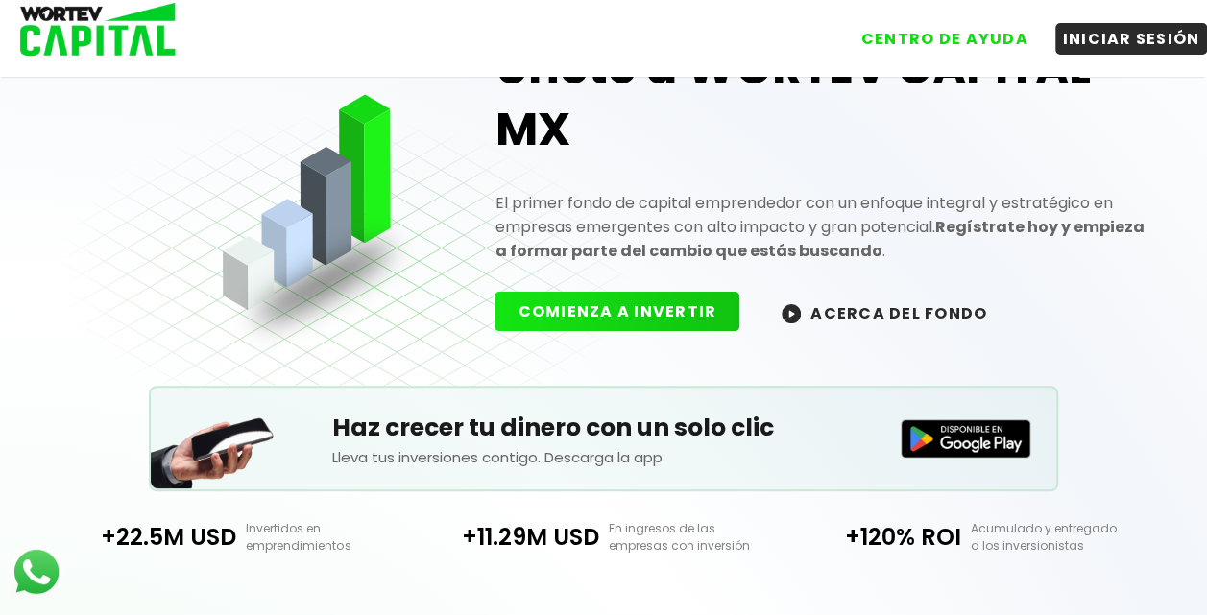
scroll to position [89, 0]
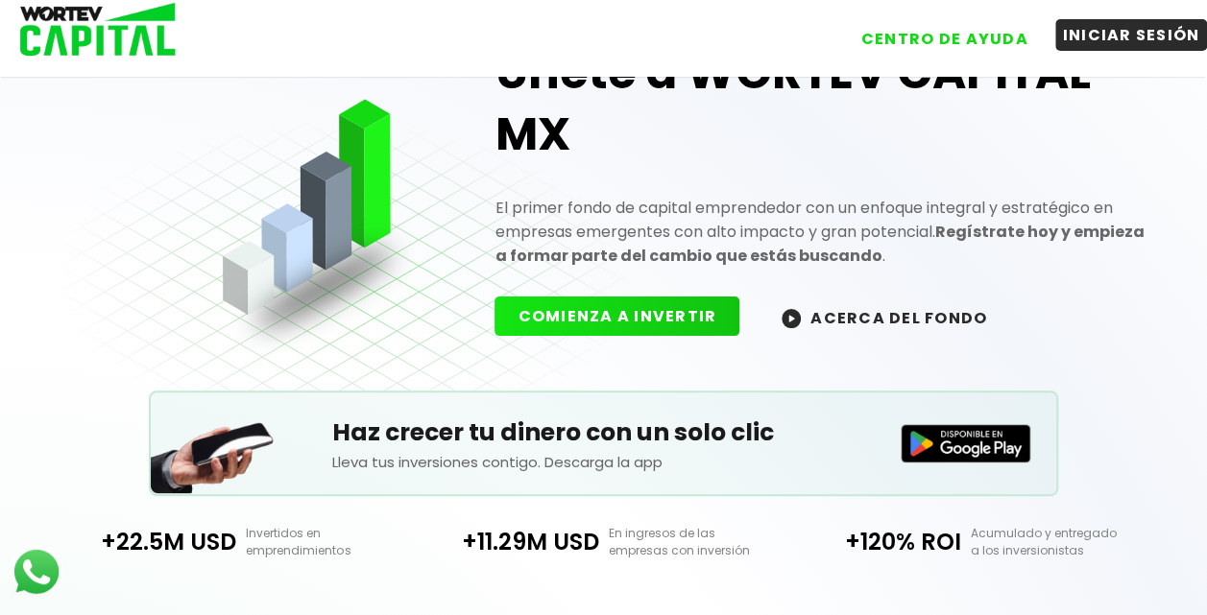
click at [1104, 41] on button "INICIAR SESIÓN" at bounding box center [1131, 35] width 153 height 32
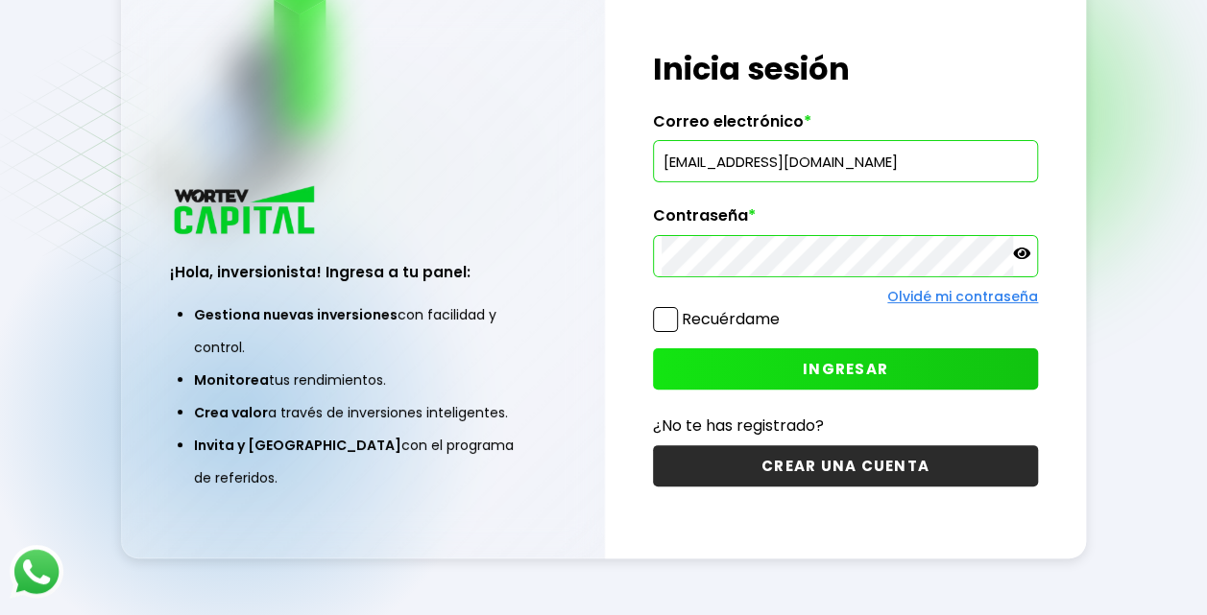
click at [918, 363] on button "INGRESAR" at bounding box center [845, 368] width 385 height 41
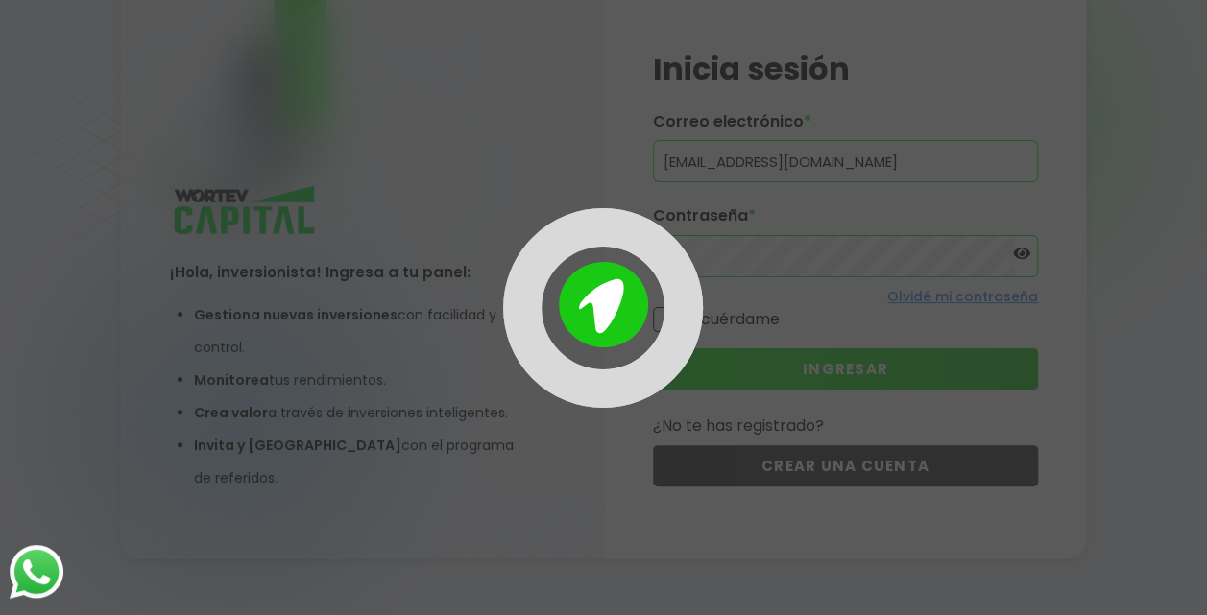
scroll to position [96, 0]
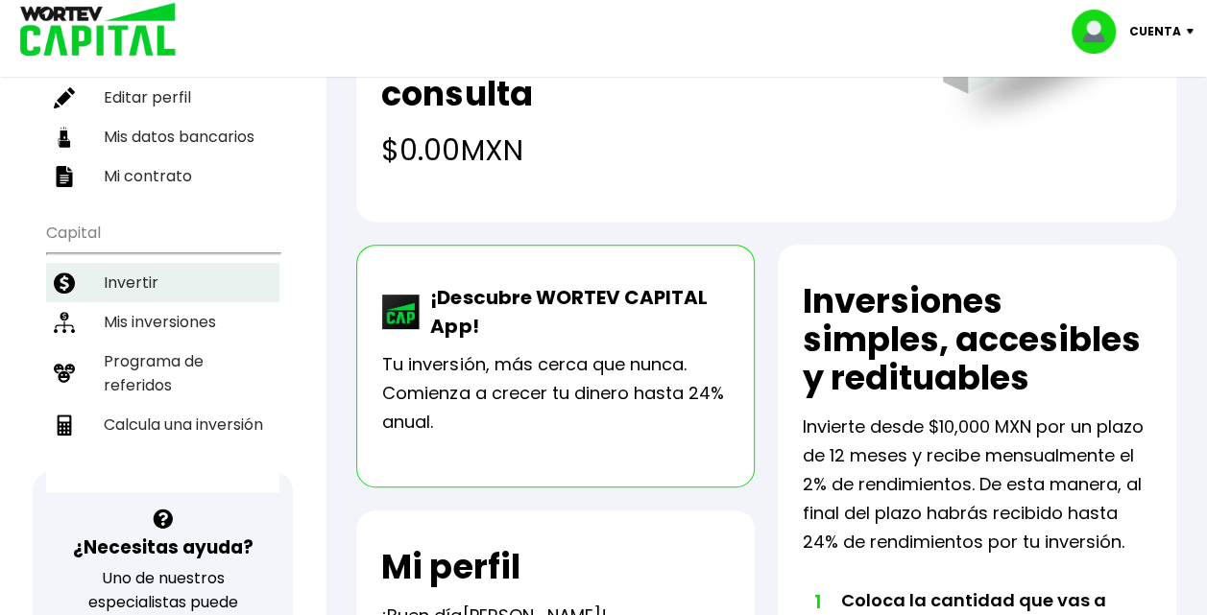
scroll to position [150, 0]
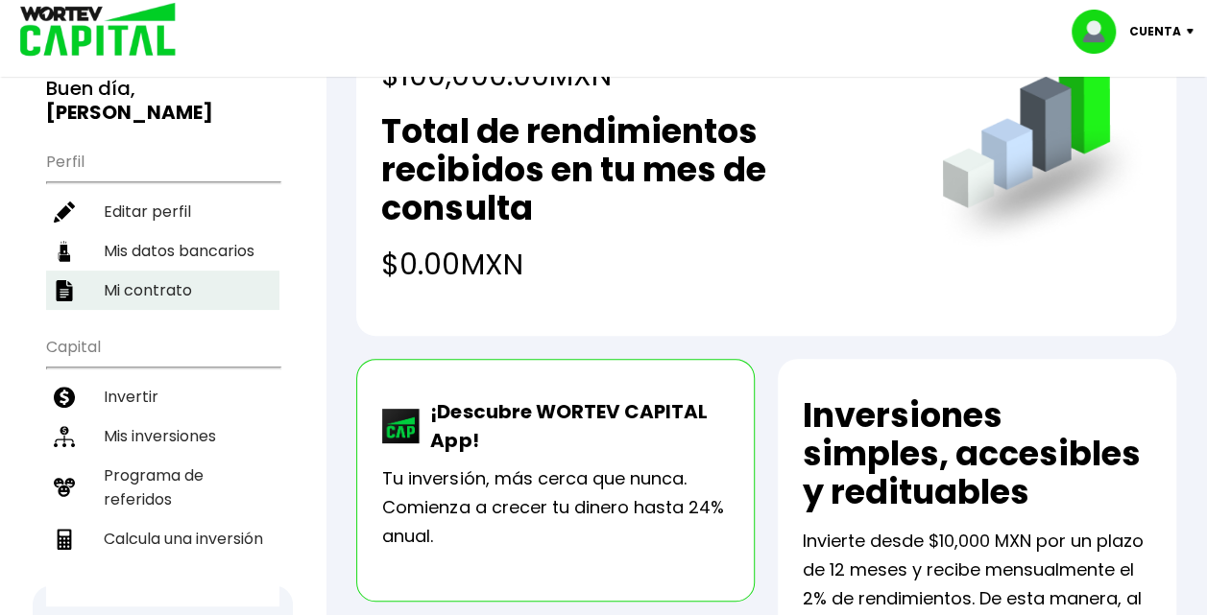
click at [150, 289] on li "Mi contrato" at bounding box center [162, 290] width 233 height 39
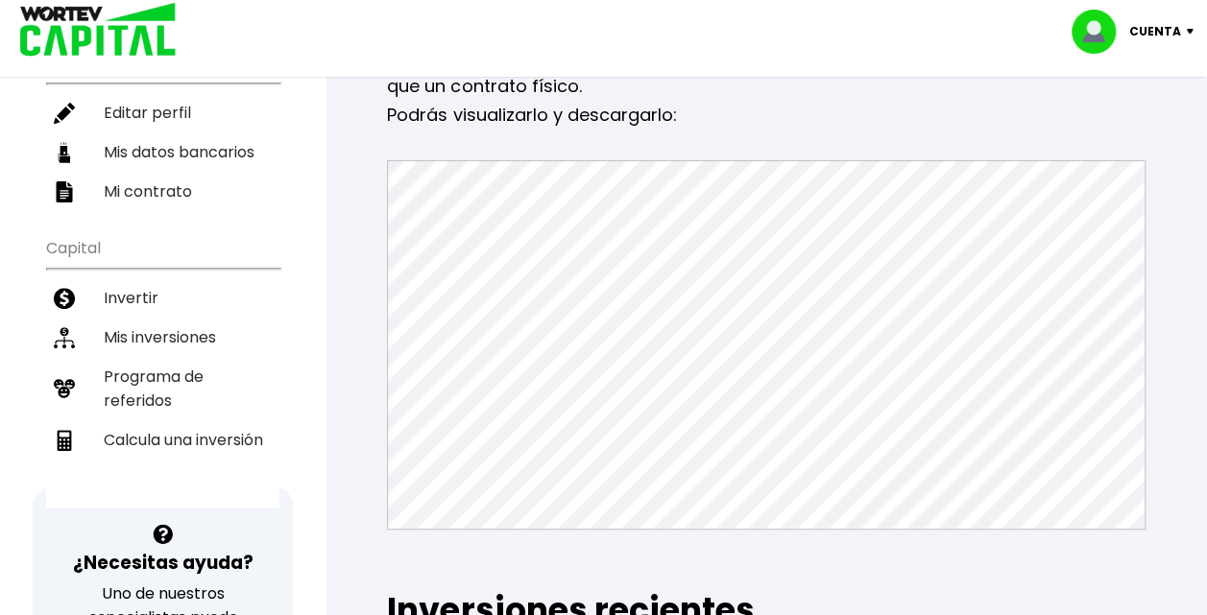
scroll to position [253, 0]
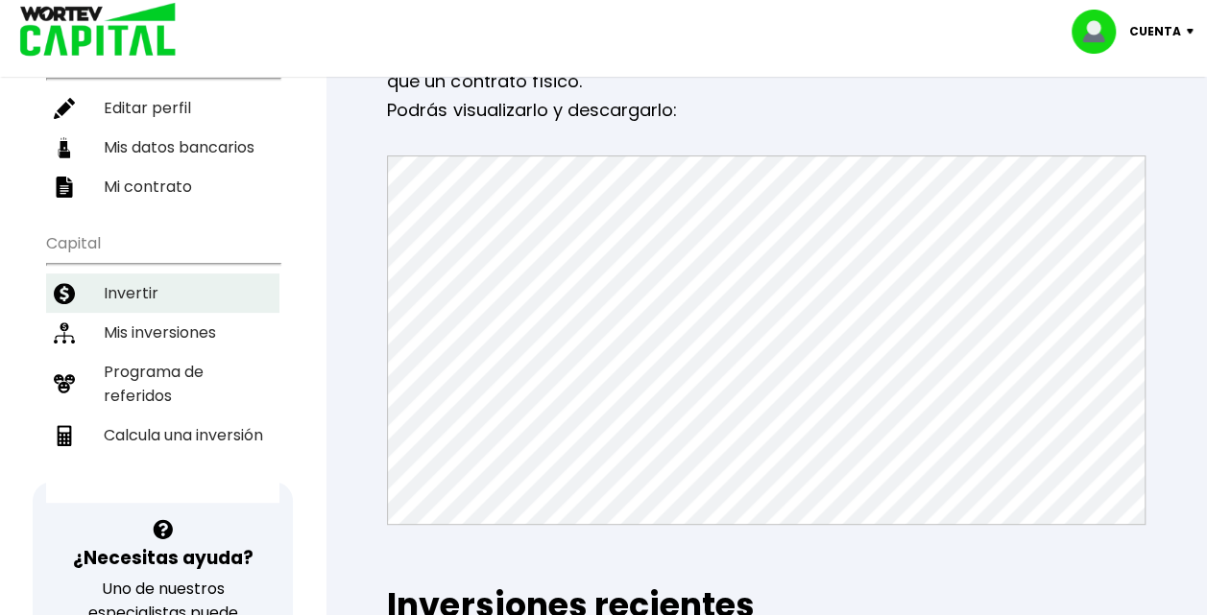
click at [144, 278] on li "Invertir" at bounding box center [162, 293] width 233 height 39
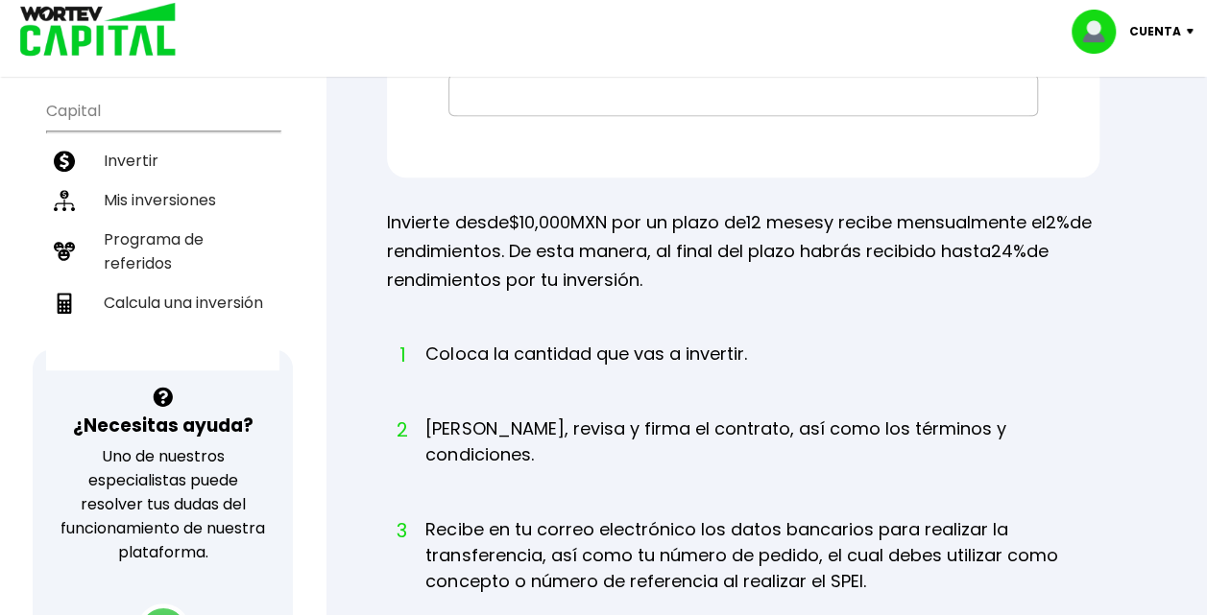
scroll to position [387, 0]
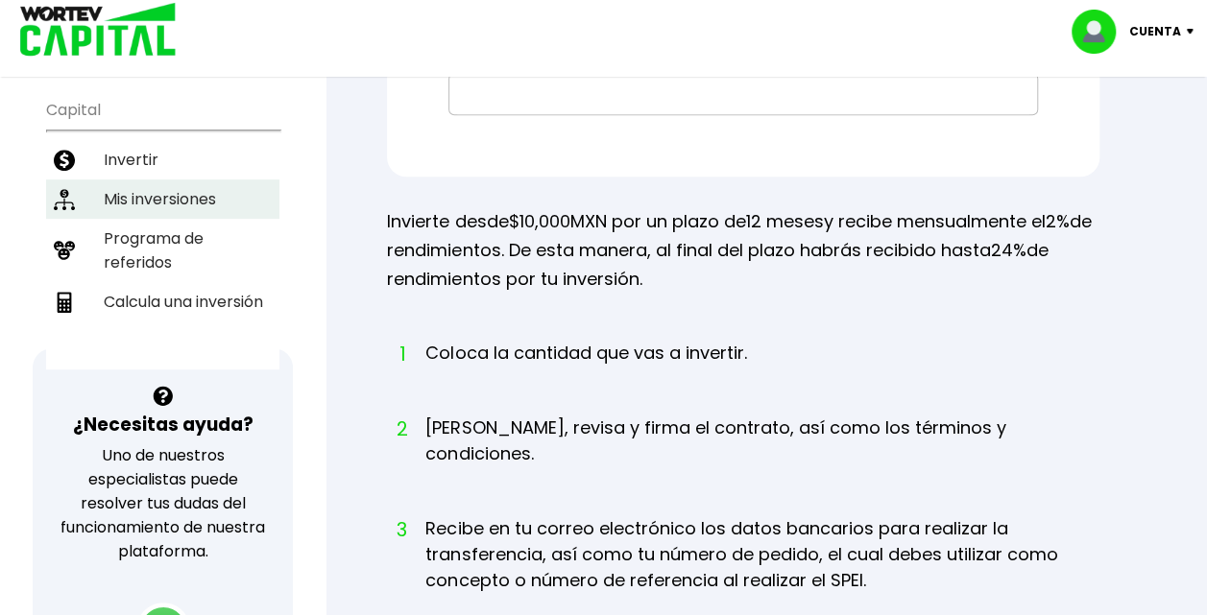
click at [157, 197] on li "Mis inversiones" at bounding box center [162, 199] width 233 height 39
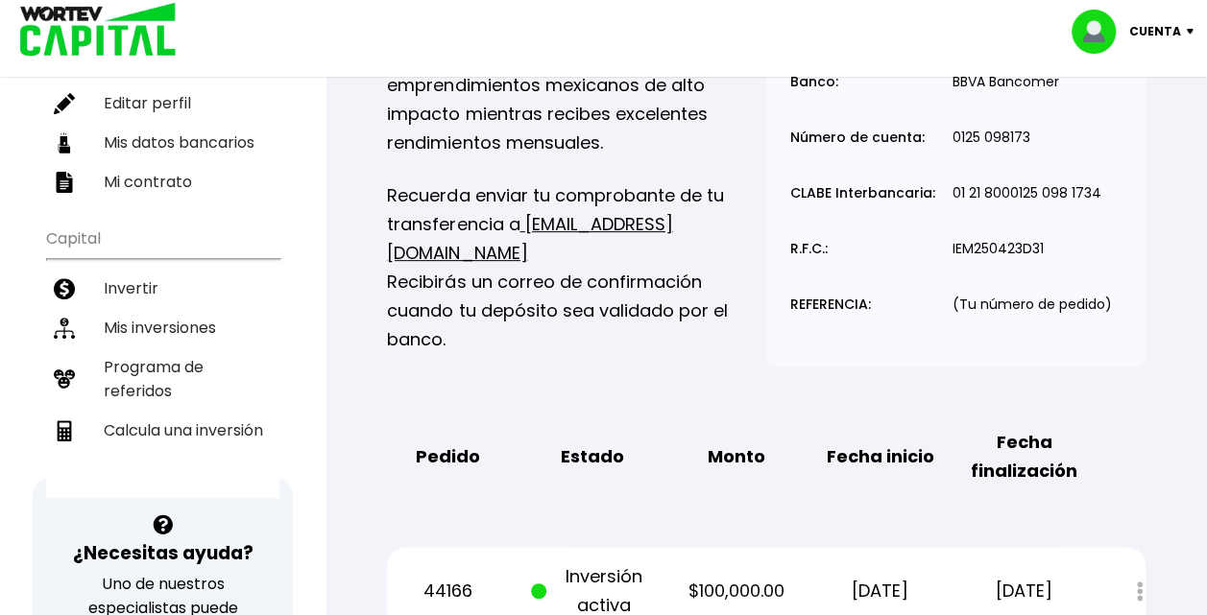
scroll to position [256, 0]
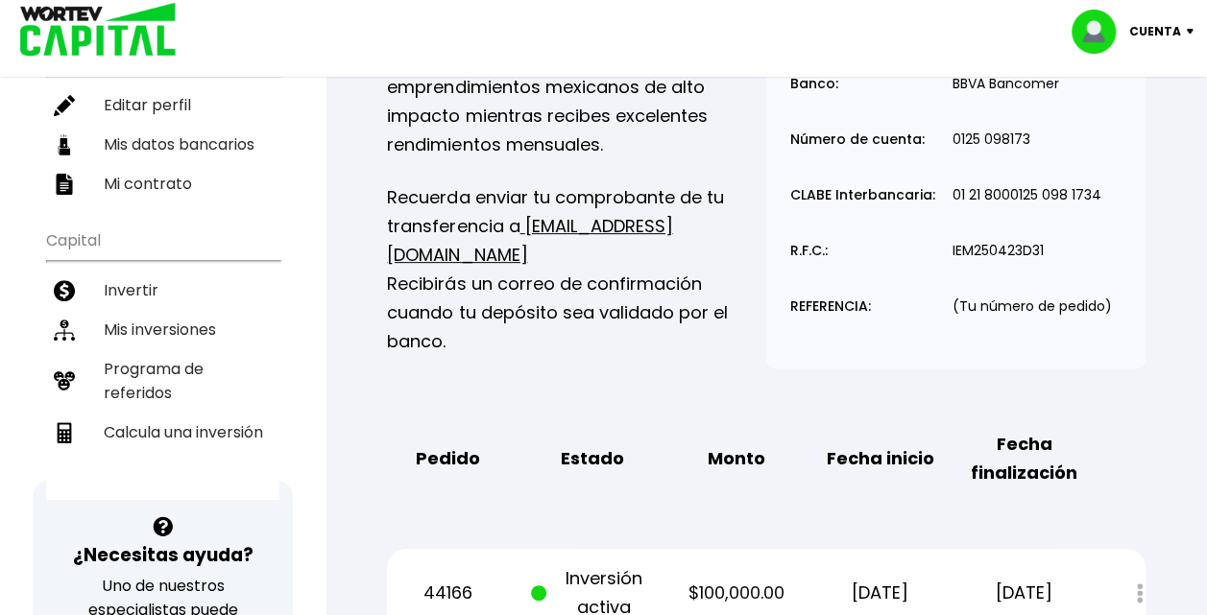
click at [1165, 30] on p "Cuenta" at bounding box center [1155, 31] width 52 height 29
click at [1119, 119] on li "Cerrar sesión" at bounding box center [1135, 127] width 154 height 39
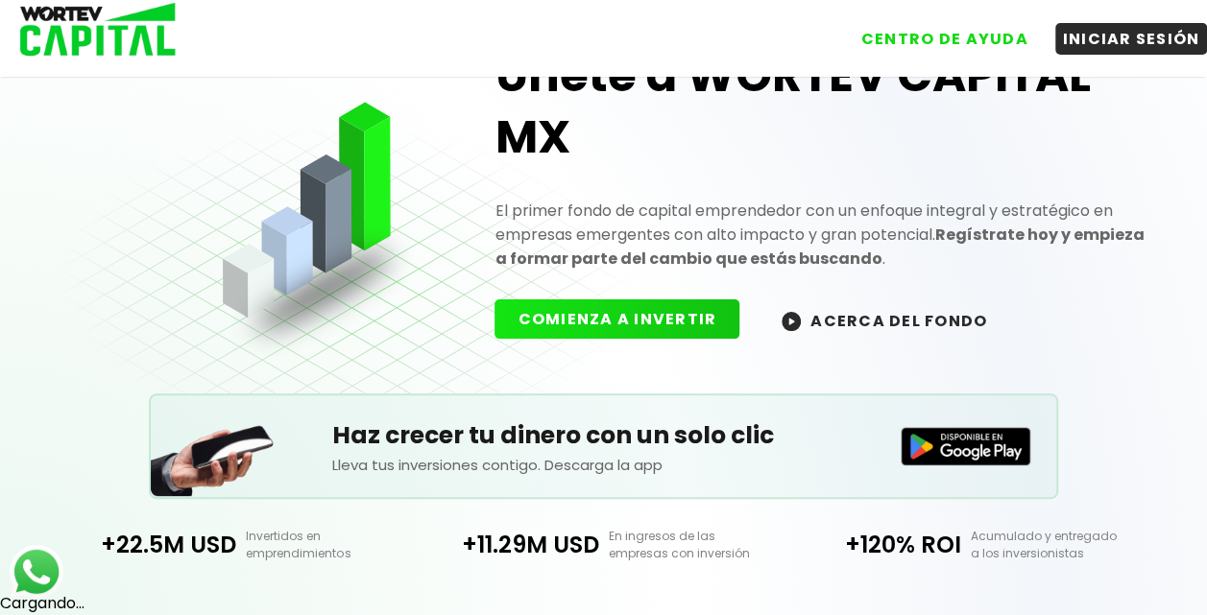
scroll to position [84, 0]
